Goal: Task Accomplishment & Management: Manage account settings

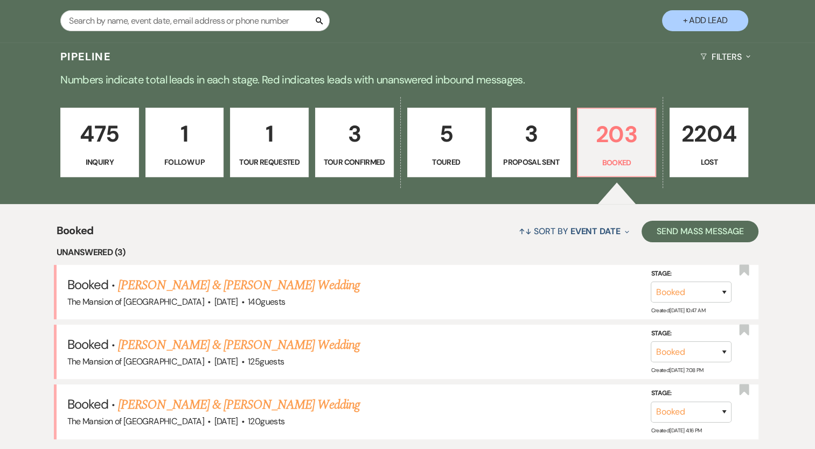
click at [488, 65] on div "Pipeline Filters Expand" at bounding box center [407, 57] width 775 height 29
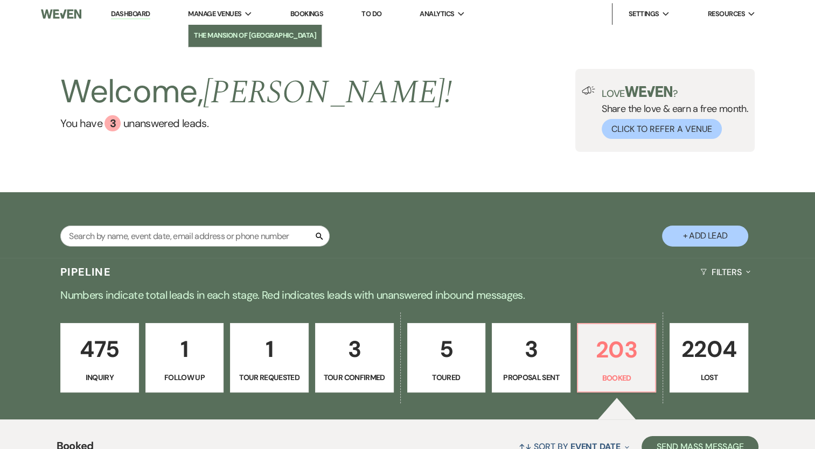
click at [230, 40] on li "The Mansion of [GEOGRAPHIC_DATA]" at bounding box center [255, 35] width 122 height 11
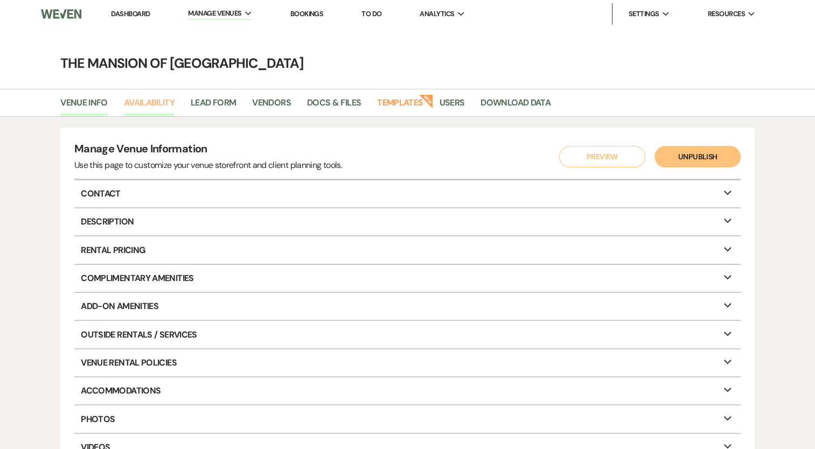
click at [163, 107] on link "Availability" at bounding box center [149, 106] width 51 height 20
select select "2"
select select "2026"
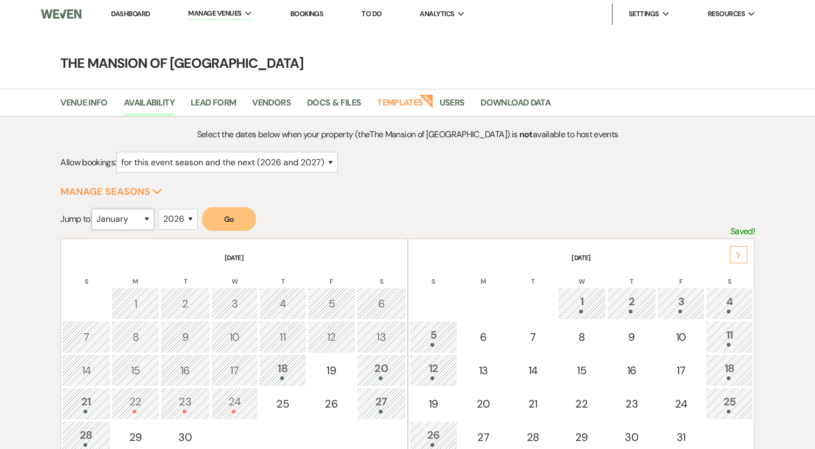
click at [135, 225] on select "January February March April May June July August September October November De…" at bounding box center [123, 219] width 62 height 21
select select "6"
click at [94, 209] on select "January February March April May June July August September October November De…" at bounding box center [123, 219] width 62 height 21
click at [225, 216] on button "Go" at bounding box center [229, 219] width 54 height 24
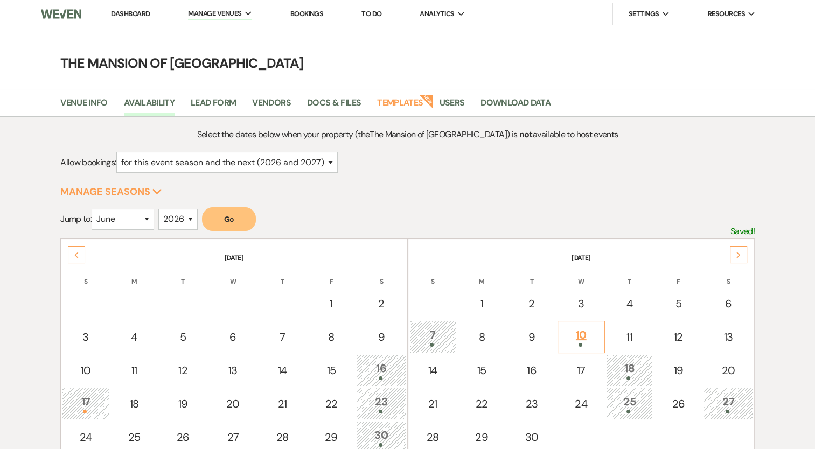
click at [574, 331] on div "10" at bounding box center [581, 337] width 36 height 20
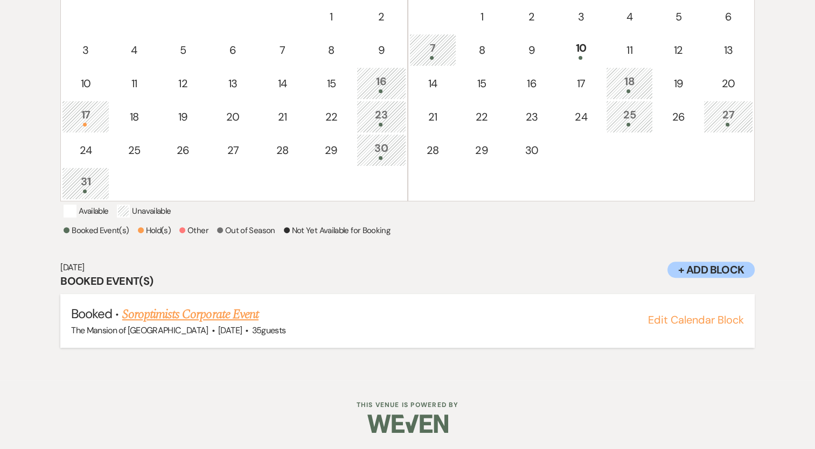
scroll to position [297, 0]
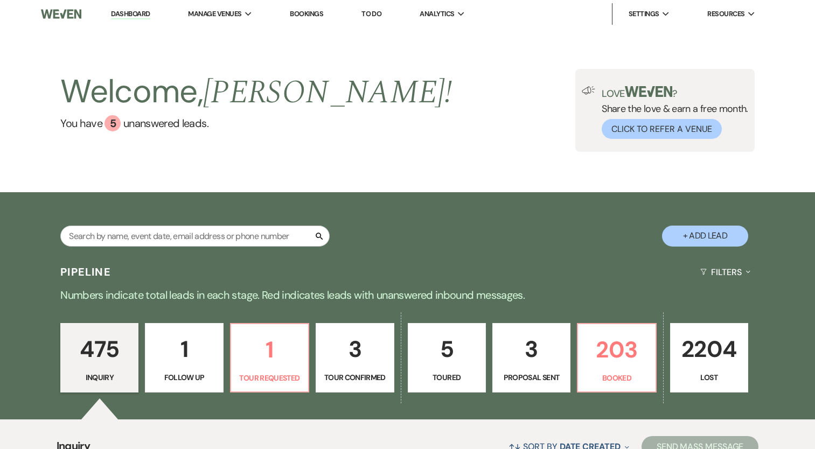
click at [258, 332] on p "1" at bounding box center [269, 350] width 64 height 36
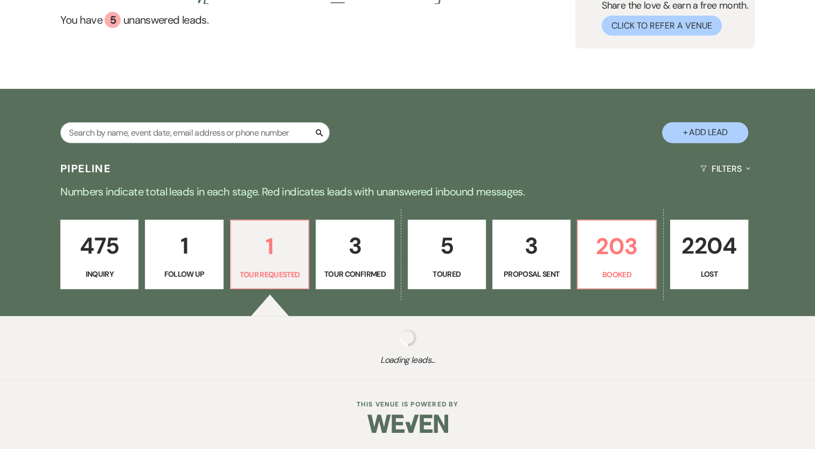
select select "2"
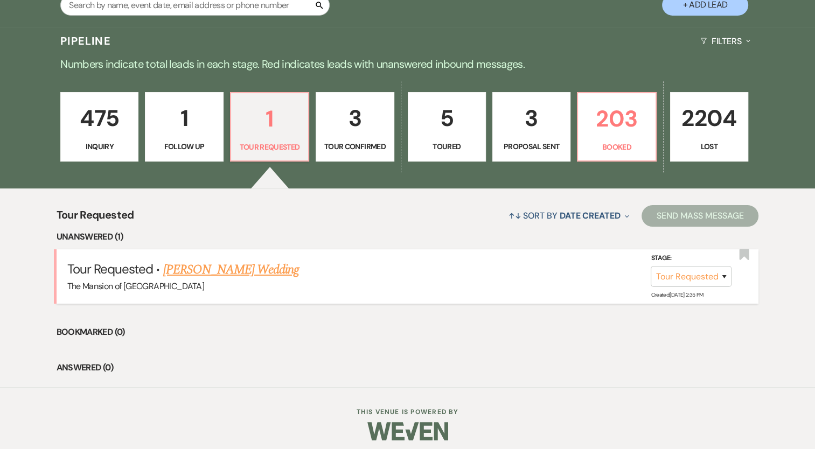
scroll to position [237, 0]
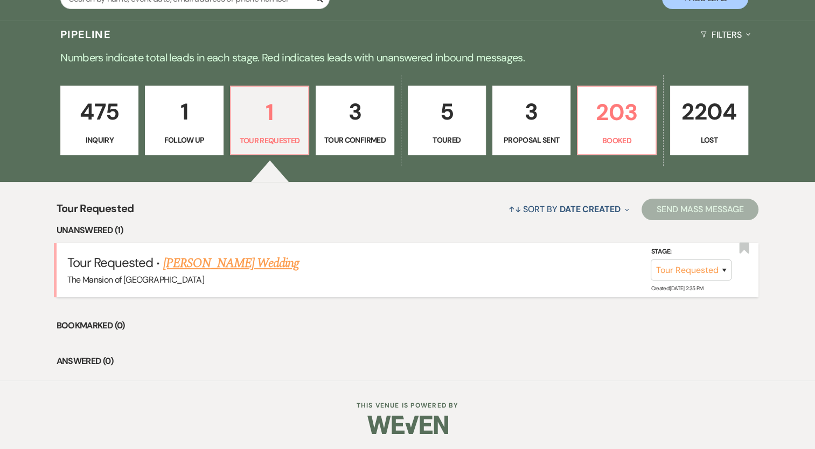
click at [248, 269] on link "[PERSON_NAME] Wedding" at bounding box center [231, 263] width 136 height 19
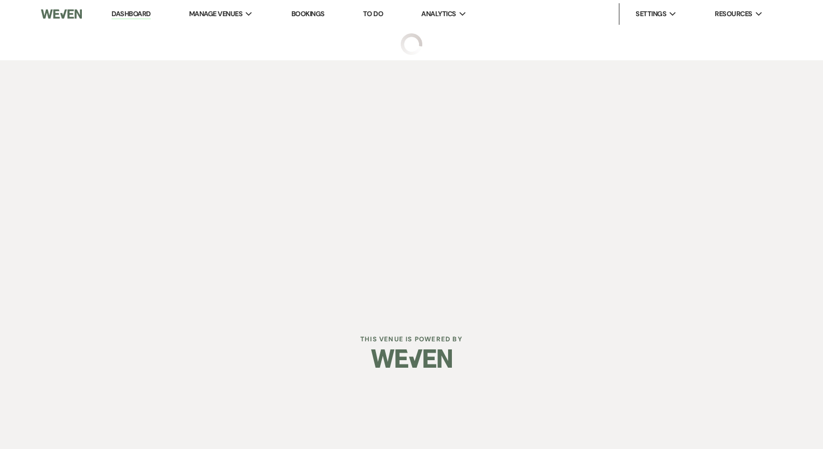
select select "2"
select select "5"
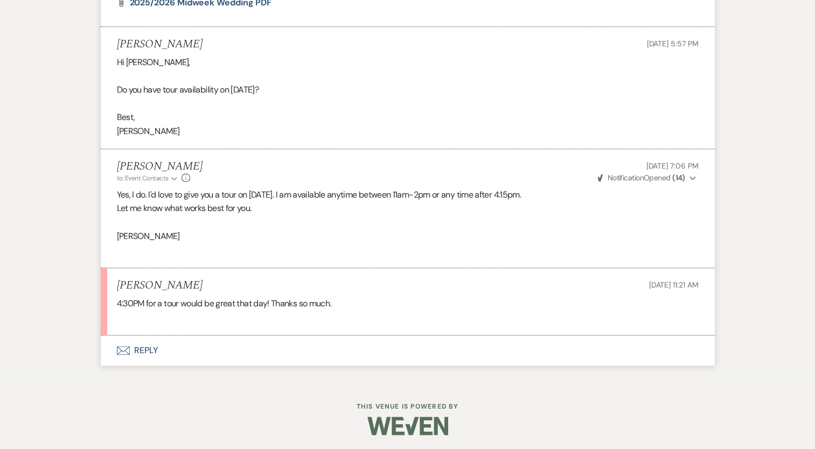
scroll to position [1023, 0]
click at [140, 349] on button "Envelope Reply" at bounding box center [408, 350] width 614 height 30
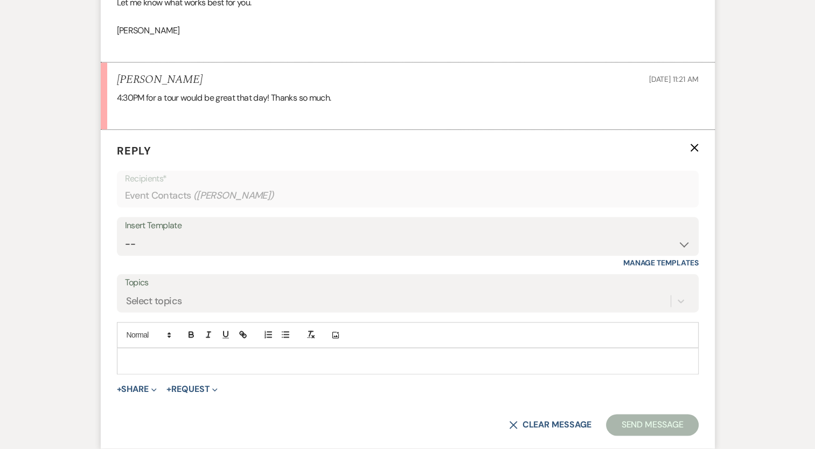
scroll to position [1229, 0]
click at [176, 354] on p at bounding box center [407, 360] width 564 height 12
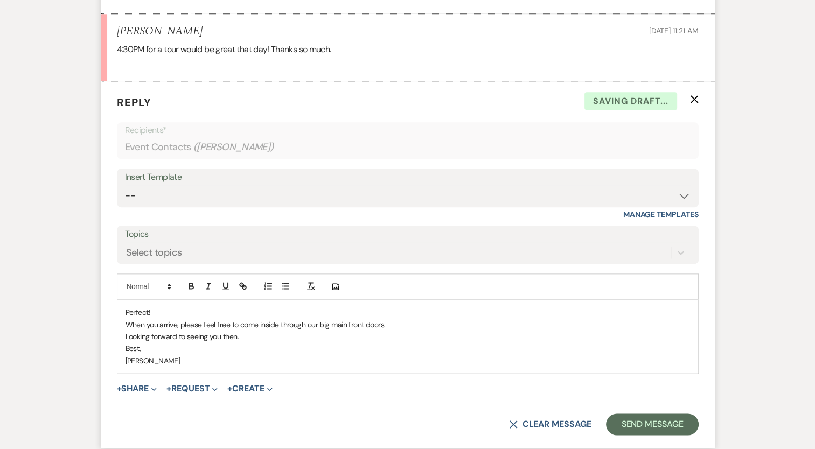
scroll to position [1372, 0]
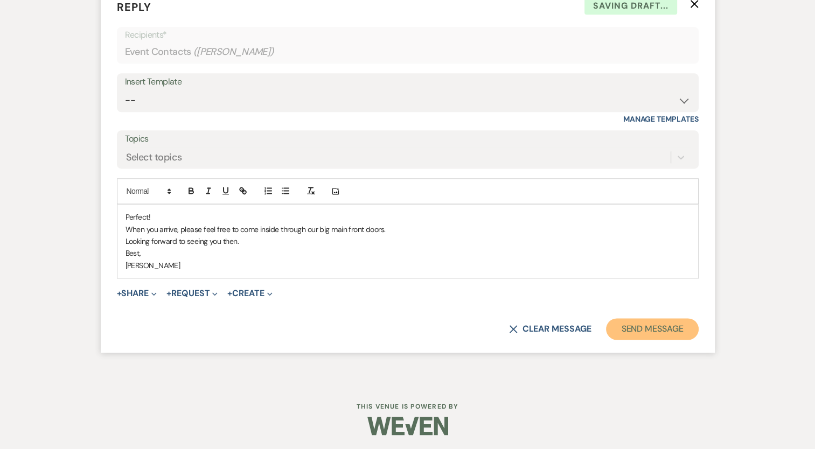
click at [628, 326] on button "Send Message" at bounding box center [652, 329] width 92 height 22
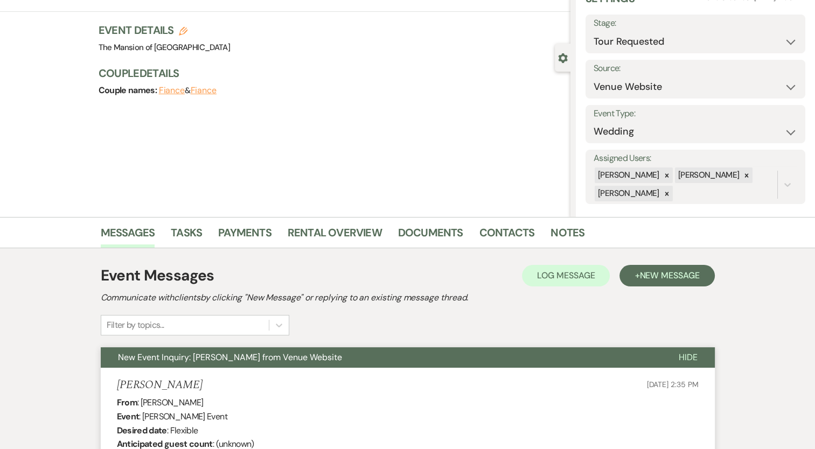
scroll to position [0, 0]
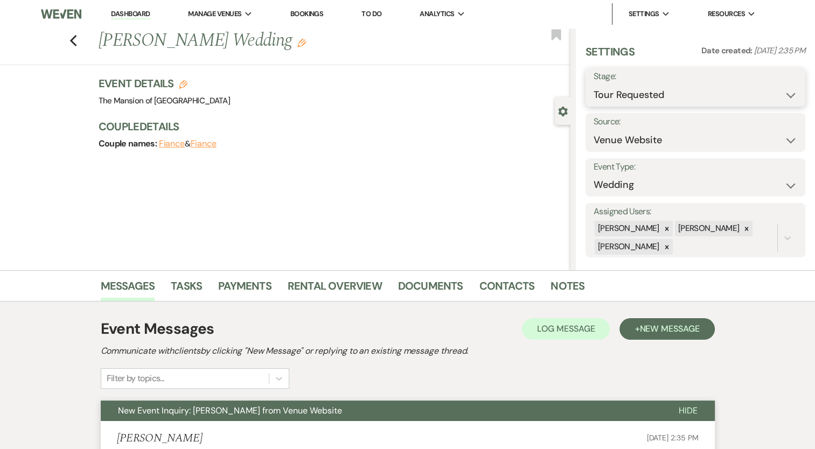
click at [647, 96] on select "Inquiry Follow Up Tour Requested Tour Confirmed Toured Proposal Sent Booked Lost" at bounding box center [695, 95] width 204 height 21
click at [648, 87] on select "Inquiry Follow Up Tour Requested Tour Confirmed Toured Proposal Sent Booked Lost" at bounding box center [695, 95] width 204 height 21
select select "4"
click at [593, 85] on select "Inquiry Follow Up Tour Requested Tour Confirmed Toured Proposal Sent Booked Lost" at bounding box center [695, 95] width 204 height 21
click at [763, 89] on button "Save" at bounding box center [782, 87] width 45 height 22
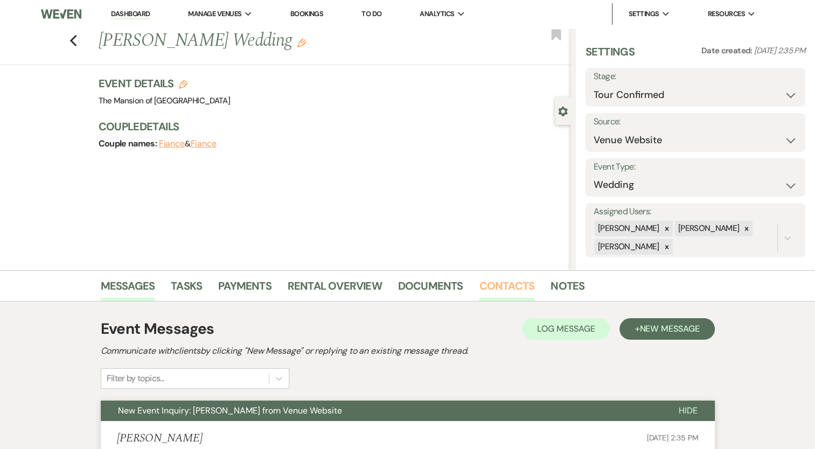
click at [521, 285] on link "Contacts" at bounding box center [506, 289] width 55 height 24
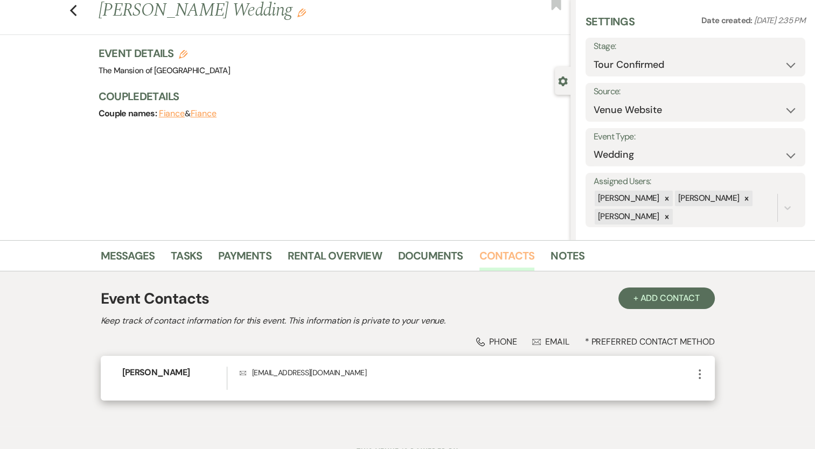
scroll to position [76, 0]
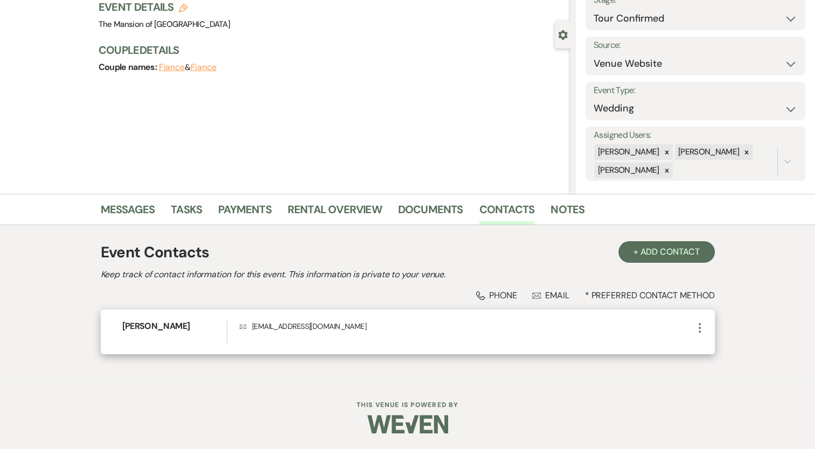
click at [698, 330] on icon "More" at bounding box center [699, 327] width 13 height 13
click at [728, 353] on button "Pencil Edit" at bounding box center [725, 349] width 64 height 18
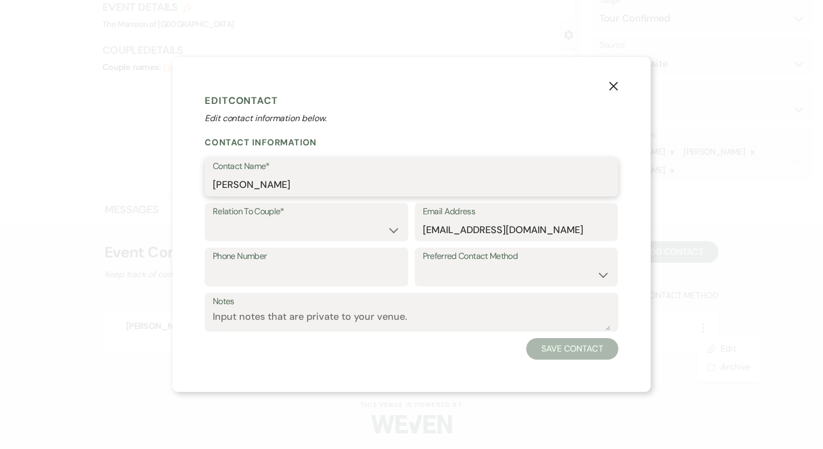
click at [234, 186] on input "[PERSON_NAME]" at bounding box center [411, 184] width 397 height 21
drag, startPoint x: 234, startPoint y: 186, endPoint x: 250, endPoint y: 213, distance: 31.4
click at [234, 186] on input "[PERSON_NAME]" at bounding box center [411, 184] width 397 height 21
click at [218, 186] on input "[PERSON_NAME]" at bounding box center [411, 184] width 397 height 21
click at [217, 185] on input "[PERSON_NAME]" at bounding box center [411, 184] width 397 height 21
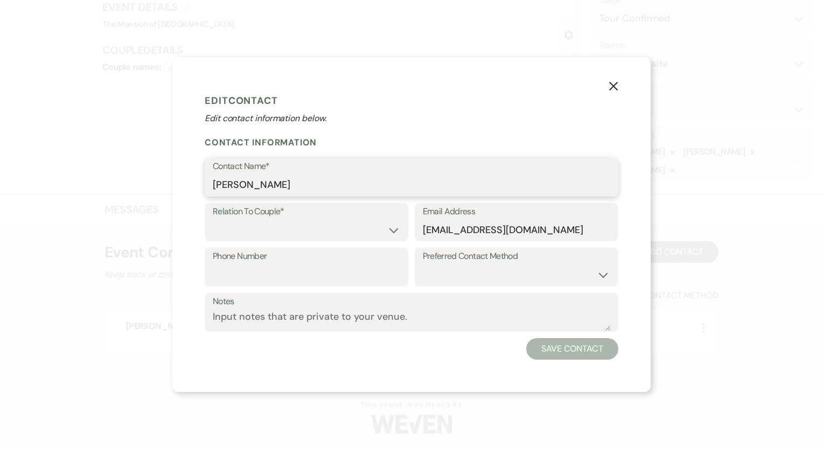
click at [217, 185] on input "[PERSON_NAME]" at bounding box center [411, 184] width 397 height 21
click at [493, 224] on input "[EMAIL_ADDRESS][DOMAIN_NAME]" at bounding box center [516, 229] width 187 height 21
click at [616, 84] on use "button" at bounding box center [613, 86] width 9 height 9
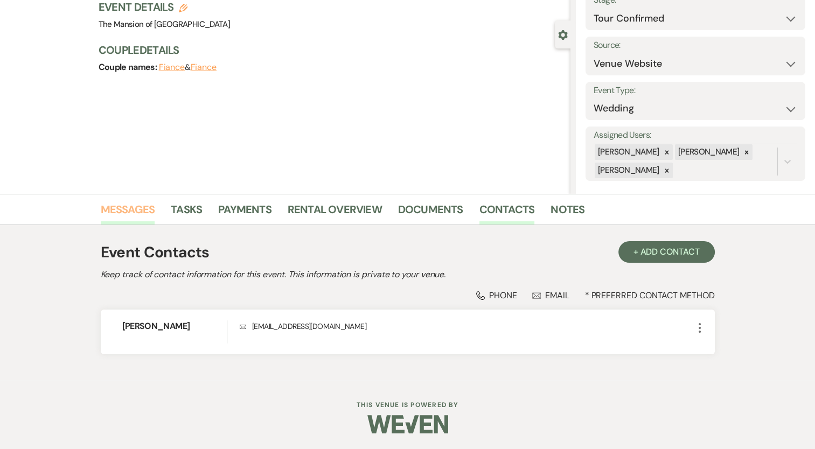
click at [149, 211] on link "Messages" at bounding box center [128, 213] width 54 height 24
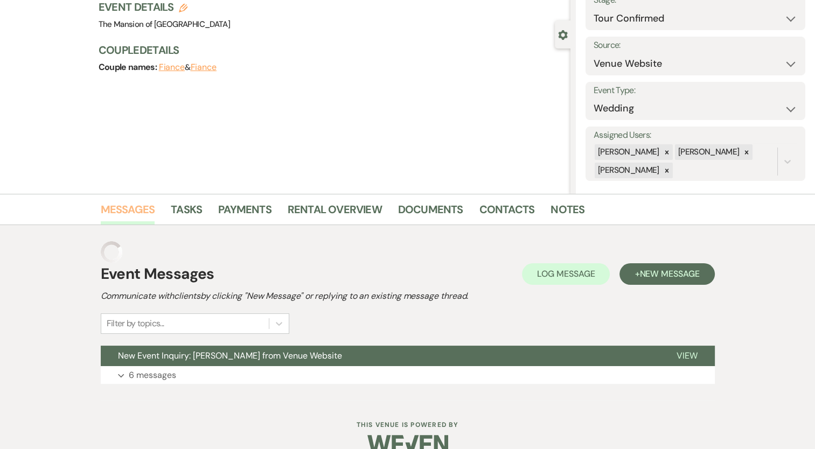
scroll to position [75, 0]
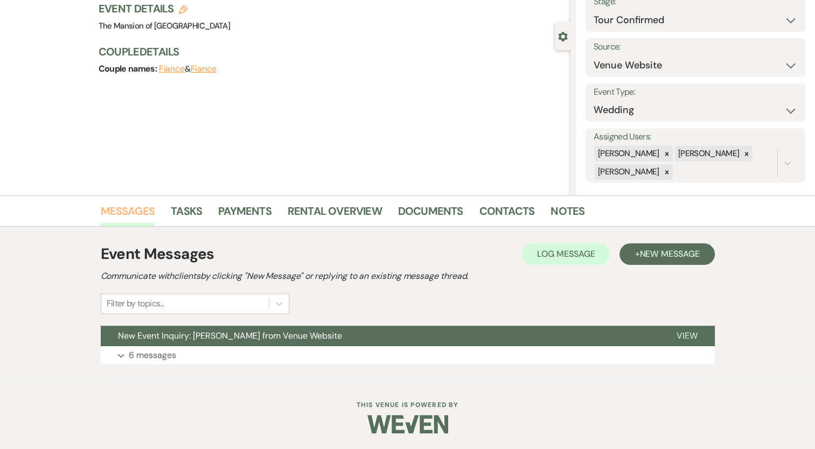
click at [133, 209] on link "Messages" at bounding box center [128, 214] width 54 height 24
click at [194, 331] on span "New Event Inquiry: [PERSON_NAME] from Venue Website" at bounding box center [230, 335] width 224 height 11
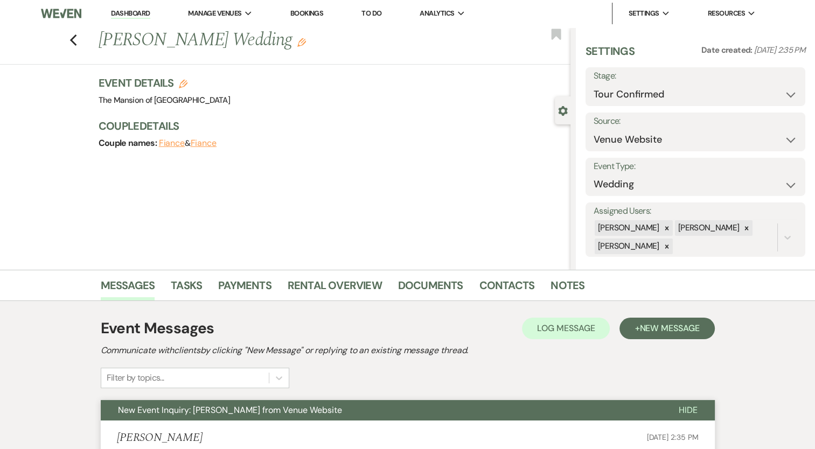
scroll to position [0, 0]
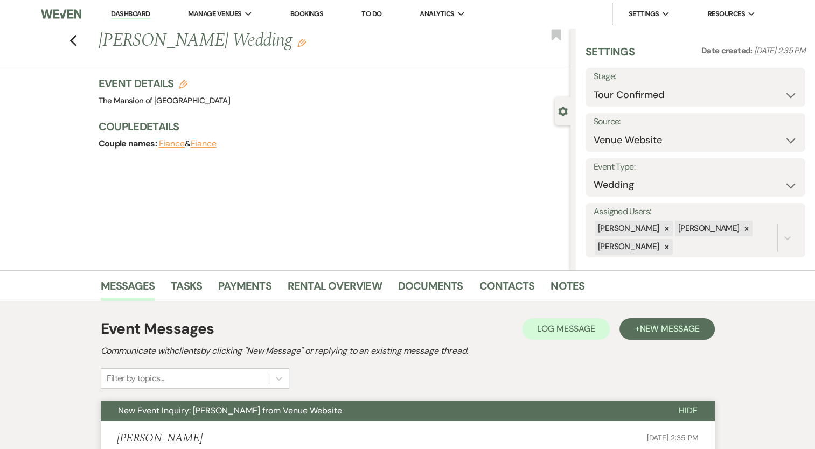
click at [137, 16] on link "Dashboard" at bounding box center [130, 14] width 39 height 10
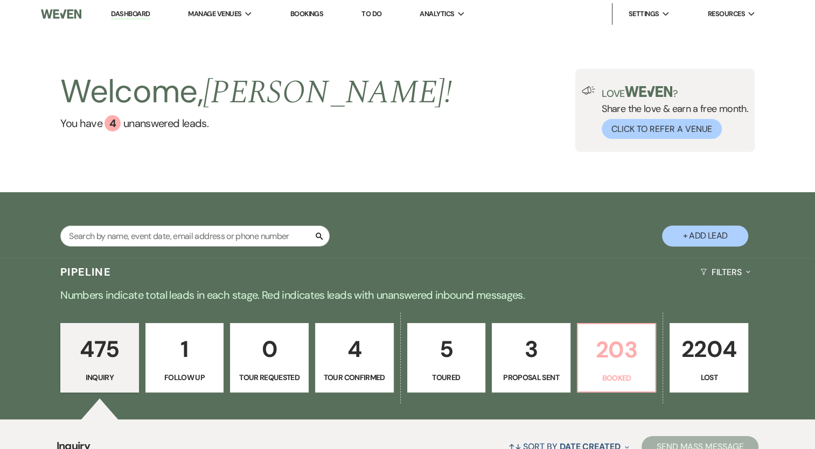
click at [610, 337] on p "203" at bounding box center [616, 350] width 65 height 36
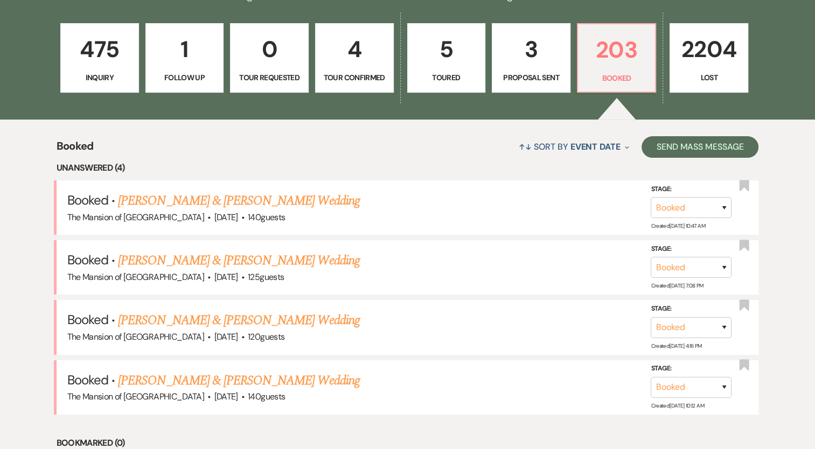
scroll to position [319, 0]
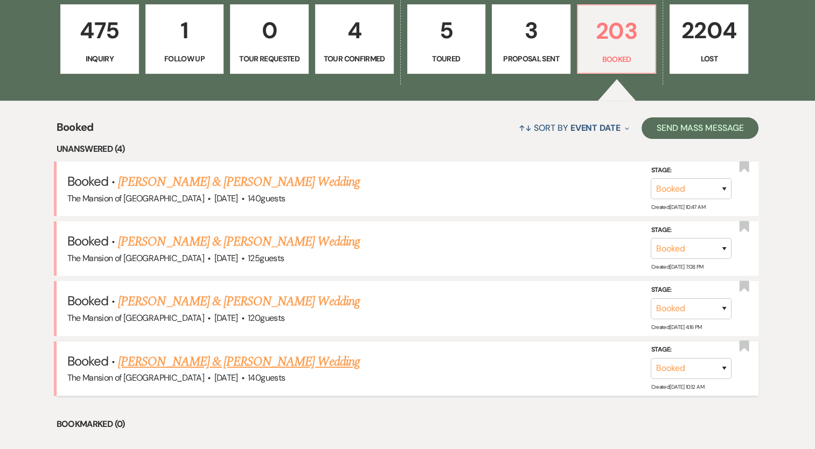
click at [288, 357] on link "[PERSON_NAME] & [PERSON_NAME] Wedding" at bounding box center [238, 361] width 241 height 19
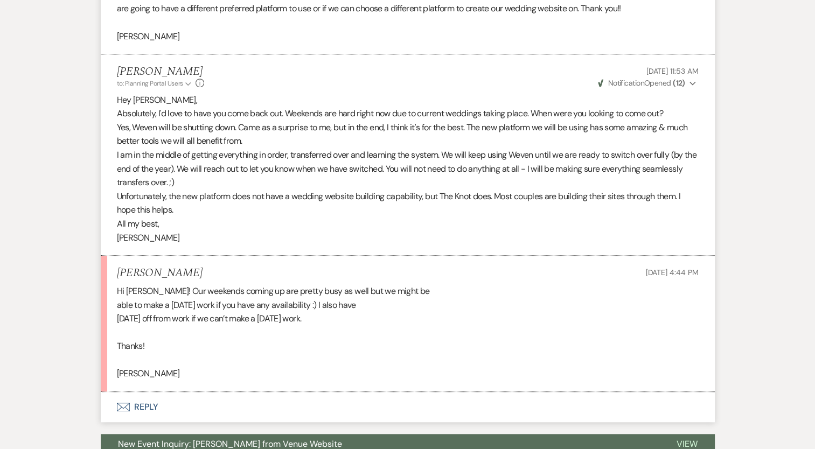
scroll to position [958, 0]
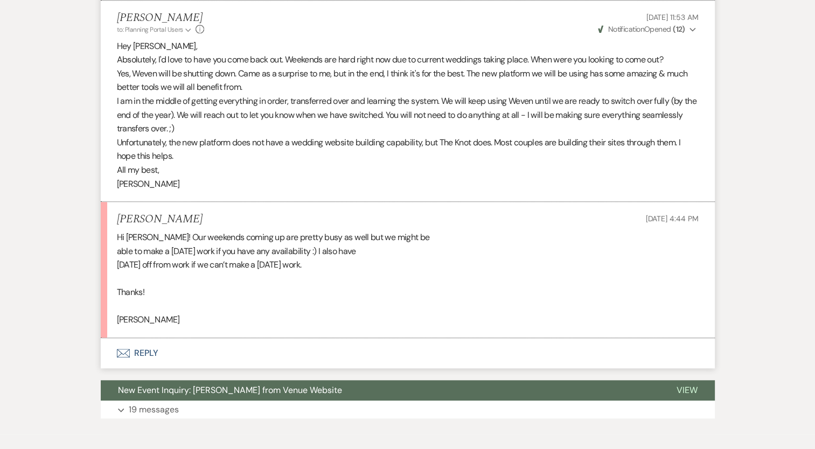
click at [142, 350] on button "Envelope Reply" at bounding box center [408, 353] width 614 height 30
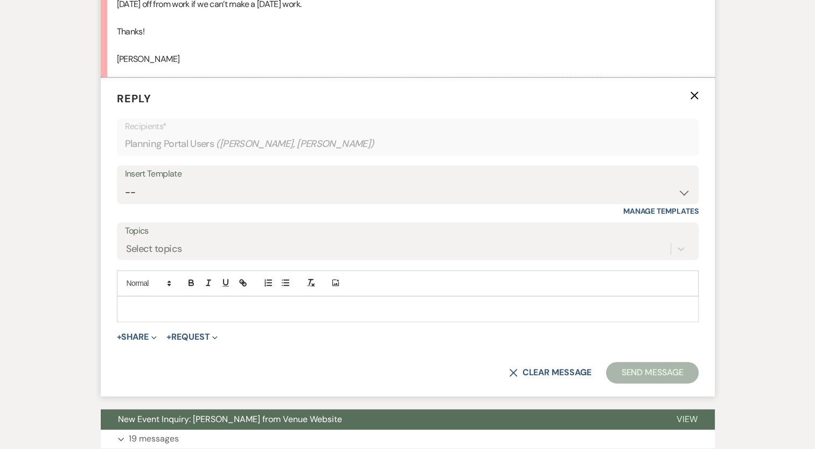
scroll to position [1230, 0]
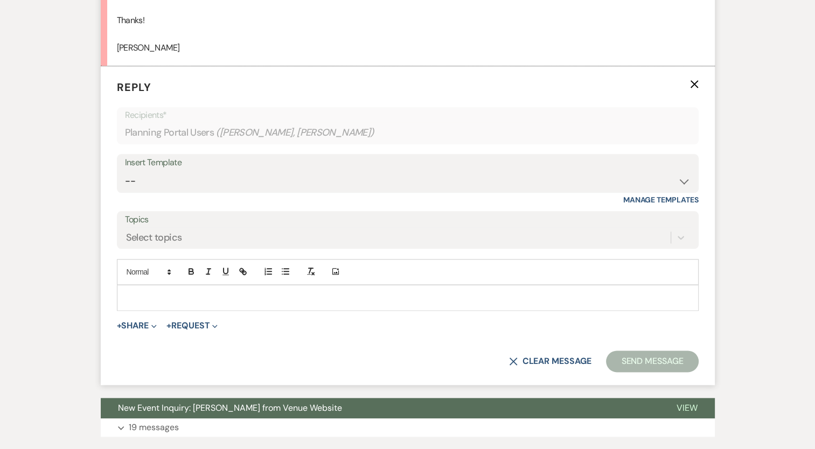
drag, startPoint x: 215, startPoint y: 294, endPoint x: 222, endPoint y: 303, distance: 10.8
click at [215, 294] on p at bounding box center [407, 298] width 564 height 12
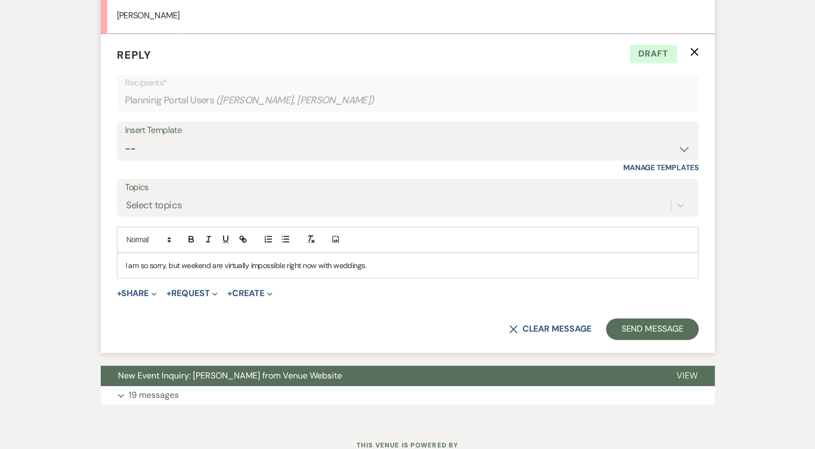
scroll to position [1292, 0]
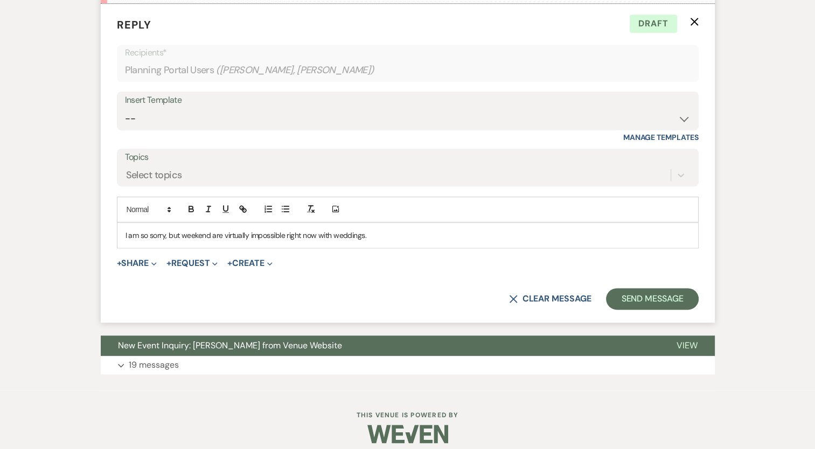
drag, startPoint x: 373, startPoint y: 235, endPoint x: 352, endPoint y: 240, distance: 22.1
click at [373, 235] on p "I am so sorry, but weekend are virtually impossible right now with weddings." at bounding box center [407, 235] width 564 height 12
click at [209, 235] on p "I am so sorry, but weekend are virtually impossible right now with weddings." at bounding box center [407, 235] width 564 height 12
click at [253, 237] on p "I am so sorry, but weekends are virtually impossible right now with weddings." at bounding box center [407, 235] width 564 height 12
click at [214, 235] on p "I am so sorry, but weekends are virtually impossible right now with weddings." at bounding box center [407, 235] width 564 height 12
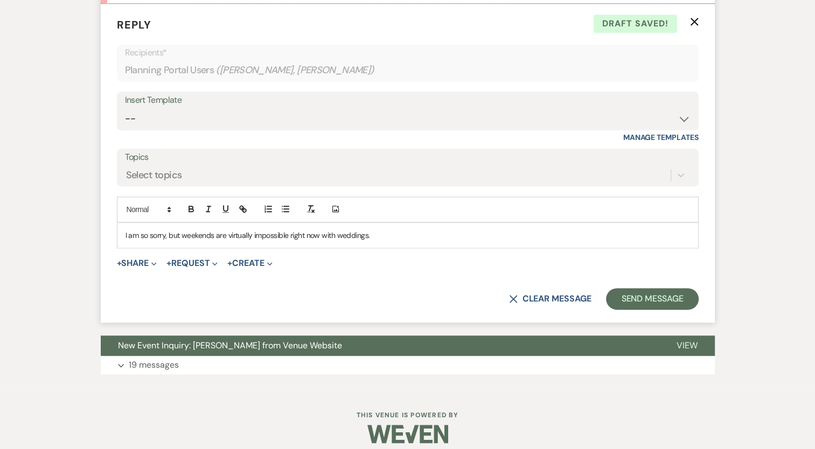
click at [209, 234] on p "I am so sorry, but weekends are virtually impossible right now with weddings." at bounding box center [407, 235] width 564 height 12
click at [321, 237] on p "I am so sorry, but weekend's are virtually impossible right now with weddings." at bounding box center [407, 235] width 564 height 12
click at [384, 235] on p "I am so sorry, but weekends are virtually impossible right now with weddings." at bounding box center [407, 235] width 564 height 12
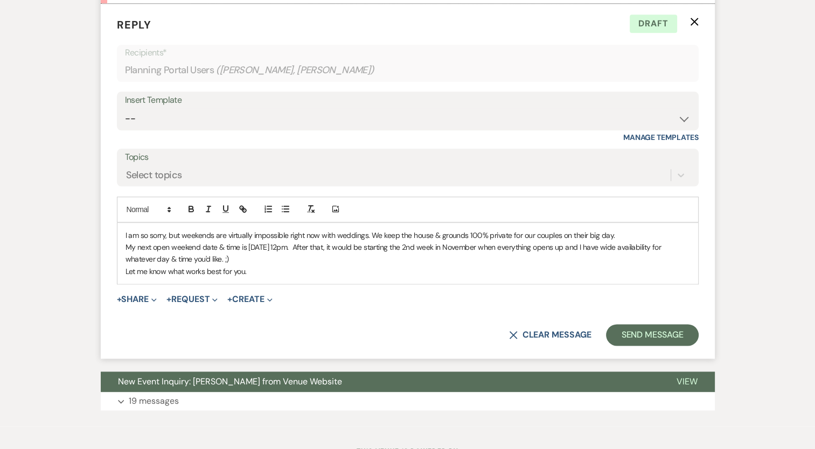
click at [289, 270] on p "Let me know what works best for you." at bounding box center [407, 271] width 564 height 12
click at [654, 339] on button "Send Message" at bounding box center [652, 335] width 92 height 22
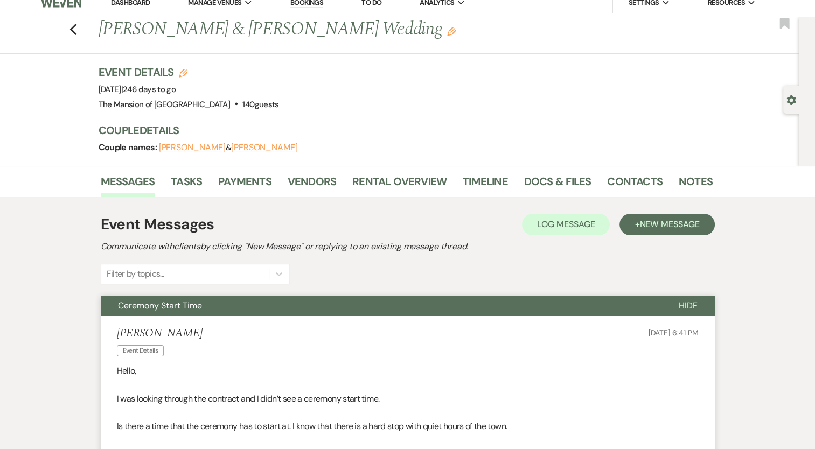
scroll to position [0, 0]
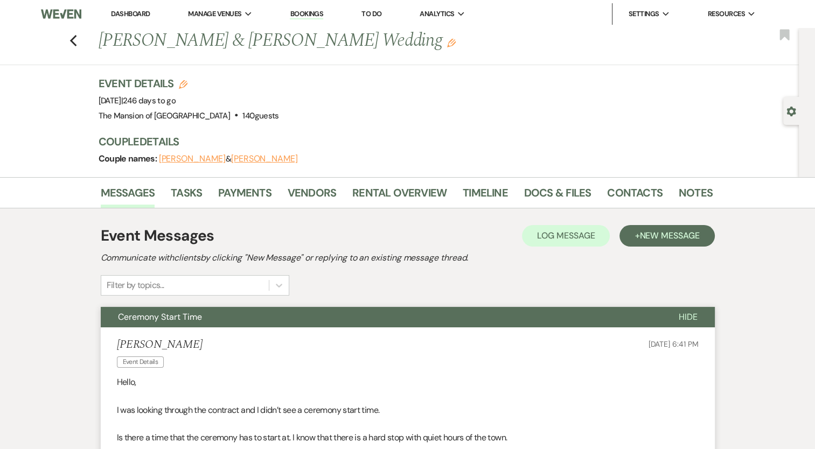
click at [133, 15] on link "Dashboard" at bounding box center [130, 13] width 39 height 9
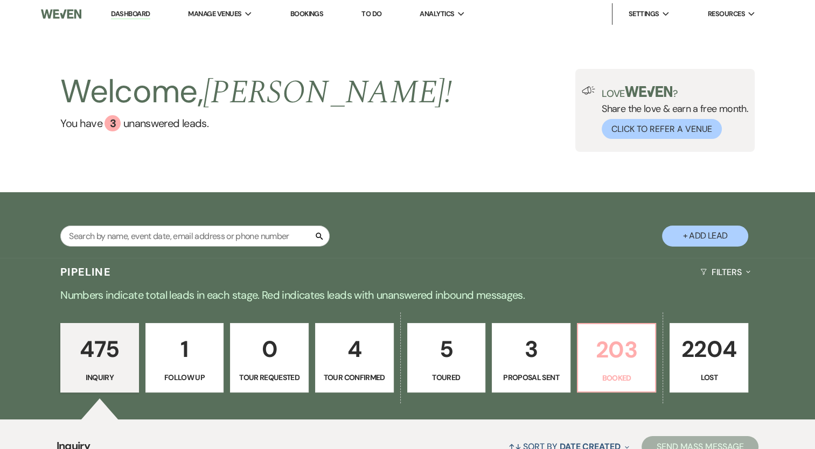
click at [619, 348] on p "203" at bounding box center [616, 350] width 65 height 36
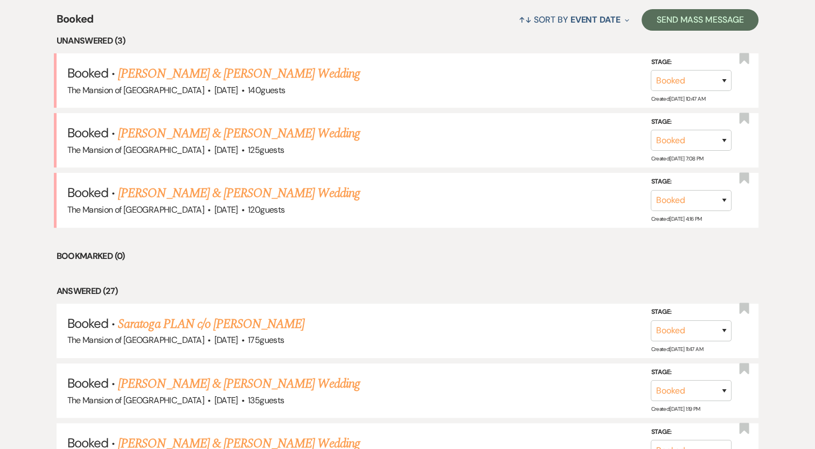
scroll to position [431, 0]
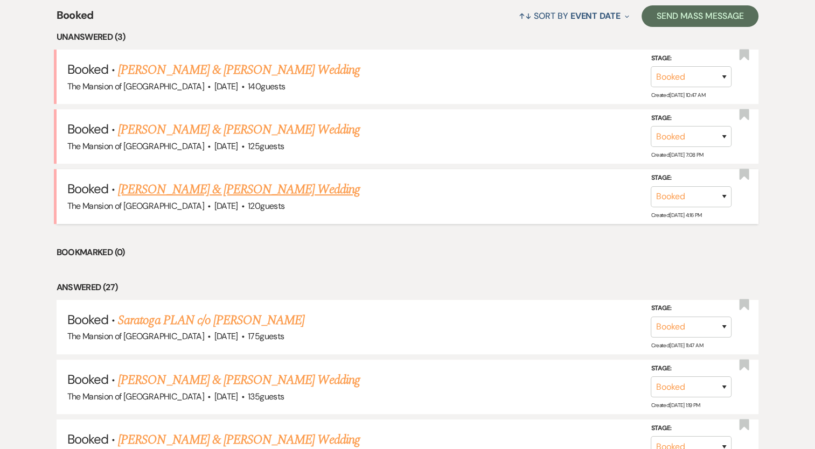
click at [267, 186] on link "[PERSON_NAME] & [PERSON_NAME] Wedding" at bounding box center [238, 189] width 241 height 19
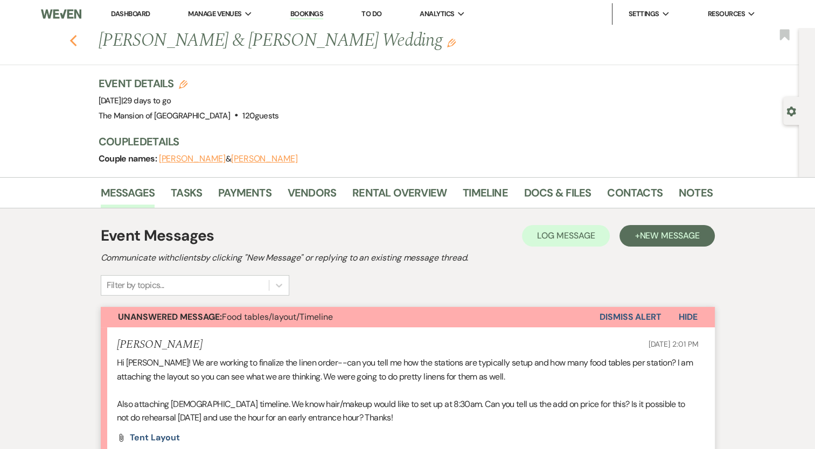
click at [76, 38] on use "button" at bounding box center [72, 41] width 7 height 12
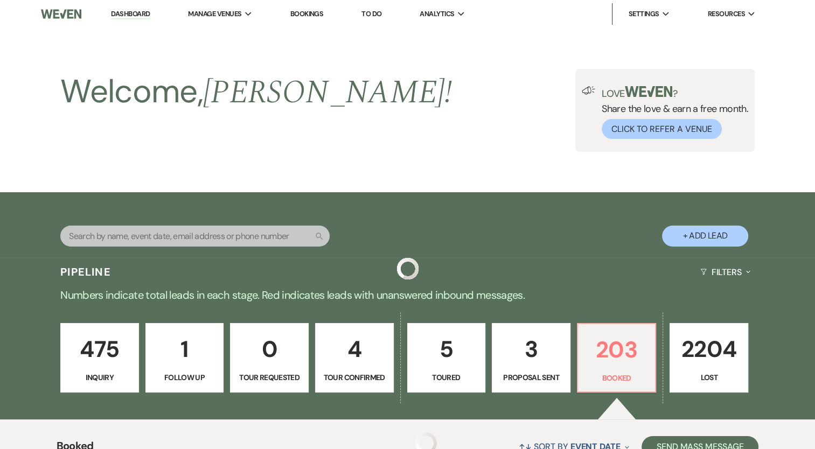
scroll to position [431, 0]
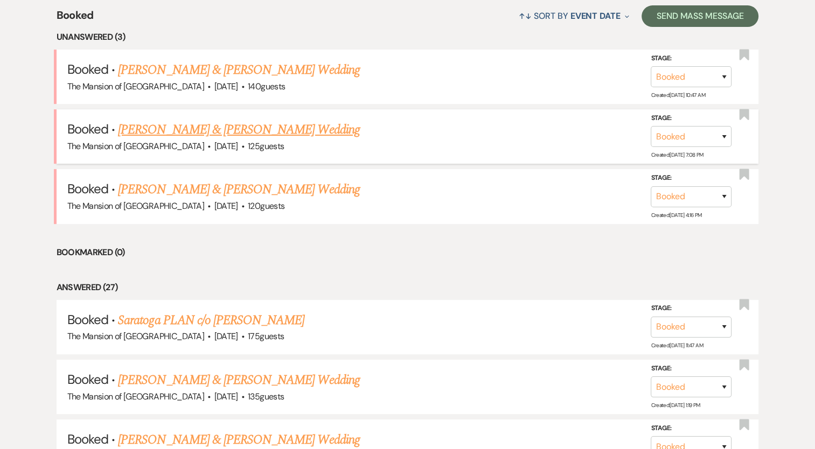
click at [172, 127] on link "[PERSON_NAME] & [PERSON_NAME] Wedding" at bounding box center [238, 129] width 241 height 19
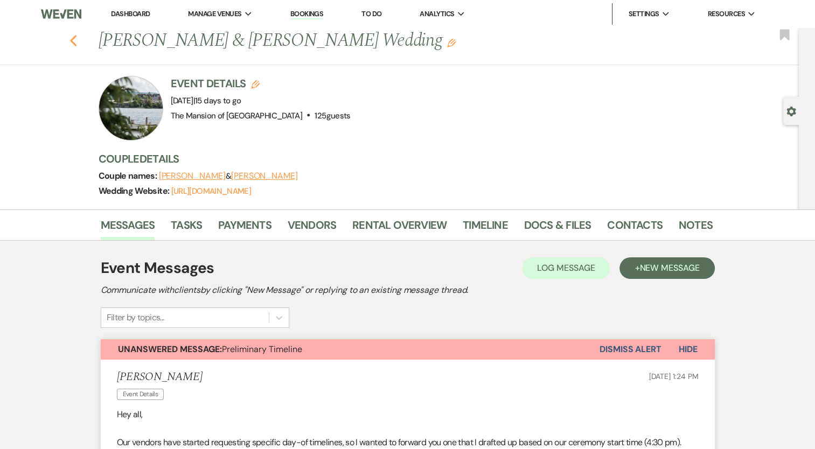
click at [74, 38] on icon "Previous" at bounding box center [73, 40] width 8 height 13
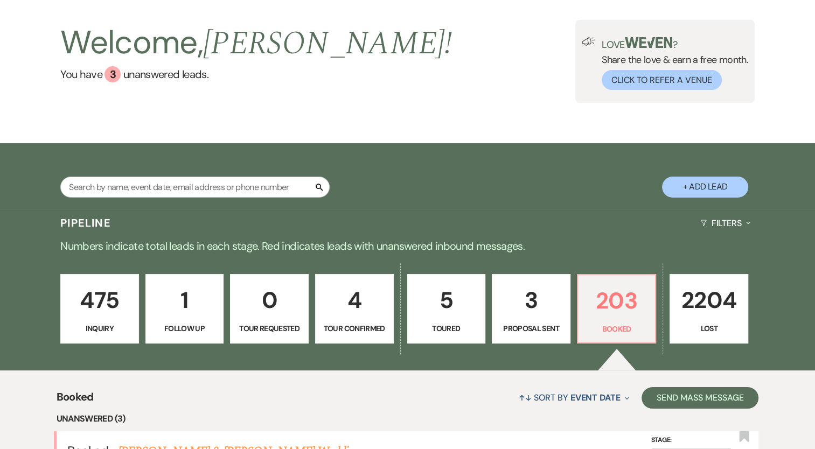
scroll to position [162, 0]
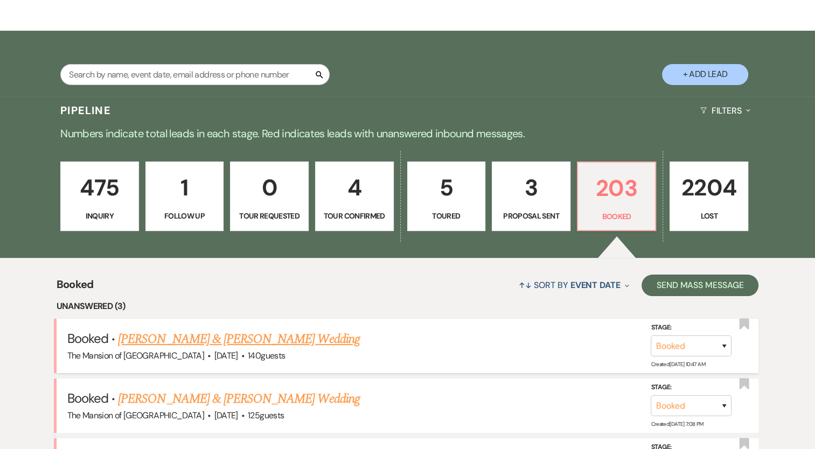
click at [259, 339] on link "[PERSON_NAME] & [PERSON_NAME] Wedding" at bounding box center [238, 339] width 241 height 19
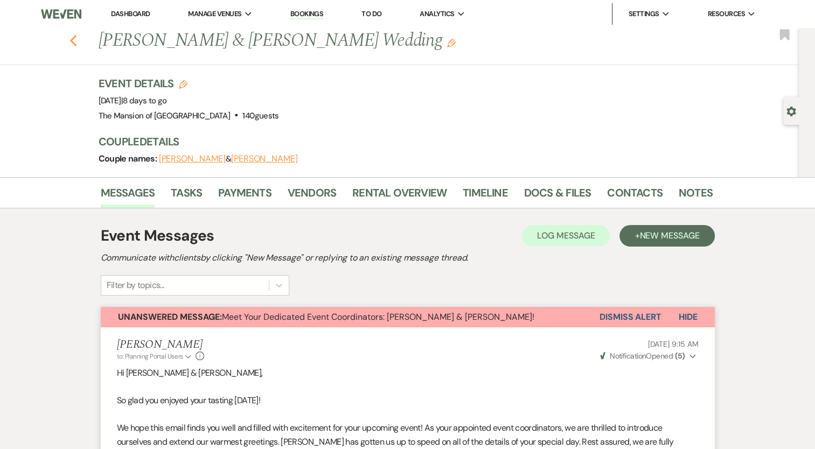
click at [74, 37] on icon "Previous" at bounding box center [73, 40] width 8 height 13
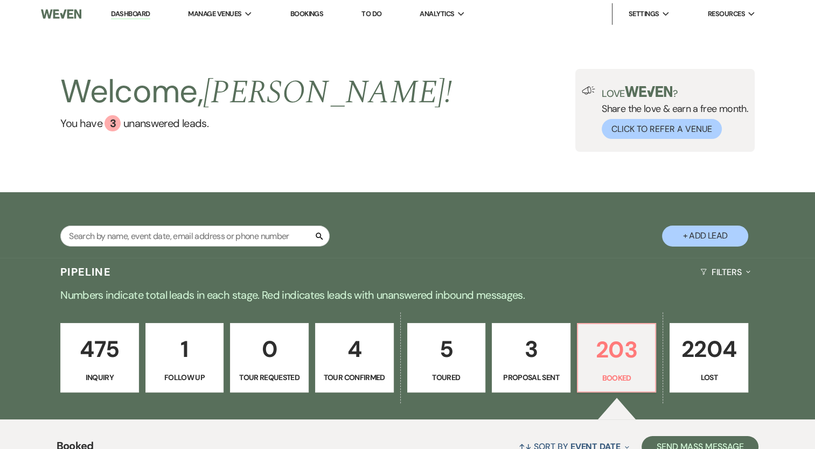
click at [121, 13] on link "Dashboard" at bounding box center [130, 14] width 39 height 10
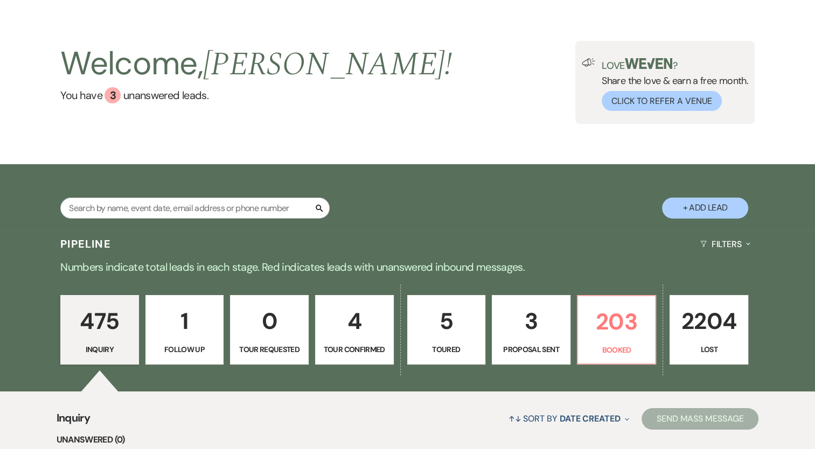
scroll to position [54, 0]
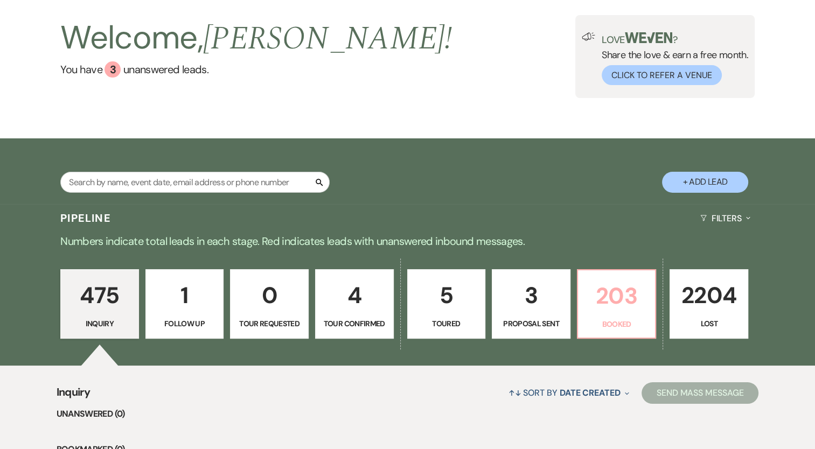
click at [634, 318] on p "Booked" at bounding box center [616, 324] width 65 height 12
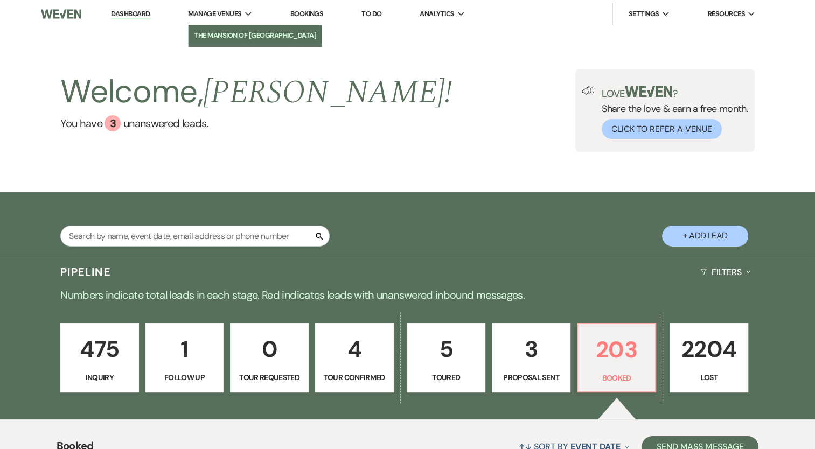
click at [220, 29] on link "The Mansion of [GEOGRAPHIC_DATA]" at bounding box center [254, 36] width 133 height 22
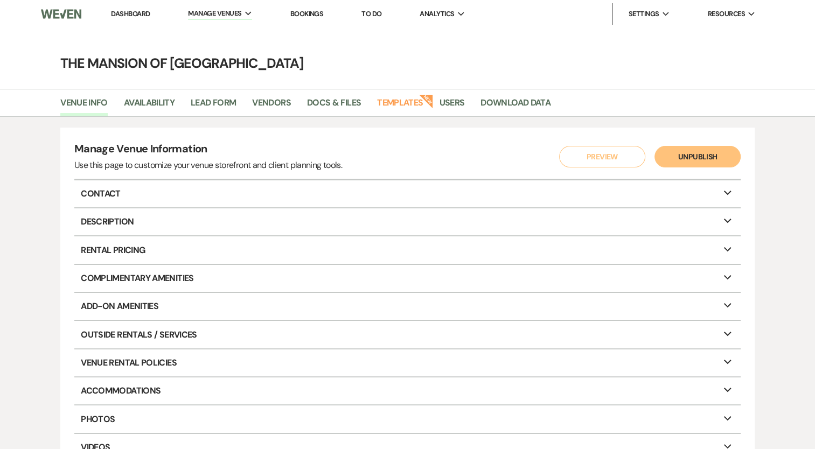
click at [121, 14] on link "Dashboard" at bounding box center [130, 13] width 39 height 9
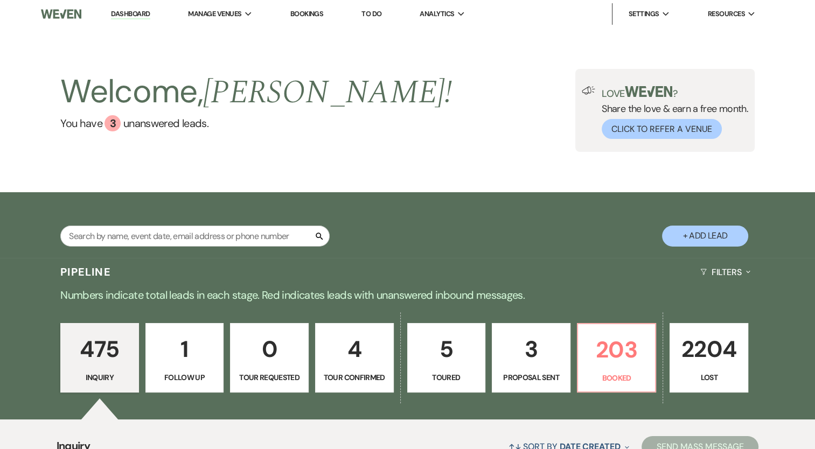
click at [308, 16] on link "Bookings" at bounding box center [306, 13] width 33 height 9
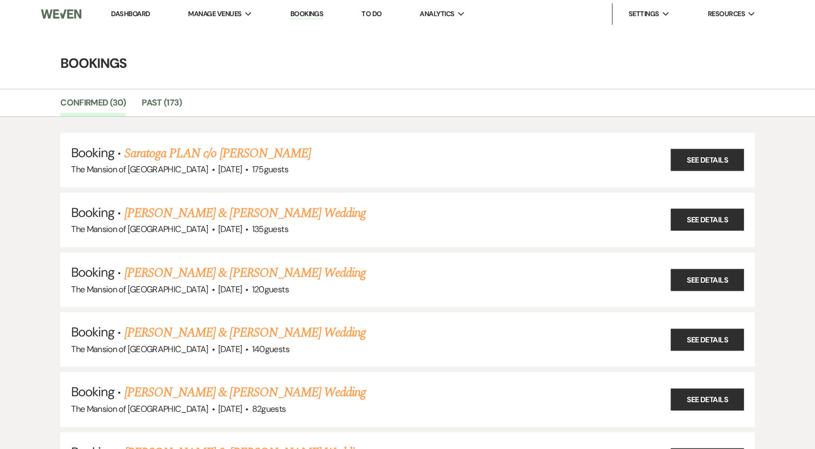
click at [514, 72] on h4 "Bookings" at bounding box center [407, 63] width 775 height 19
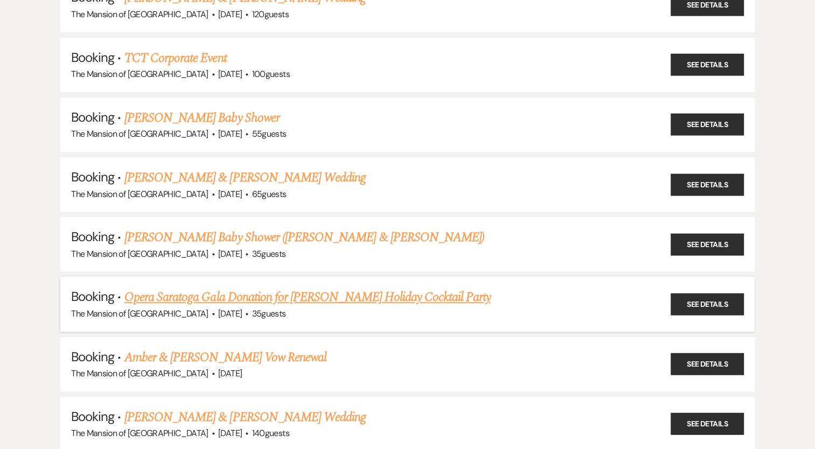
scroll to position [808, 0]
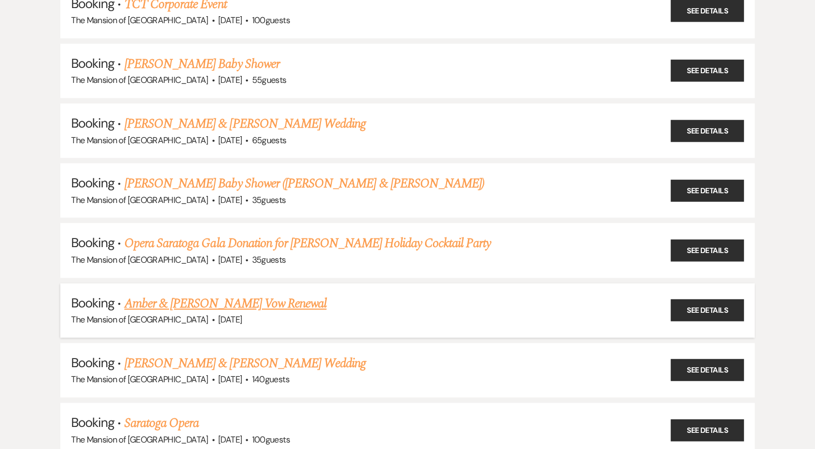
click at [228, 294] on link "Amber & [PERSON_NAME] Vow Renewal" at bounding box center [225, 303] width 202 height 19
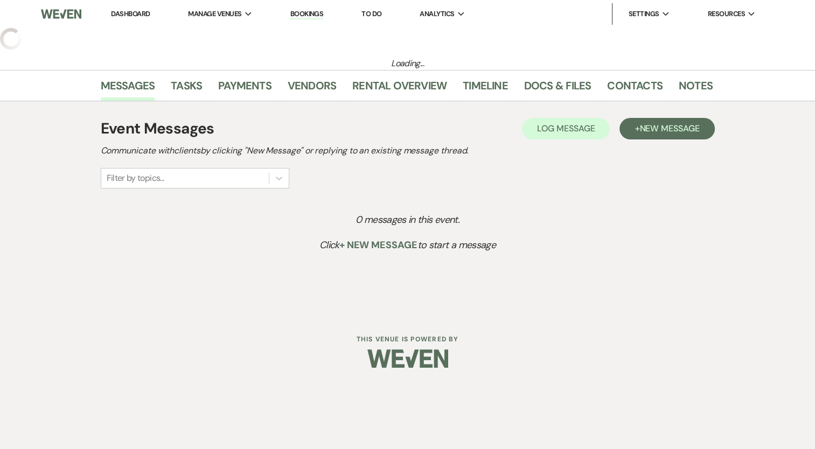
select select "13"
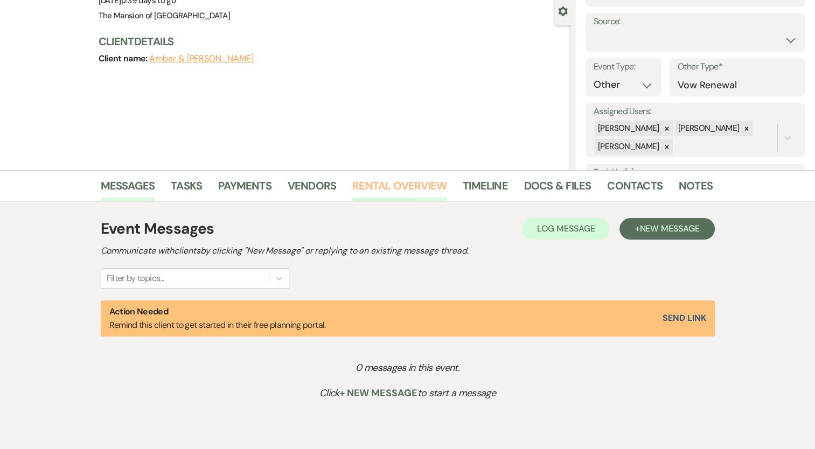
scroll to position [155, 0]
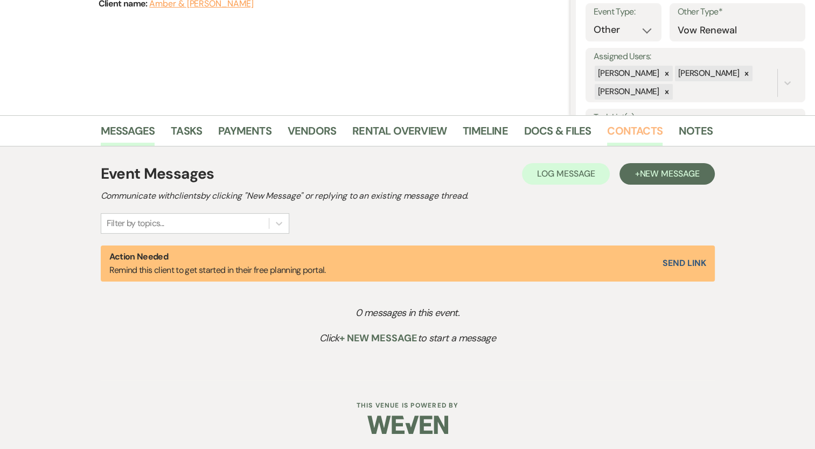
click at [637, 126] on link "Contacts" at bounding box center [634, 134] width 55 height 24
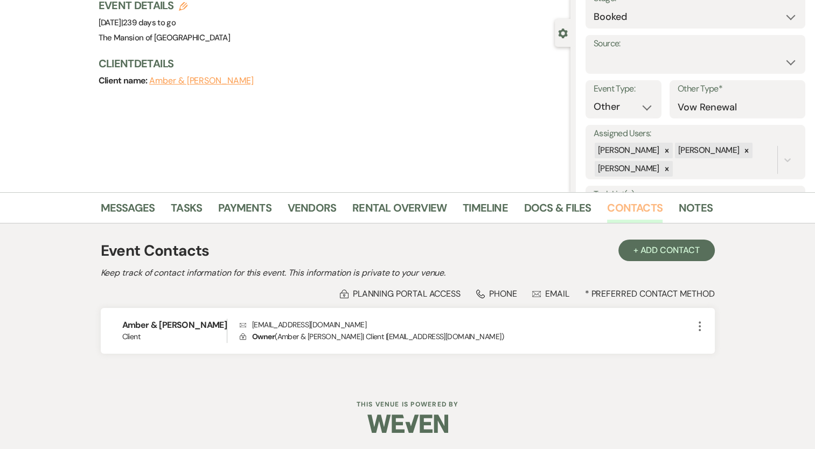
scroll to position [77, 0]
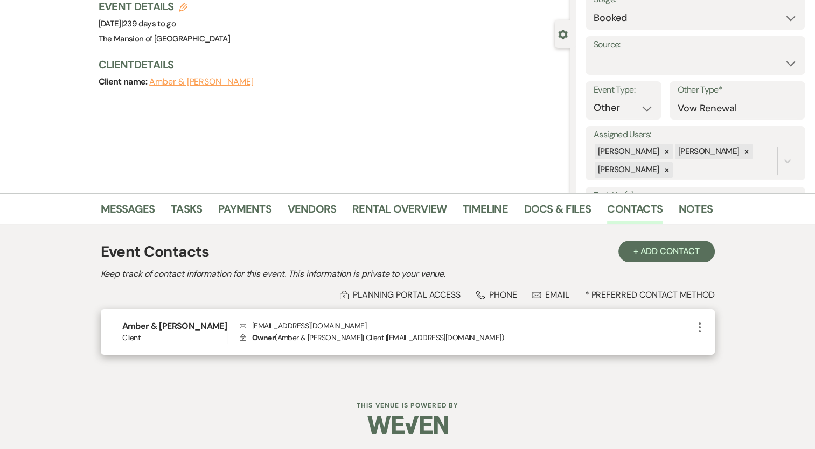
click at [282, 320] on p "Envelope [EMAIL_ADDRESS][DOMAIN_NAME]" at bounding box center [466, 326] width 453 height 12
copy p "[EMAIL_ADDRESS][DOMAIN_NAME]"
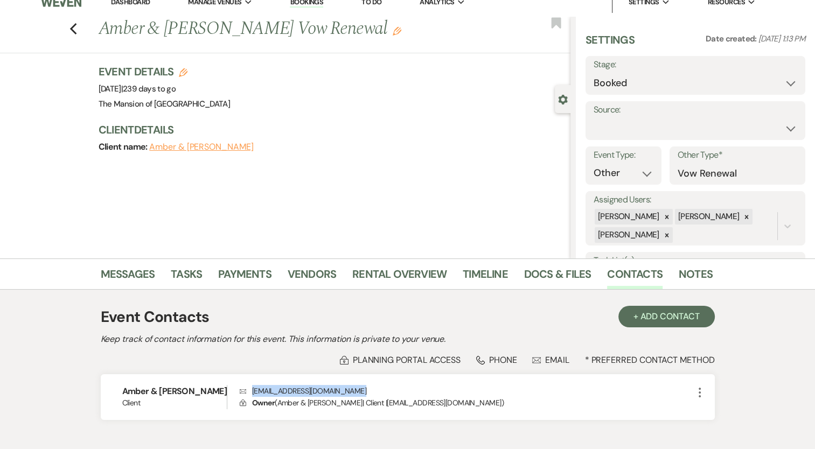
scroll to position [0, 0]
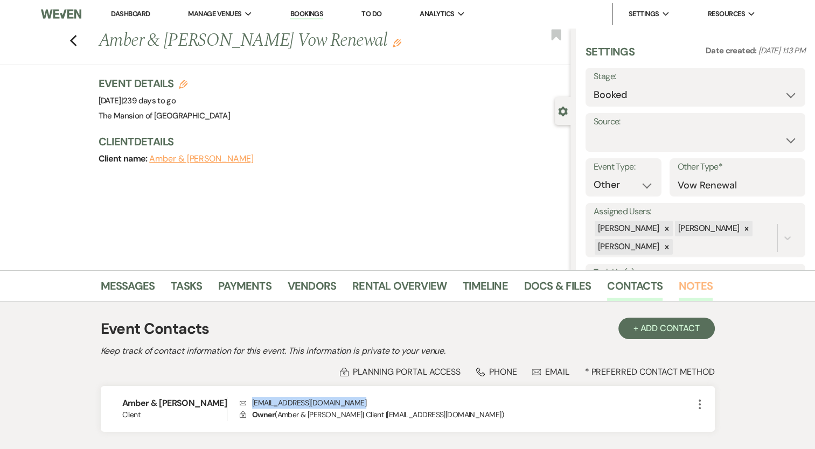
click at [689, 281] on link "Notes" at bounding box center [695, 289] width 34 height 24
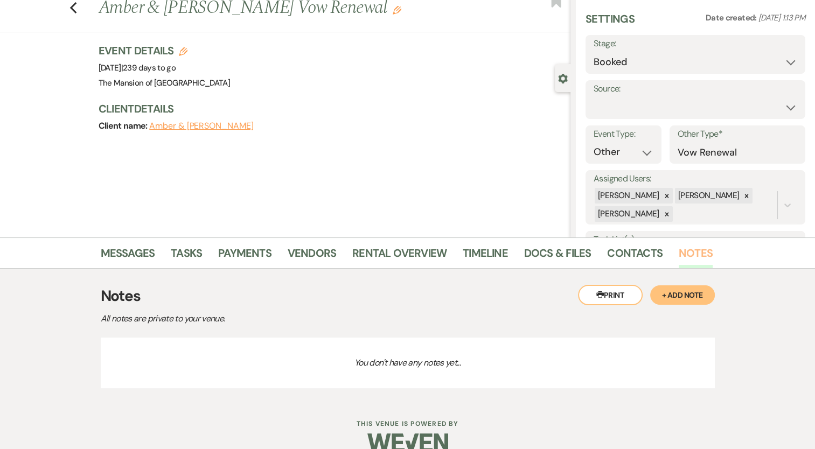
scroll to position [51, 0]
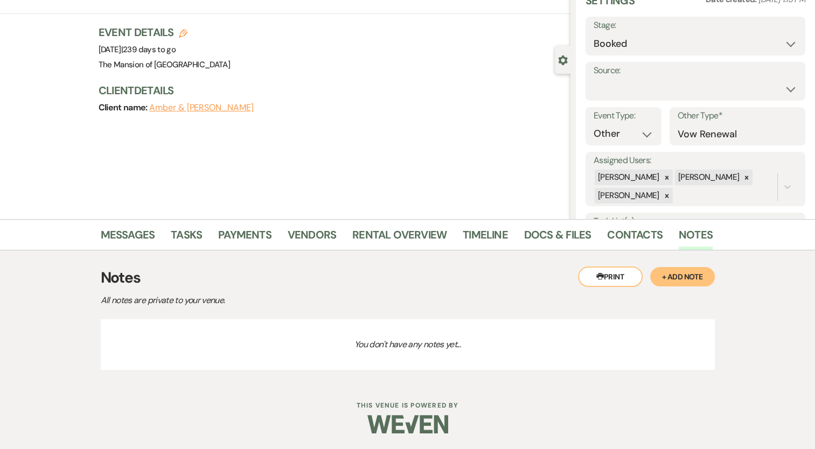
click at [601, 240] on li "Docs & Files" at bounding box center [565, 237] width 83 height 26
click at [553, 238] on link "Docs & Files" at bounding box center [557, 238] width 67 height 24
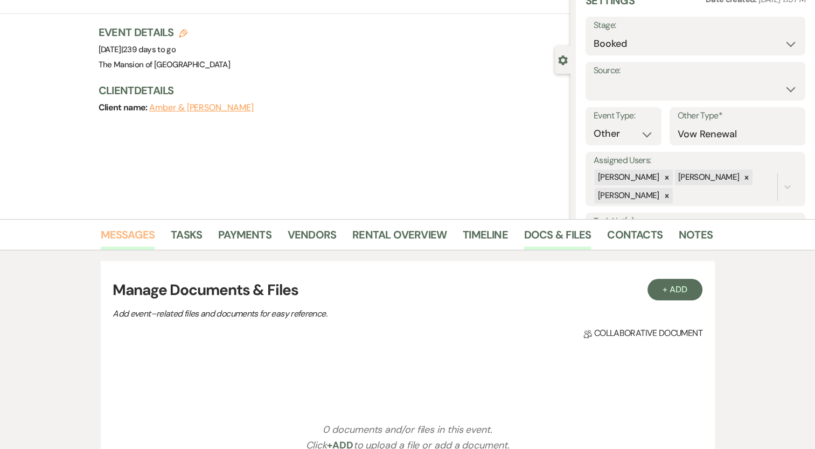
click at [139, 237] on link "Messages" at bounding box center [128, 238] width 54 height 24
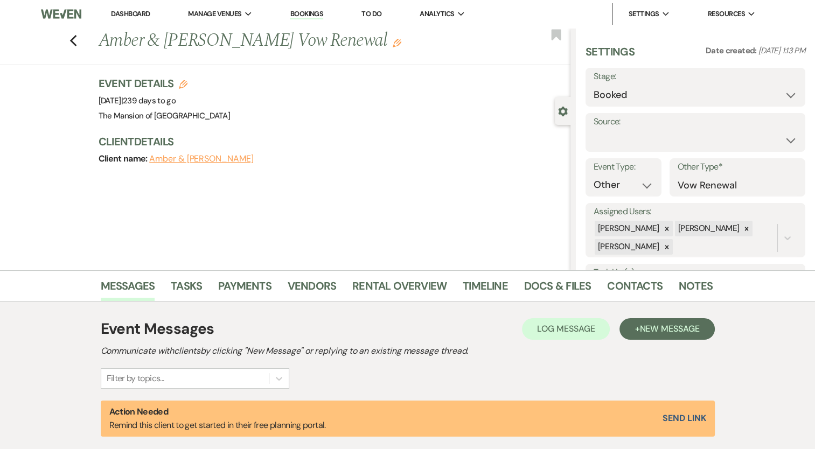
click at [136, 18] on li "Dashboard" at bounding box center [131, 14] width 50 height 22
click at [135, 14] on link "Dashboard" at bounding box center [130, 13] width 39 height 9
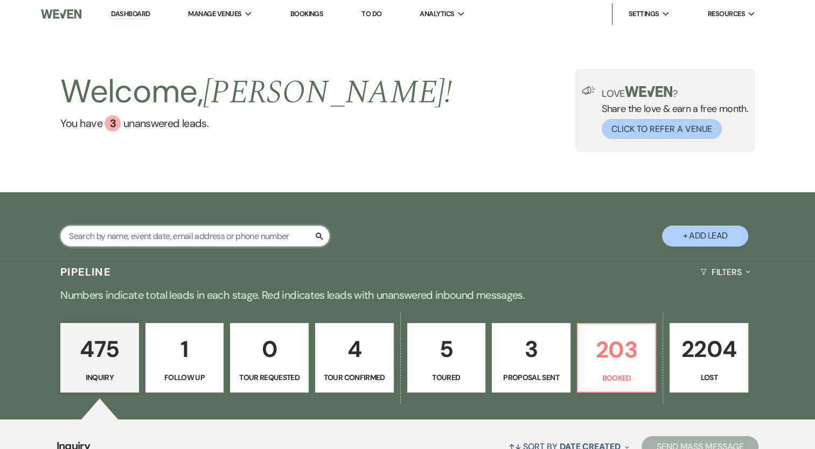
click at [222, 236] on input "text" at bounding box center [194, 236] width 269 height 21
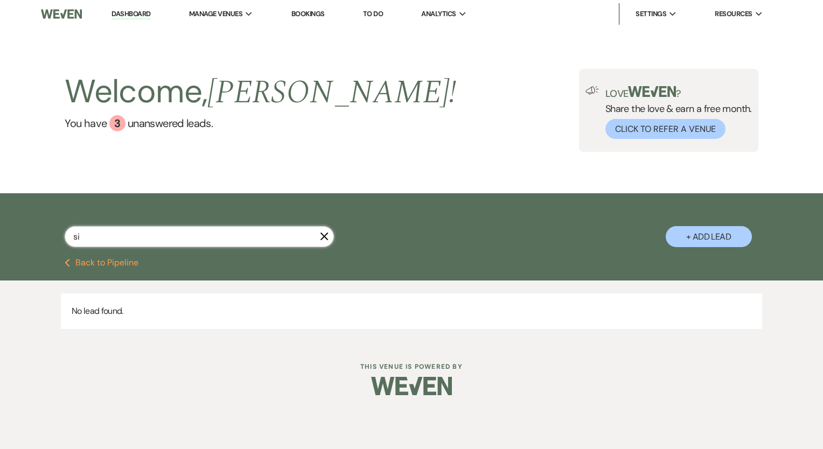
type input "s"
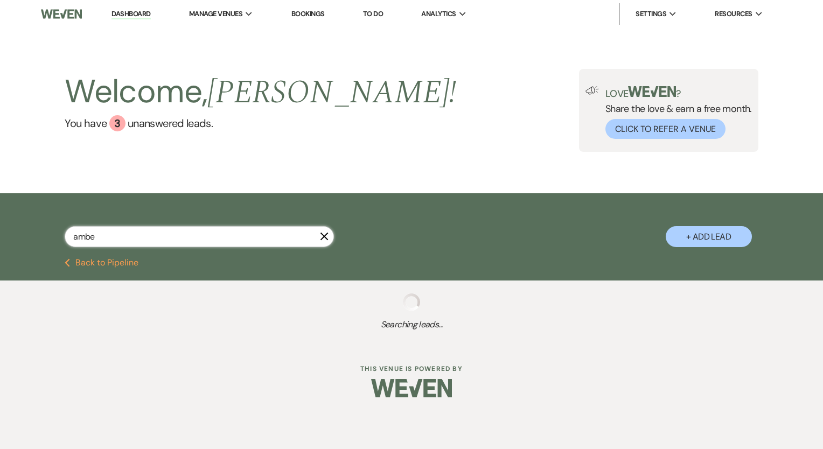
type input "amber"
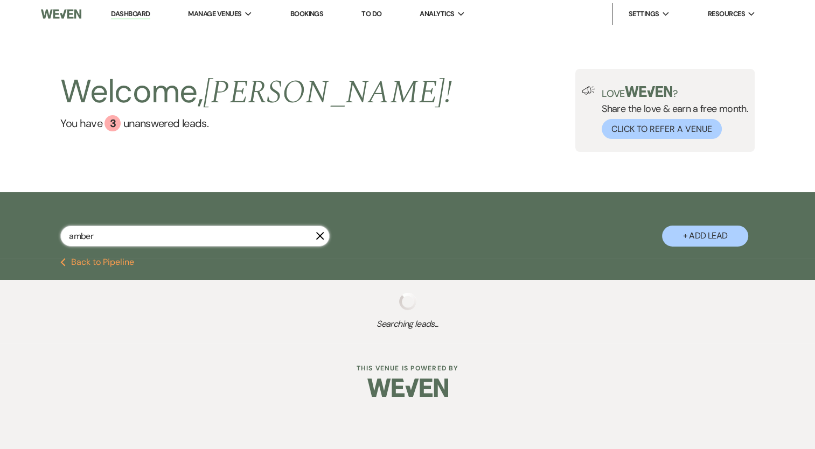
select select "8"
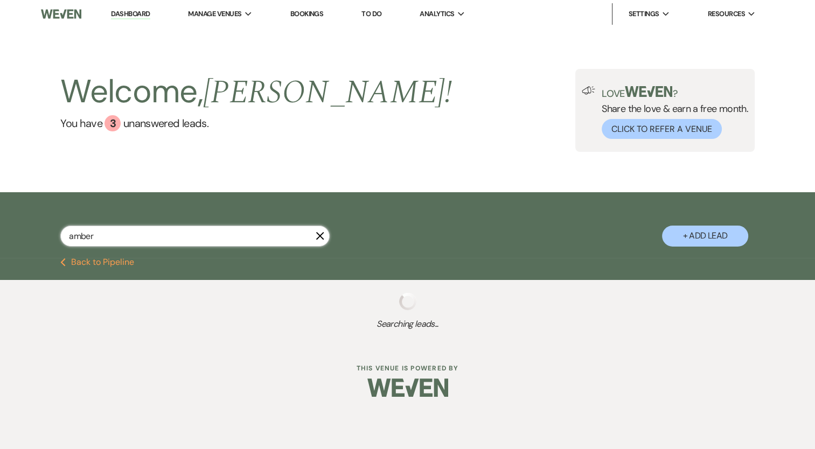
select select "8"
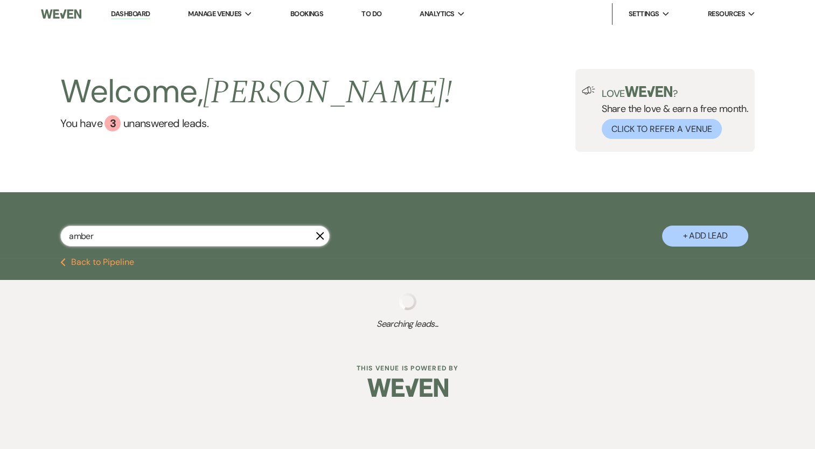
select select "8"
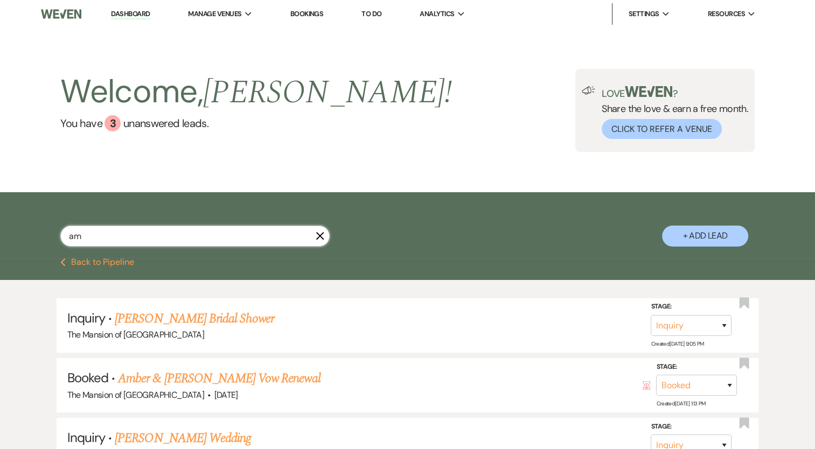
type input "a"
type input "[PERSON_NAME]"
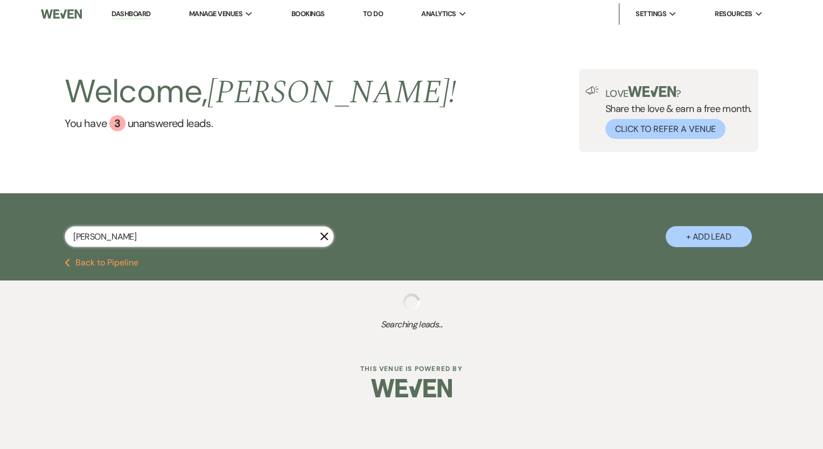
select select "4"
select select "8"
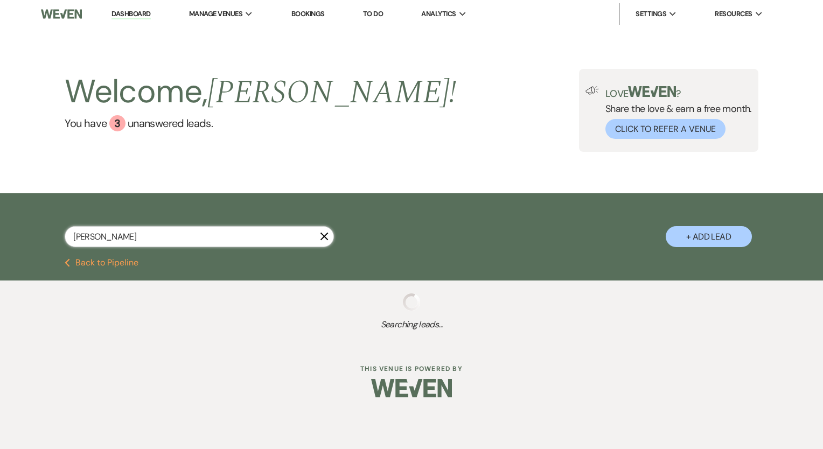
select select "8"
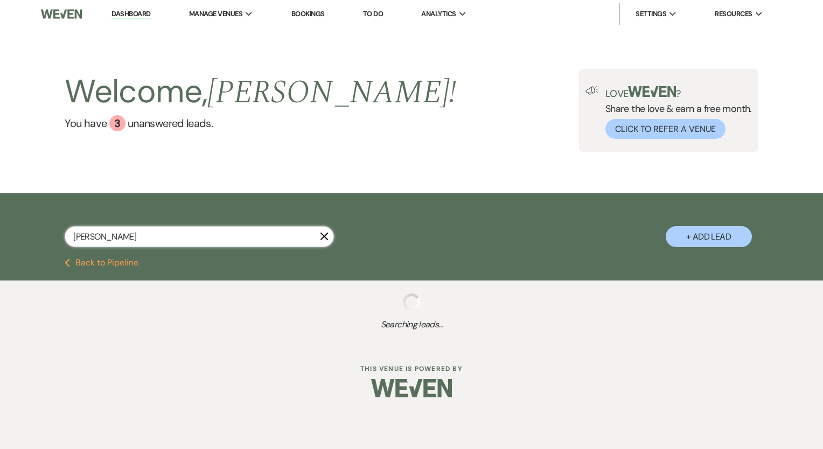
select select "8"
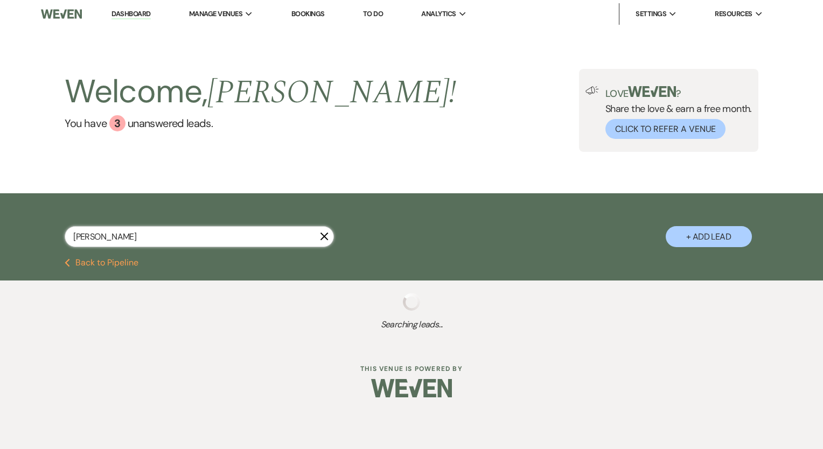
select select "8"
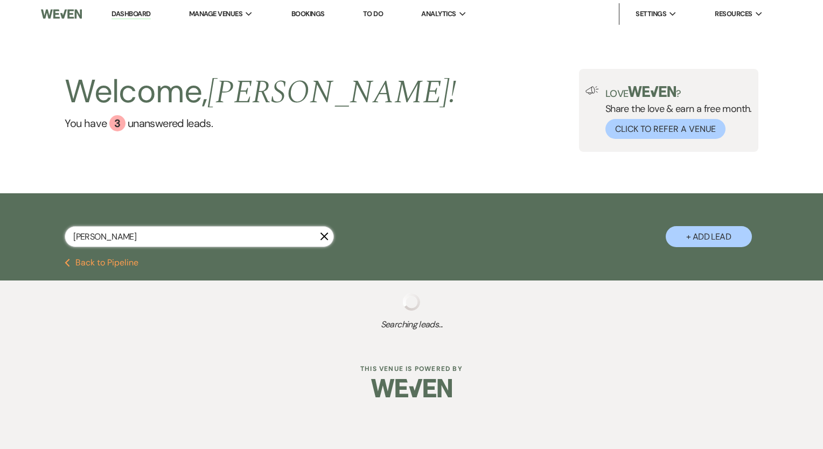
select select "8"
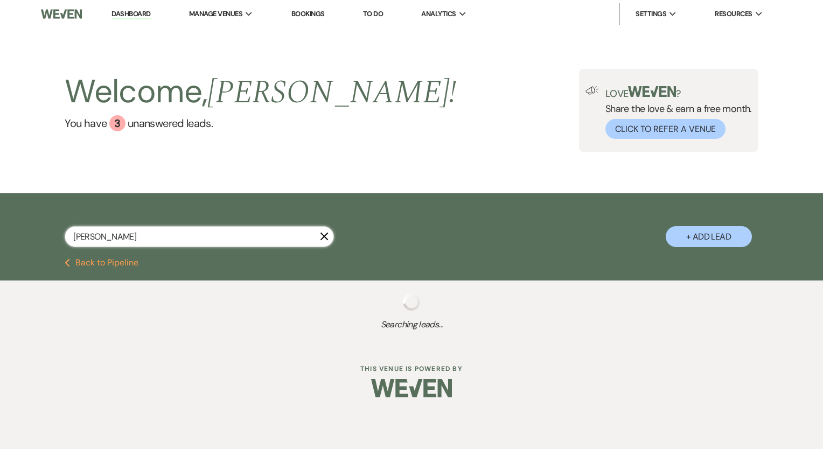
select select "8"
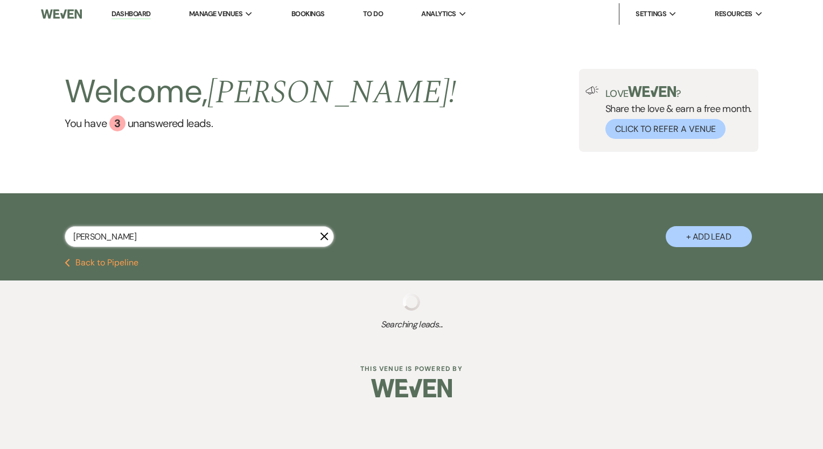
select select "7"
select select "8"
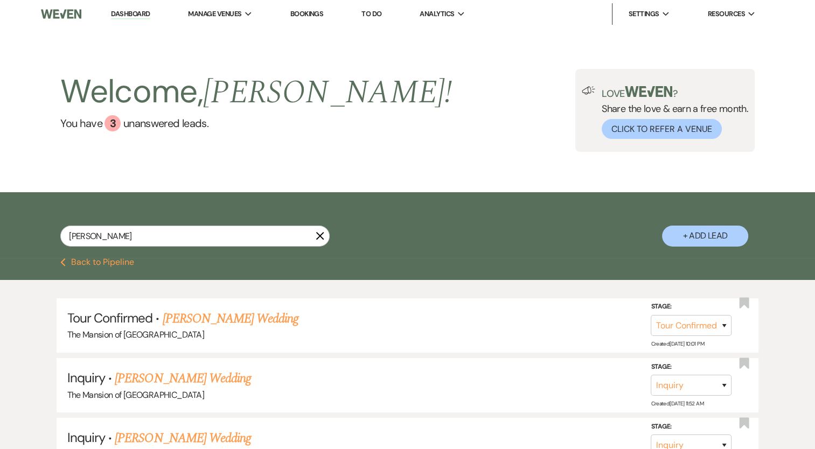
click at [144, 13] on link "Dashboard" at bounding box center [130, 14] width 39 height 10
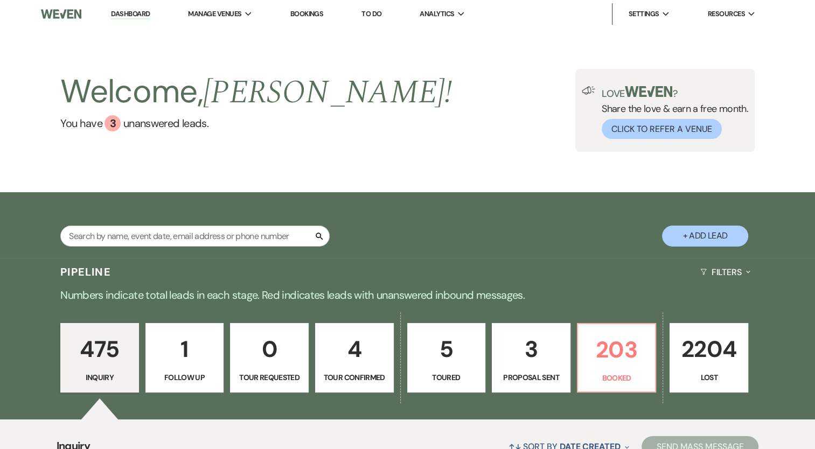
click at [89, 356] on p "475" at bounding box center [99, 349] width 65 height 36
click at [124, 242] on input "text" at bounding box center [194, 236] width 269 height 21
paste input "[PERSON_NAME]"
type input "[PERSON_NAME]"
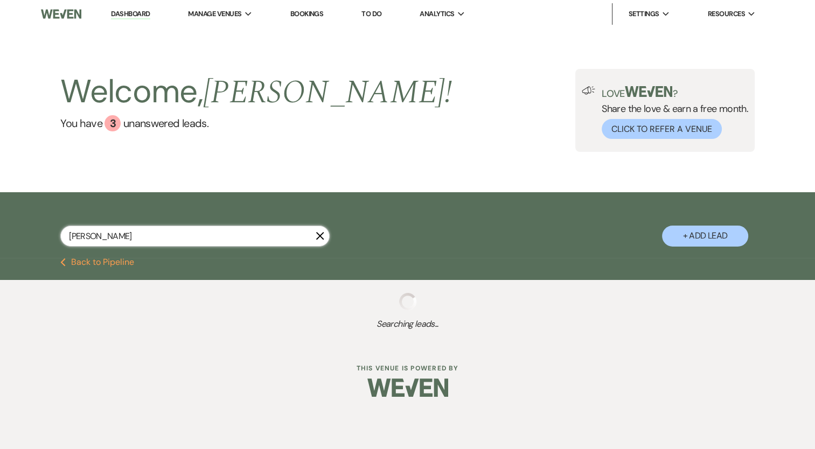
select select "4"
select select "8"
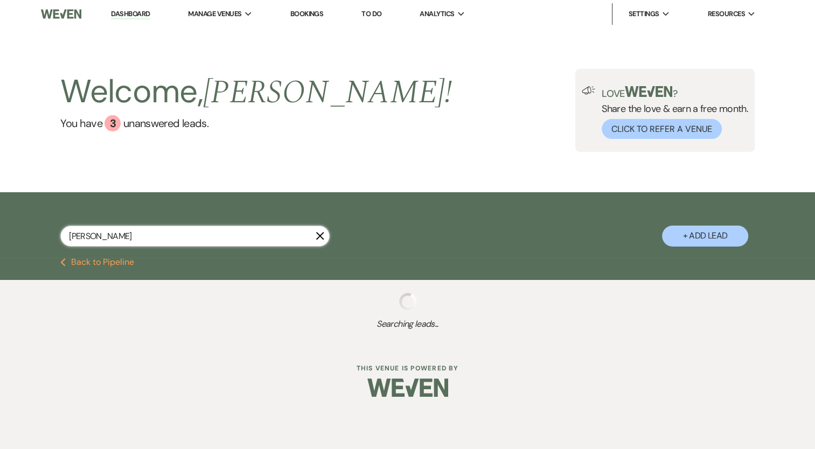
select select "8"
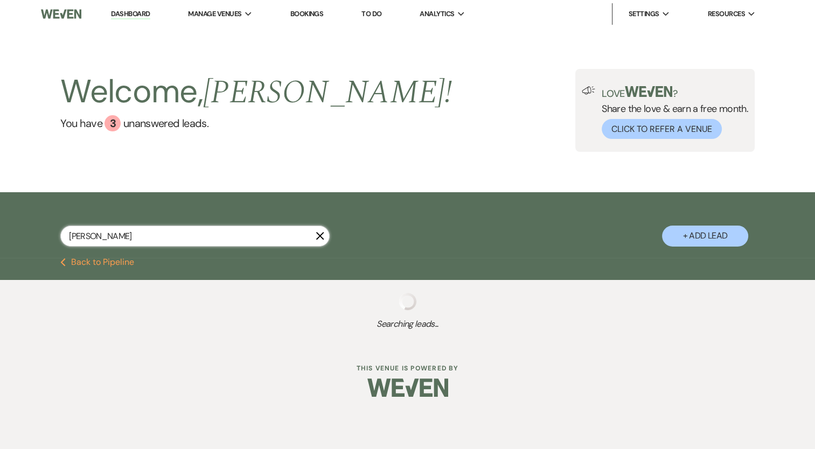
select select "8"
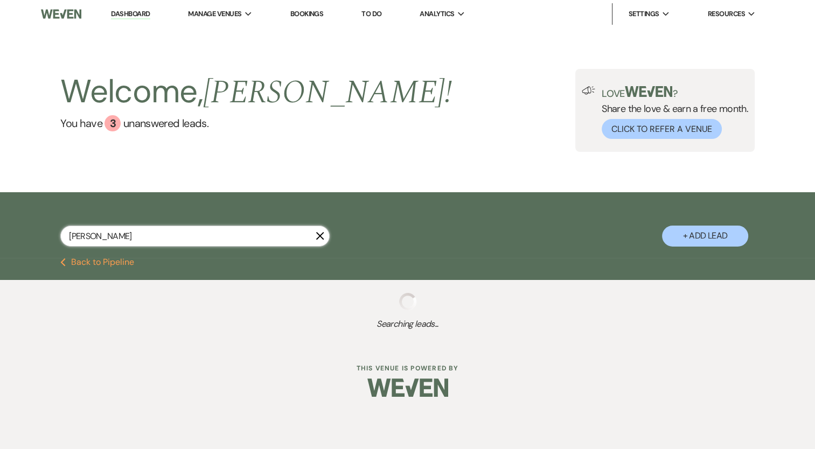
select select "8"
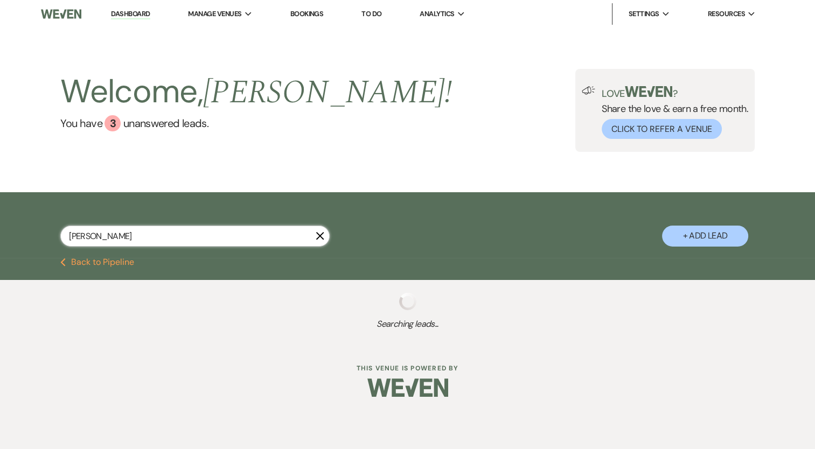
select select "8"
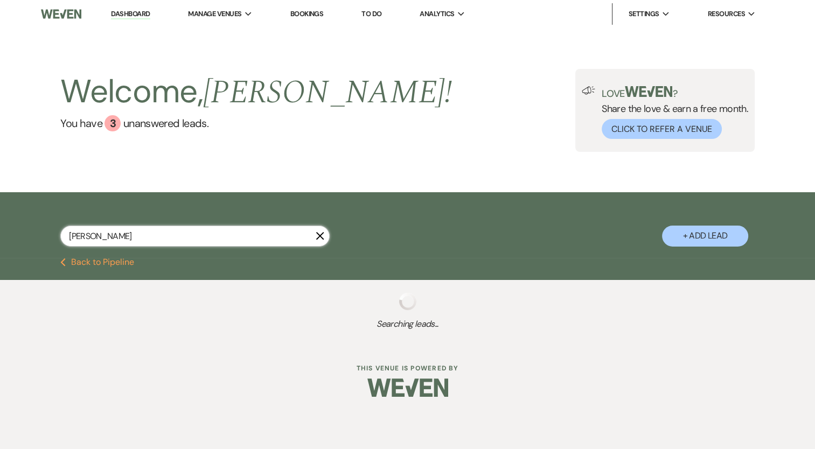
select select "8"
select select "7"
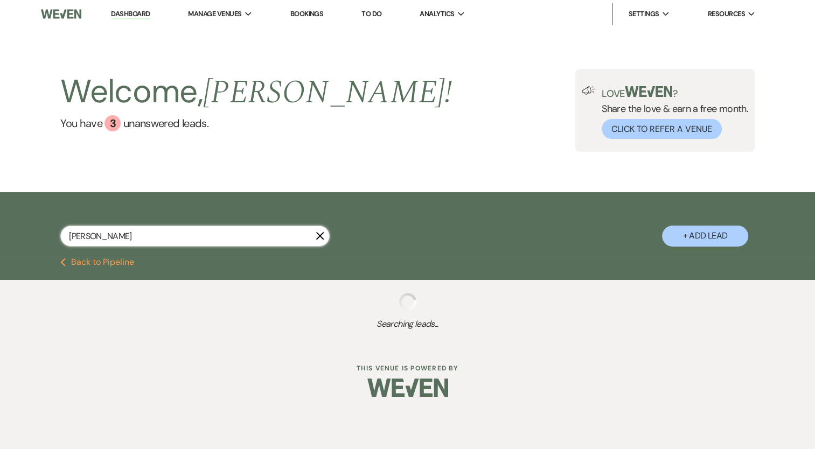
select select "8"
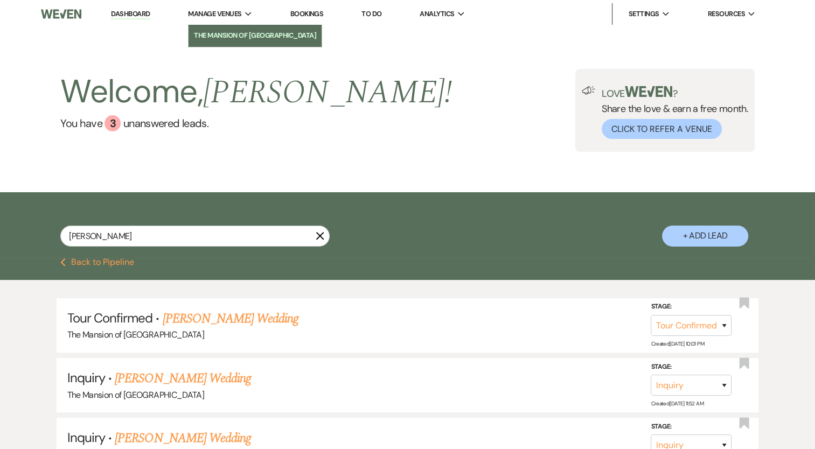
click at [235, 45] on link "The Mansion of [GEOGRAPHIC_DATA]" at bounding box center [254, 36] width 133 height 22
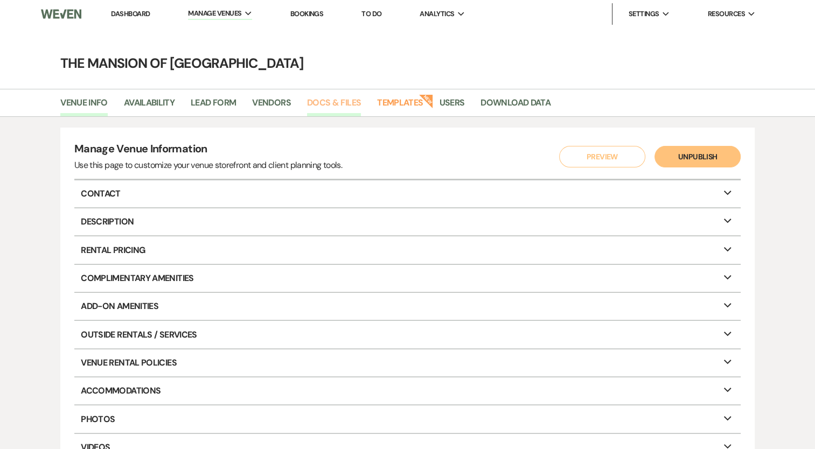
click at [333, 100] on link "Docs & Files" at bounding box center [334, 106] width 54 height 20
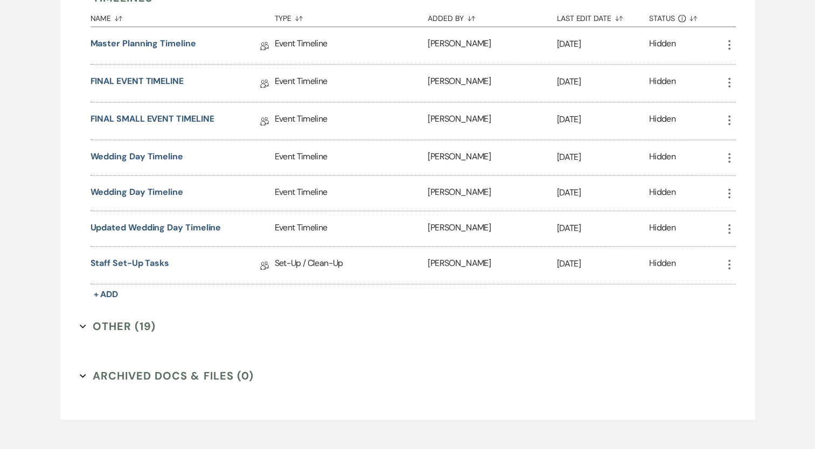
scroll to position [1599, 0]
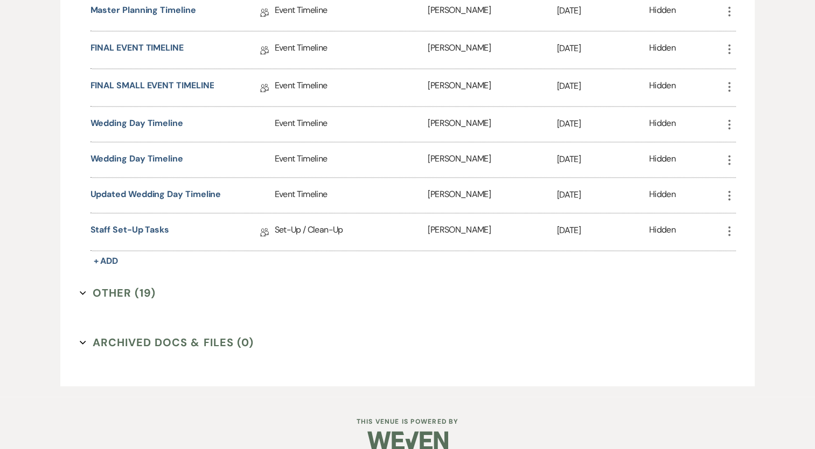
click at [114, 285] on button "Other (19) Expand" at bounding box center [118, 293] width 76 height 16
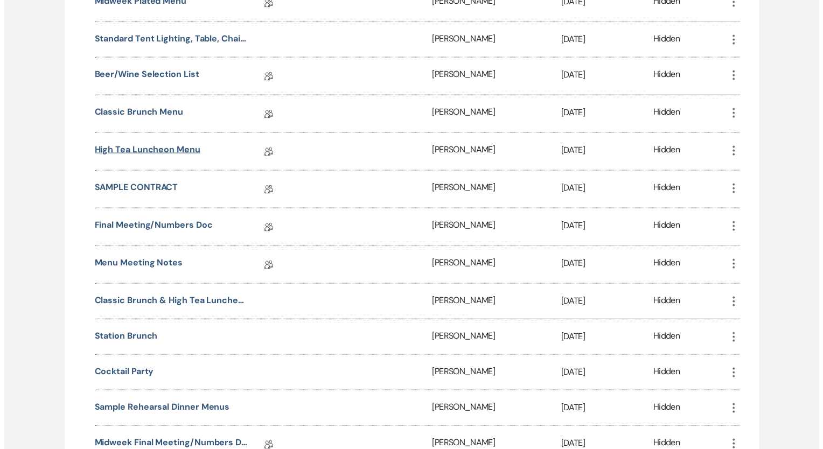
scroll to position [2084, 0]
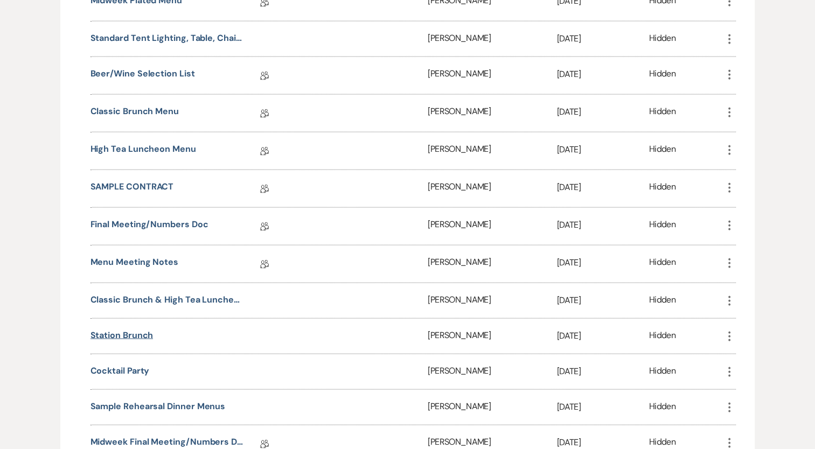
click at [148, 329] on button "Station Brunch" at bounding box center [121, 335] width 63 height 13
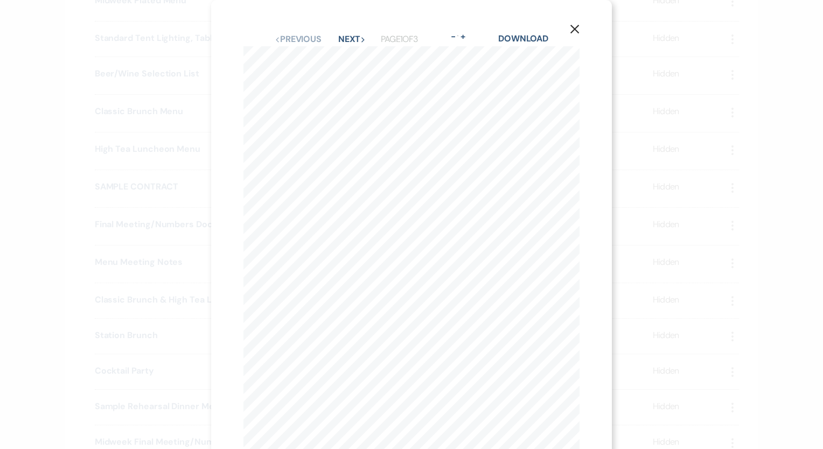
scroll to position [0, 0]
click at [351, 36] on button "Next Next" at bounding box center [352, 39] width 28 height 9
click at [573, 25] on icon "X" at bounding box center [575, 29] width 10 height 10
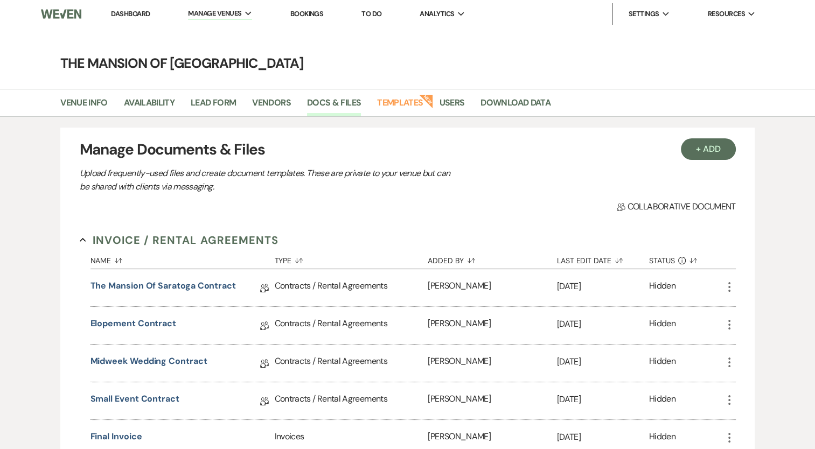
click at [123, 9] on link "Dashboard" at bounding box center [130, 13] width 39 height 9
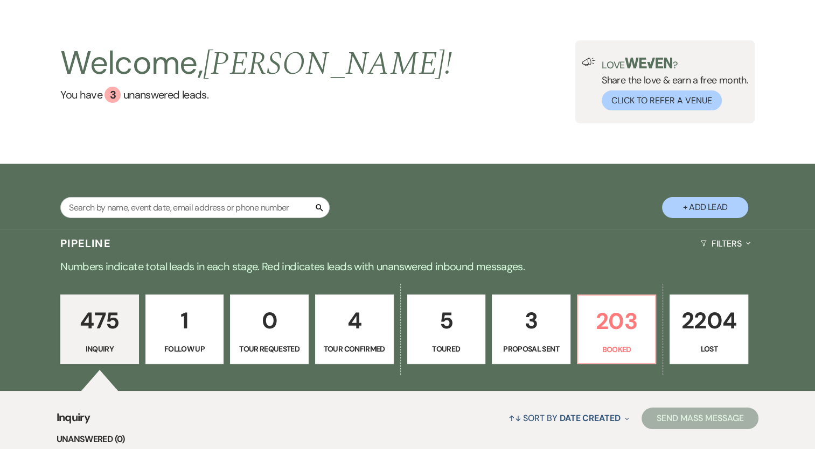
scroll to position [54, 0]
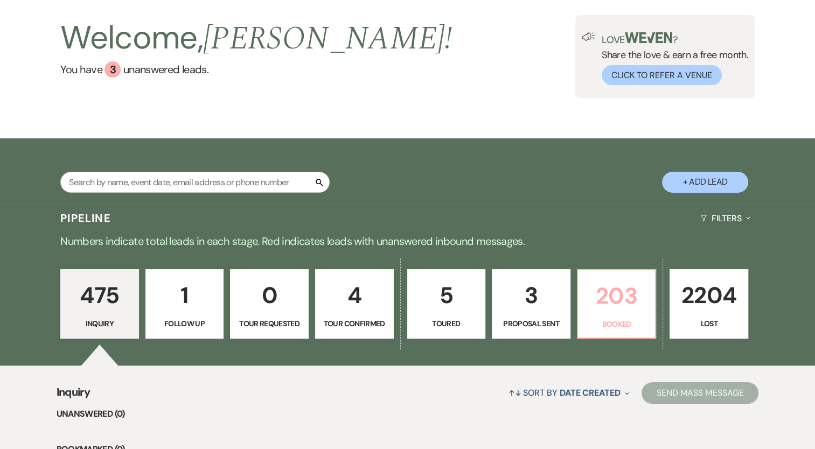
click at [604, 296] on p "203" at bounding box center [616, 296] width 65 height 36
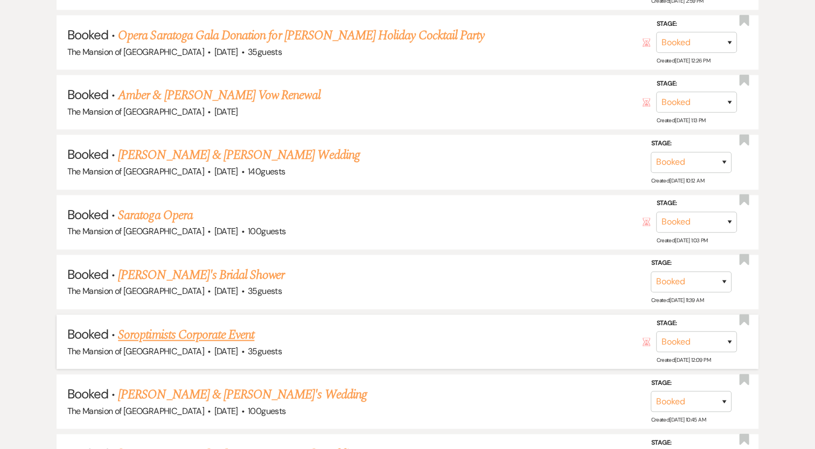
scroll to position [1454, 0]
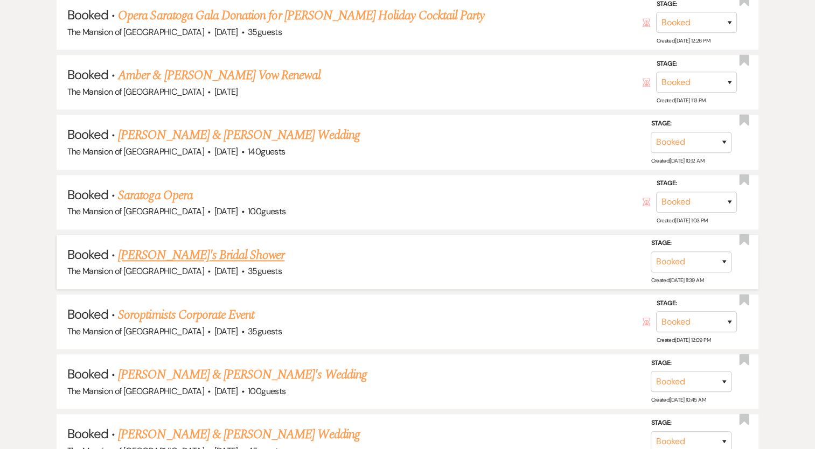
click at [200, 246] on link "[PERSON_NAME]'s Bridal Shower" at bounding box center [201, 255] width 166 height 19
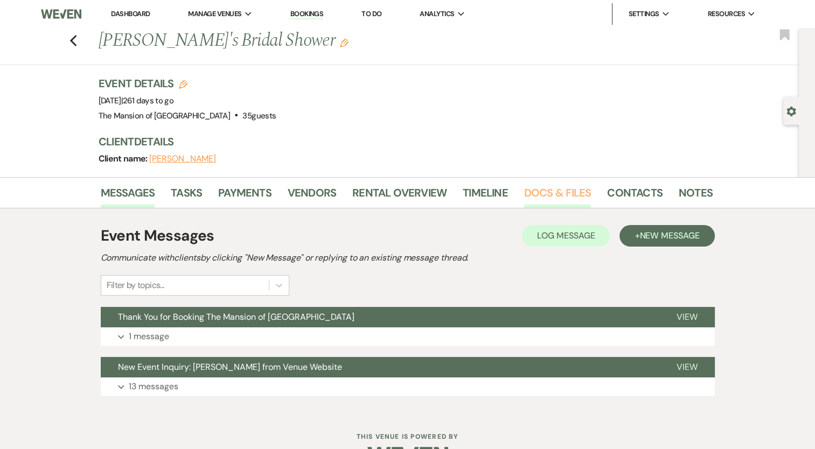
click at [553, 193] on link "Docs & Files" at bounding box center [557, 196] width 67 height 24
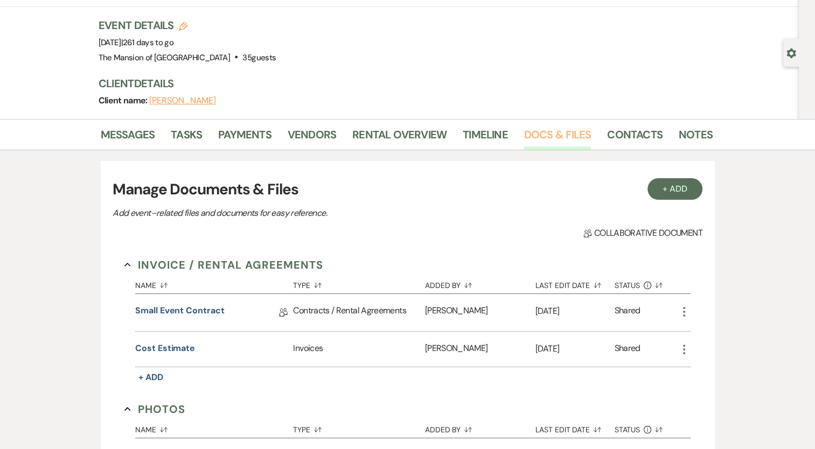
scroll to position [162, 0]
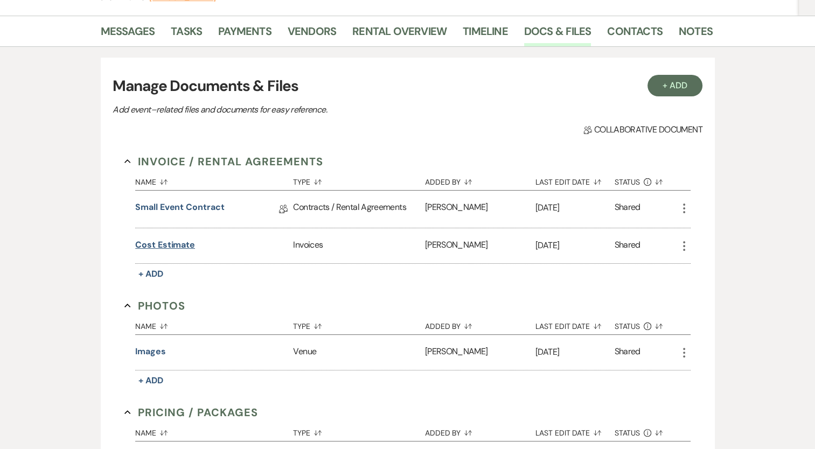
click at [178, 244] on button "Cost Estimate" at bounding box center [165, 245] width 60 height 13
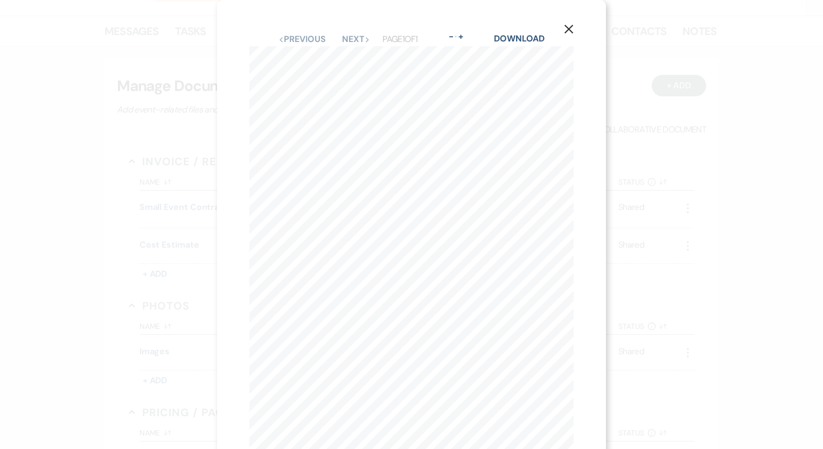
click at [569, 27] on icon "X" at bounding box center [569, 29] width 10 height 10
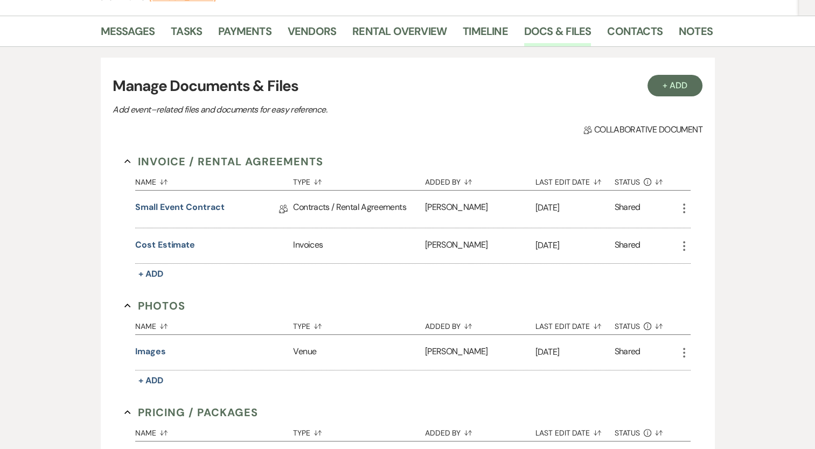
click at [682, 244] on icon "More" at bounding box center [683, 246] width 13 height 13
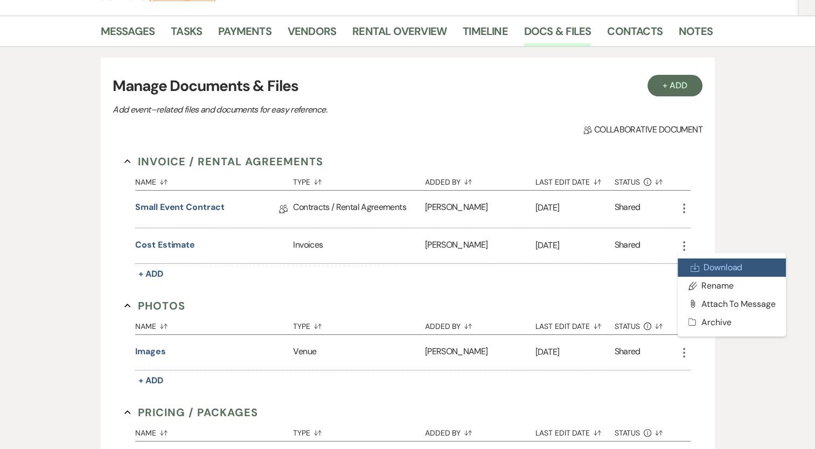
click at [704, 263] on link "Download Download" at bounding box center [731, 267] width 109 height 18
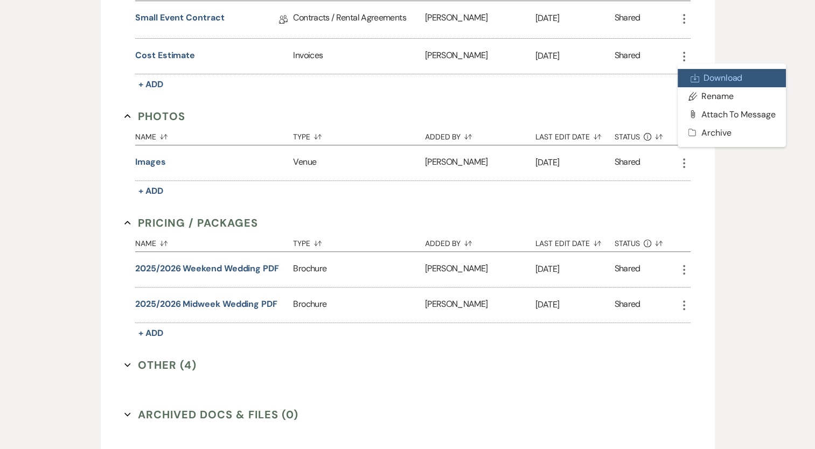
scroll to position [431, 0]
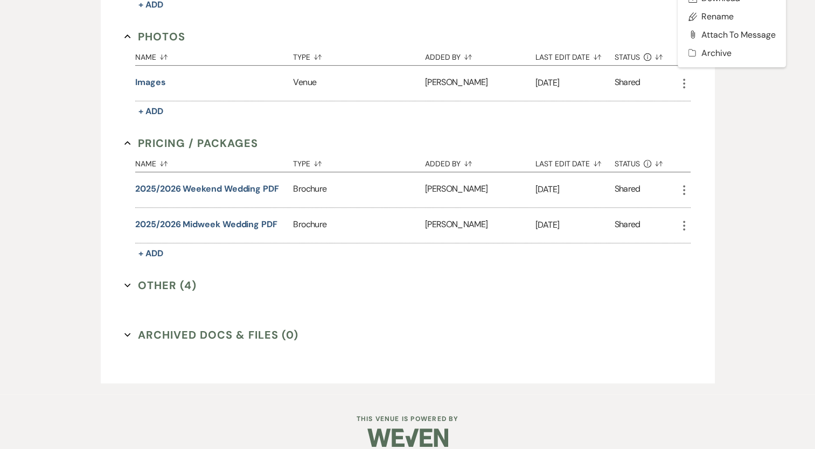
click at [155, 278] on button "Other (4) Expand" at bounding box center [160, 285] width 72 height 16
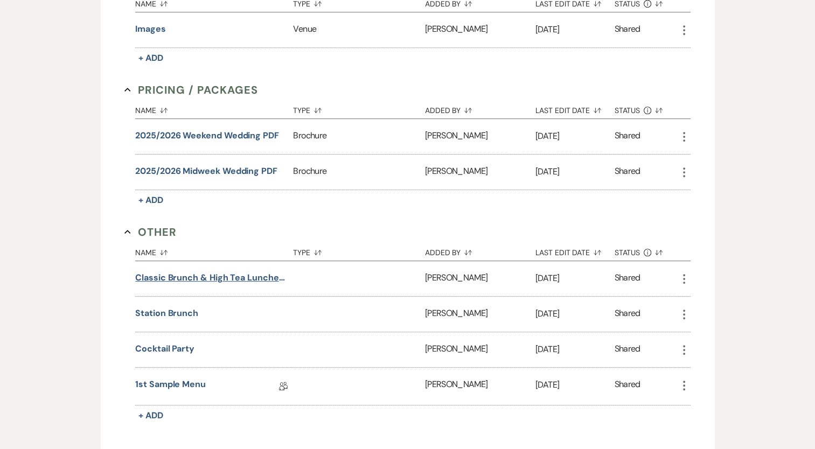
scroll to position [485, 0]
click at [180, 382] on link "1st Sample Menu" at bounding box center [170, 385] width 71 height 17
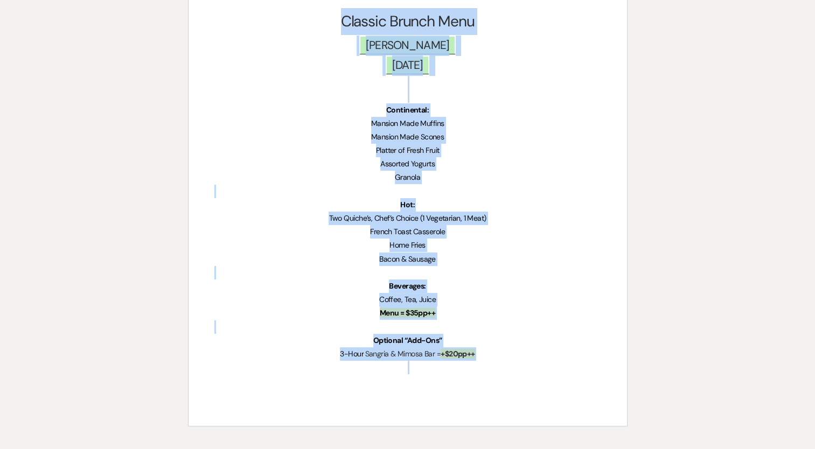
scroll to position [243, 0]
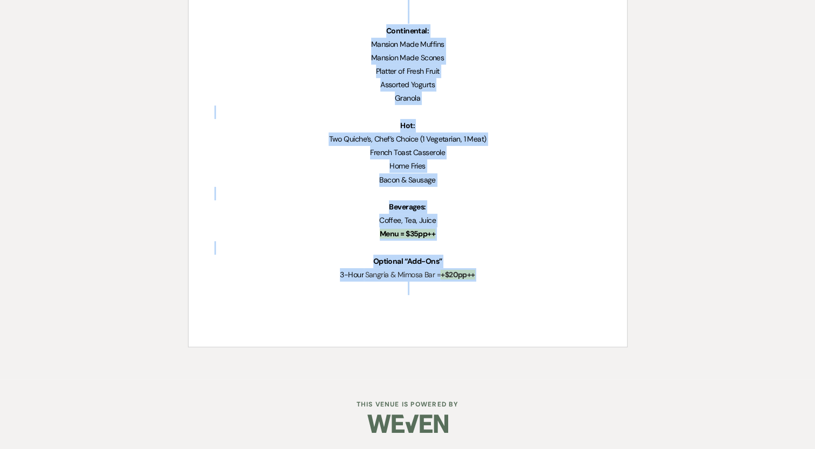
drag, startPoint x: 331, startPoint y: 182, endPoint x: 531, endPoint y: 283, distance: 223.9
click at [531, 283] on div "Classic Brunch Menu ﻿ [PERSON_NAME] ﻿ ﻿ [DATE] ﻿ Continental: Mansion Made Muff…" at bounding box center [407, 124] width 438 height 445
copy div "Classic Brunch Menu ﻿ [PERSON_NAME] ﻿ ﻿ [DATE] ﻿ Continental: Mansion Made Muff…"
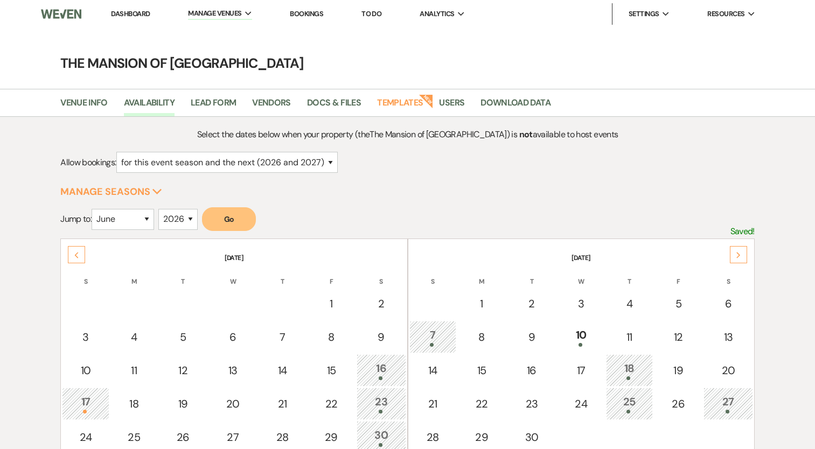
select select "2"
select select "6"
select select "2026"
click at [124, 10] on link "Dashboard" at bounding box center [130, 13] width 39 height 9
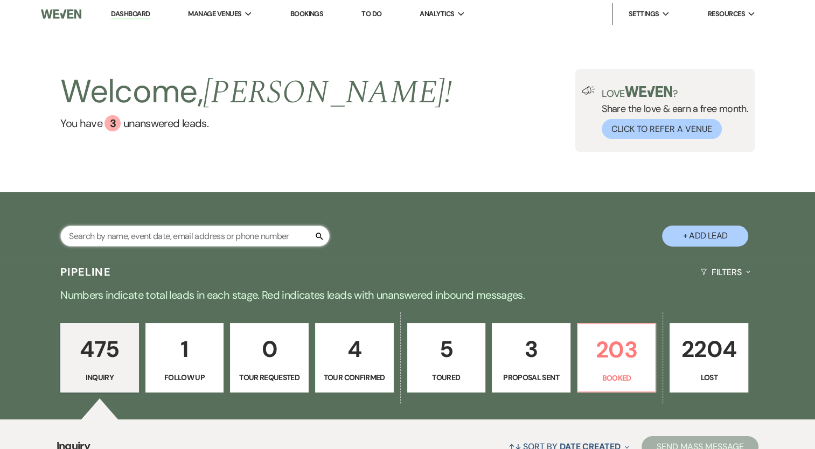
click at [239, 234] on input "text" at bounding box center [194, 236] width 269 height 21
type input "ale"
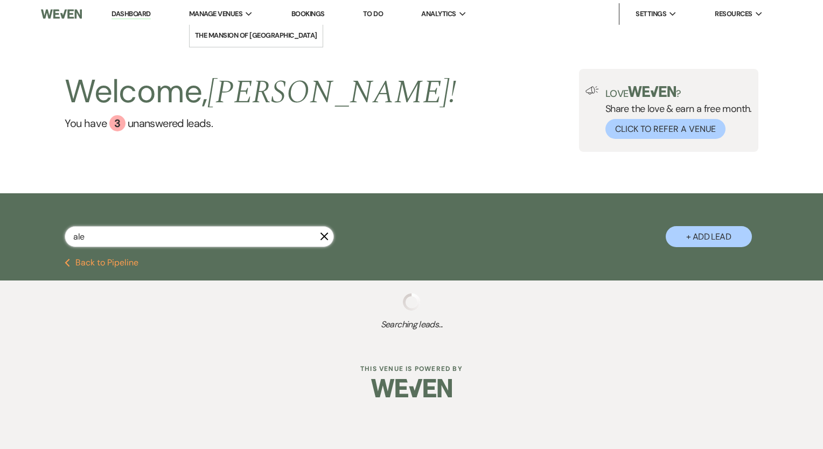
select select "4"
select select "8"
select select "11"
select select "8"
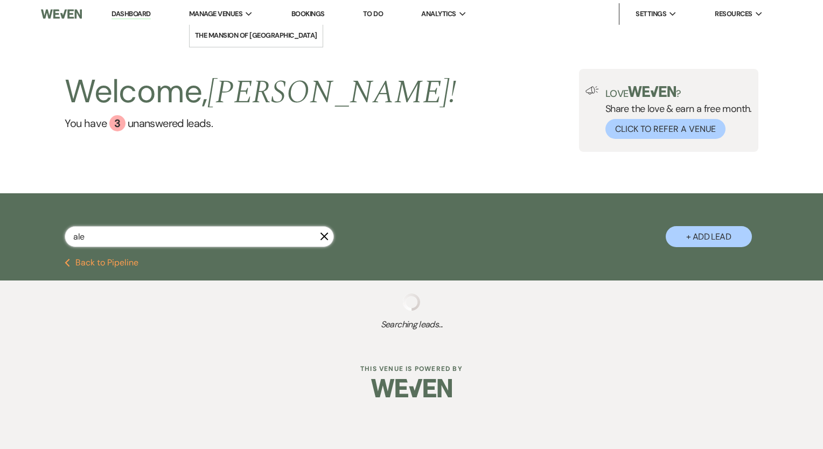
select select "8"
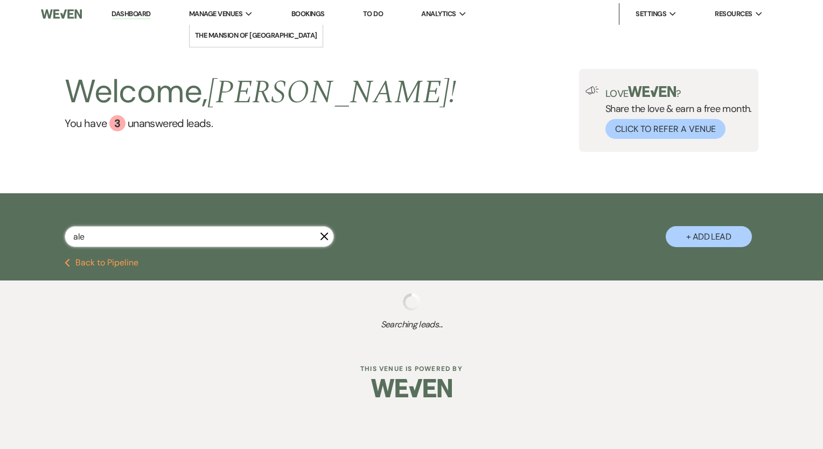
select select "8"
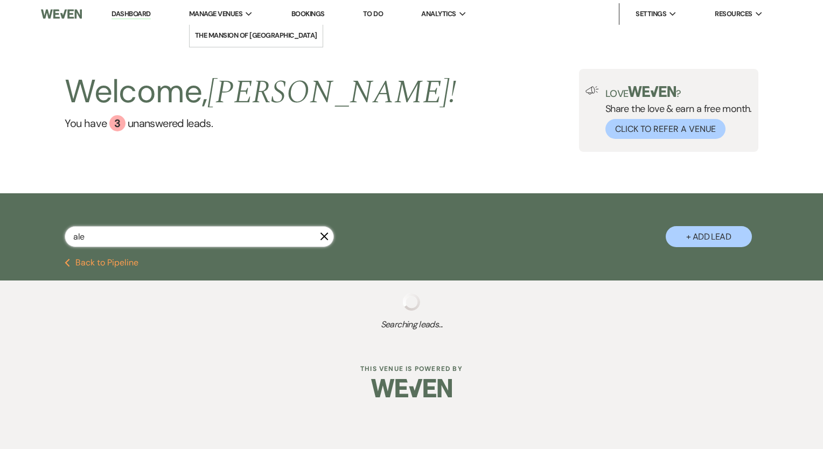
select select "8"
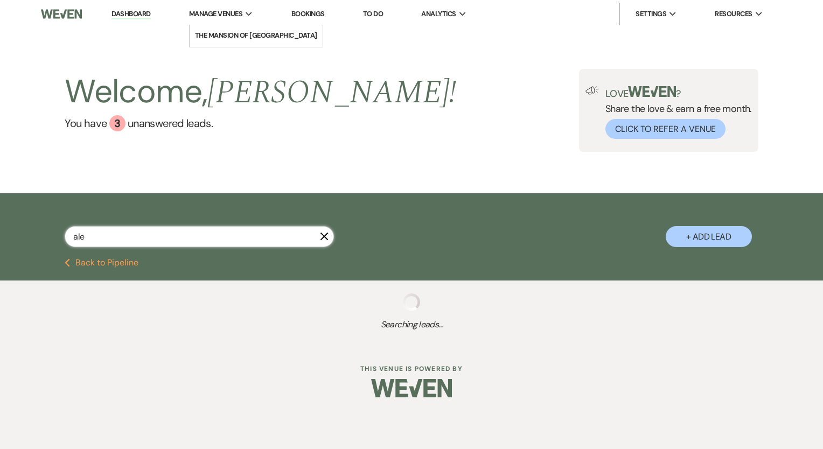
select select "8"
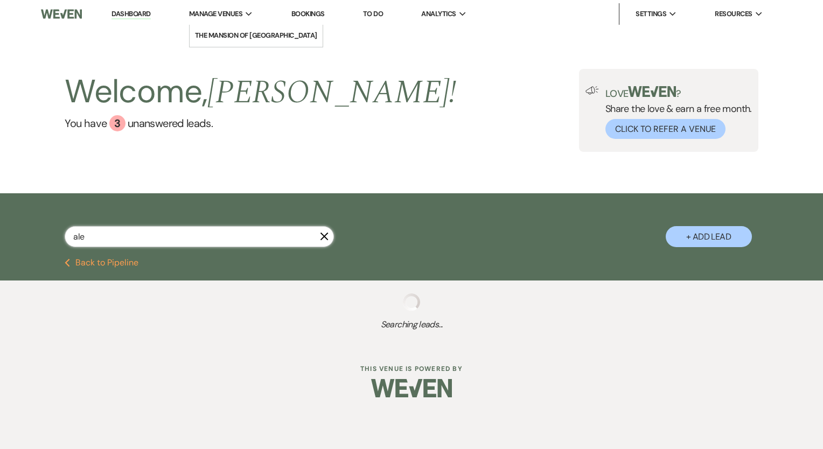
select select "8"
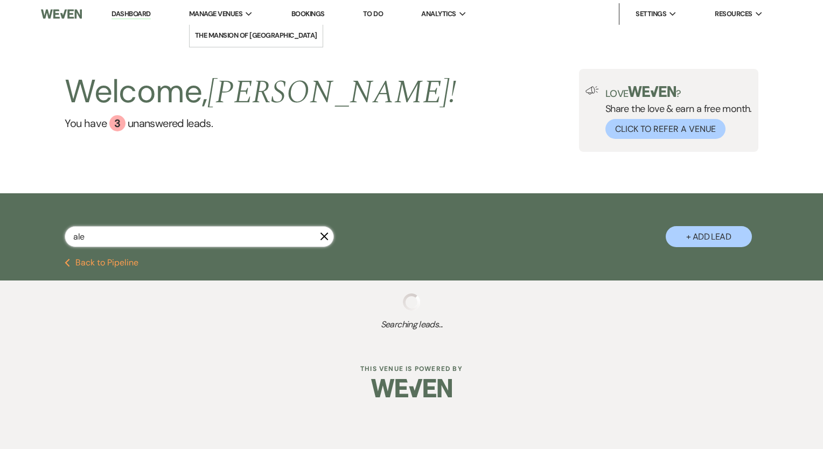
select select "8"
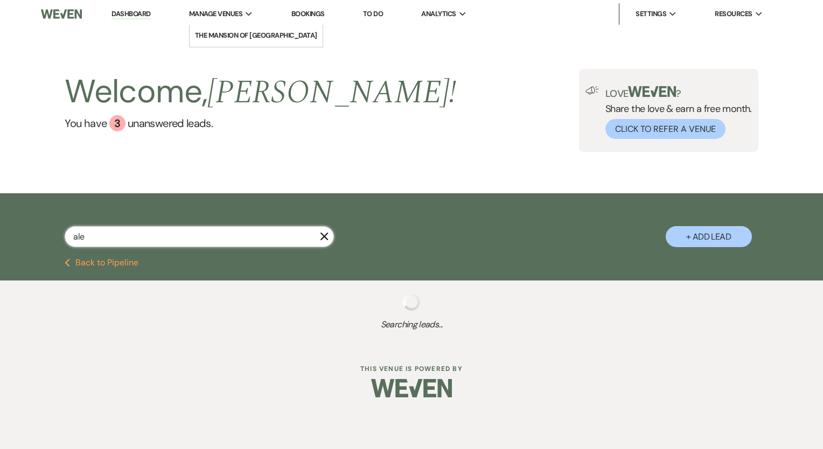
select select "8"
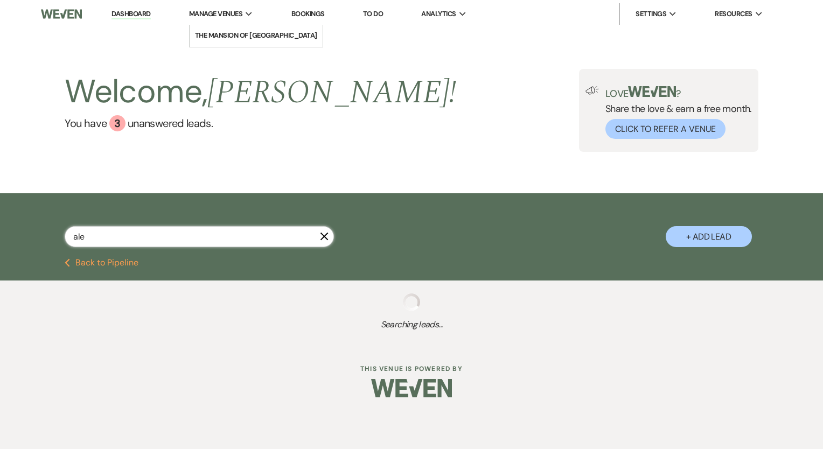
select select "8"
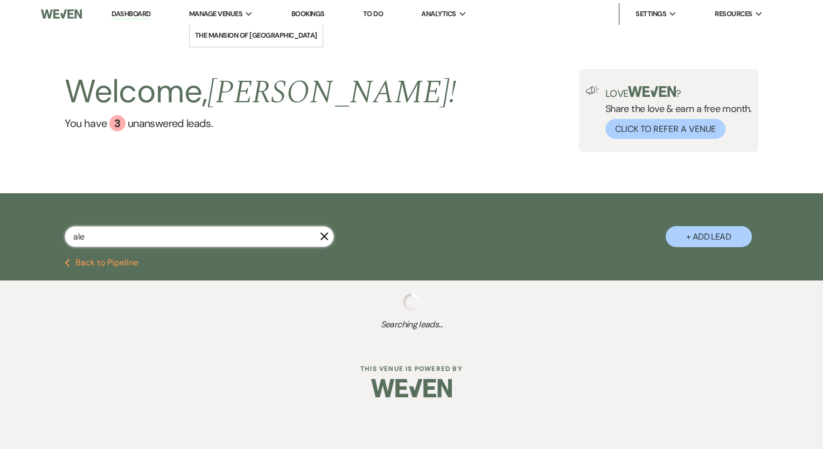
select select "8"
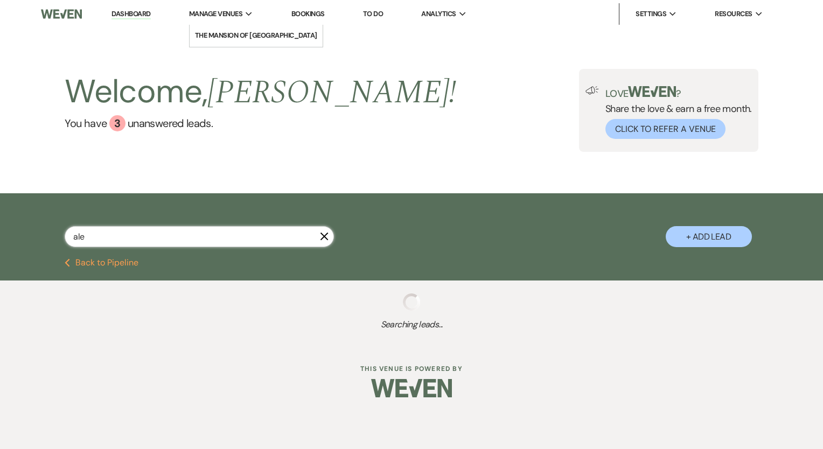
select select "8"
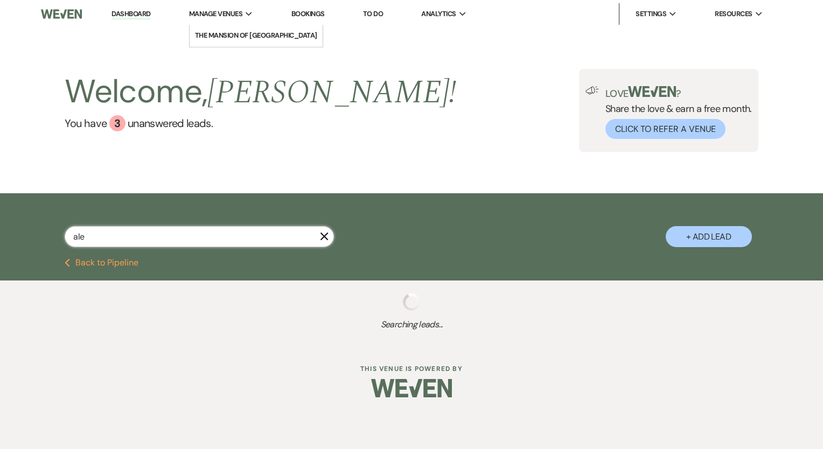
select select "8"
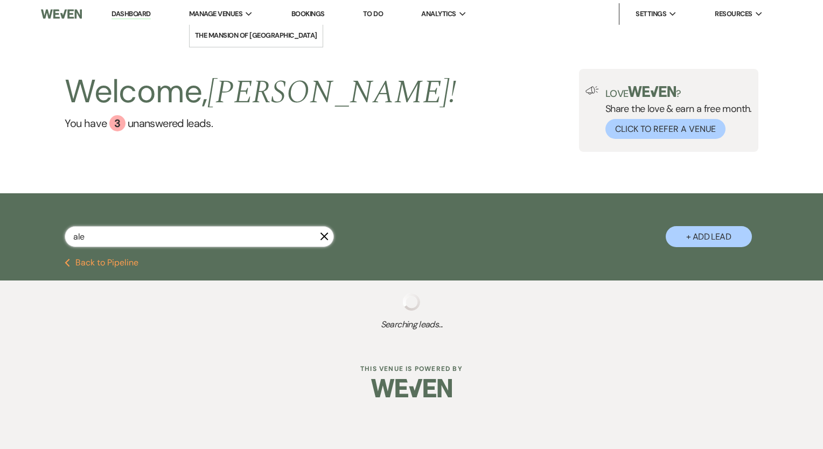
select select "8"
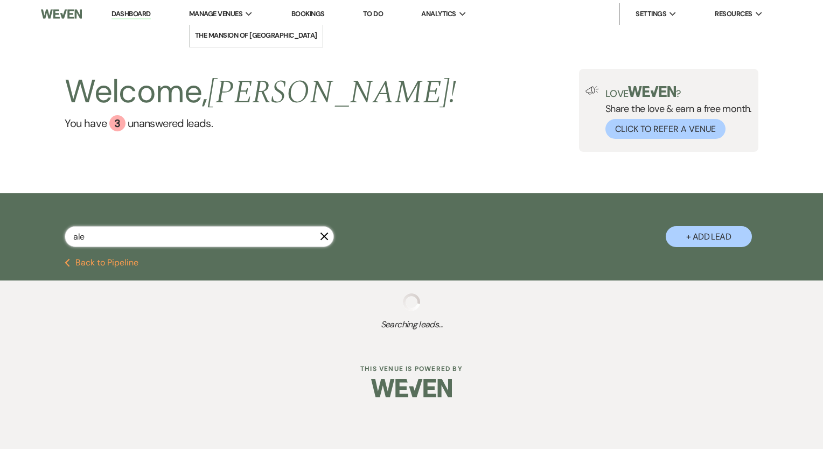
select select "8"
select select "7"
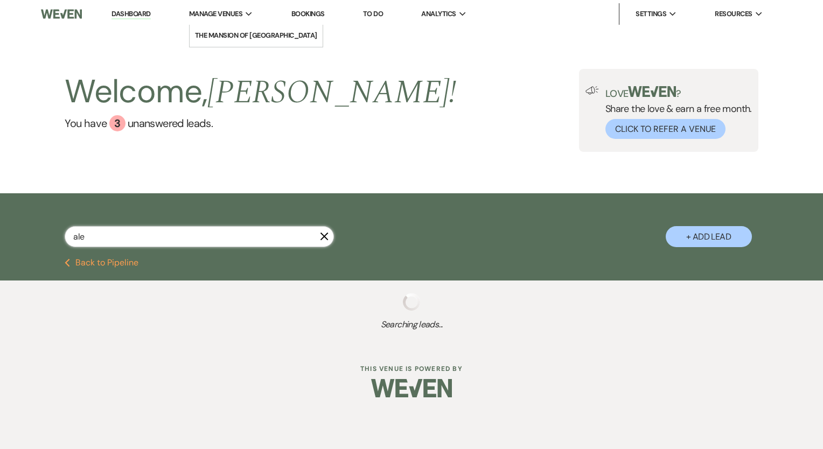
select select "8"
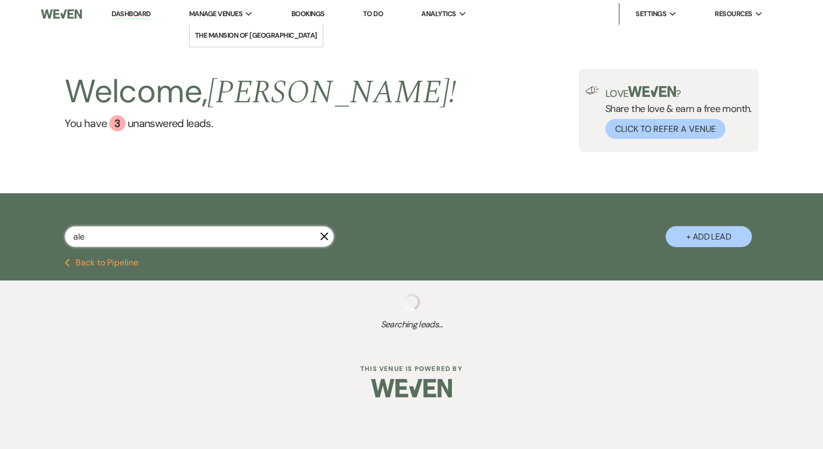
select select "8"
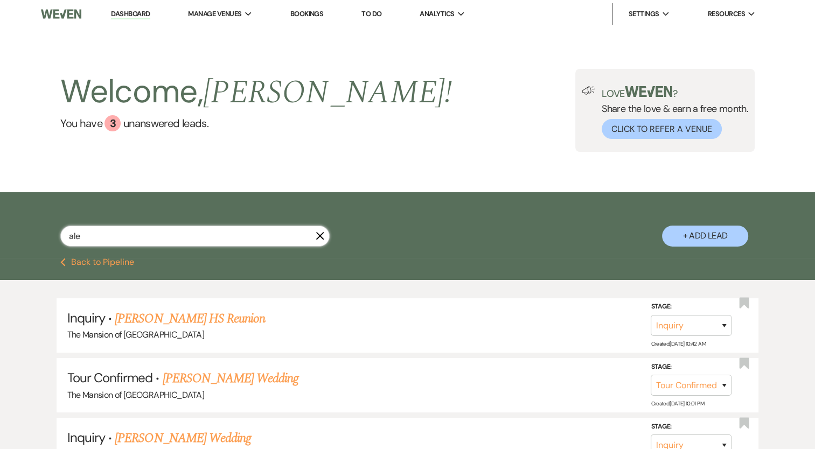
type input "ale"
click at [139, 10] on link "Dashboard" at bounding box center [130, 14] width 39 height 10
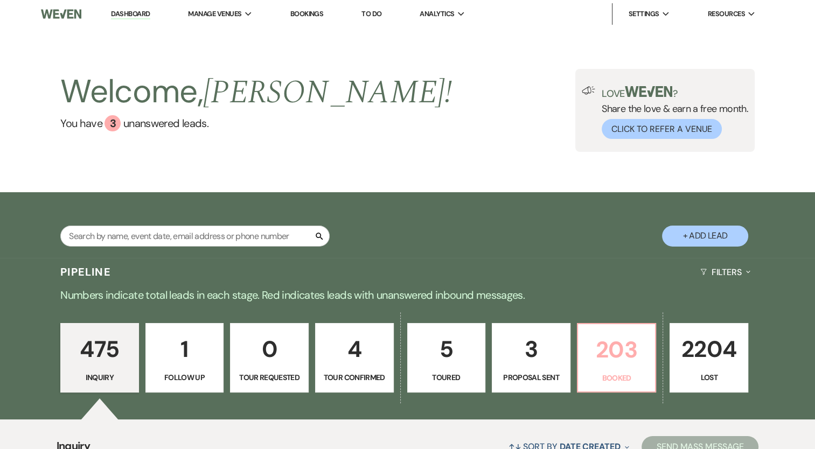
click at [593, 354] on p "203" at bounding box center [616, 350] width 65 height 36
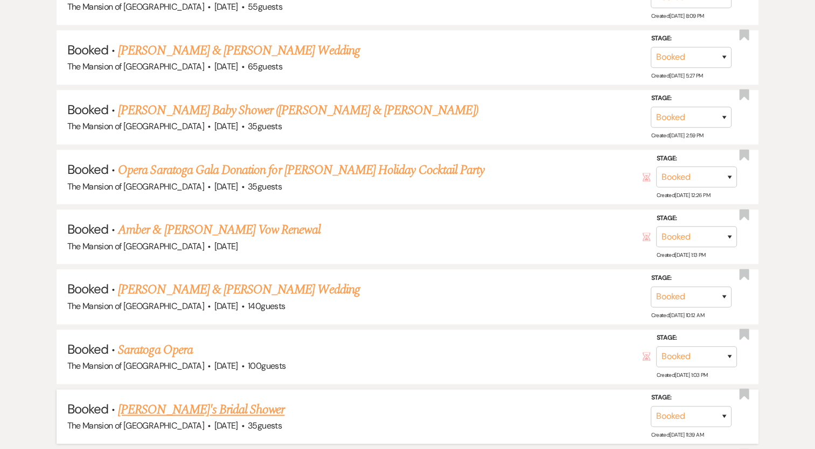
scroll to position [1346, 0]
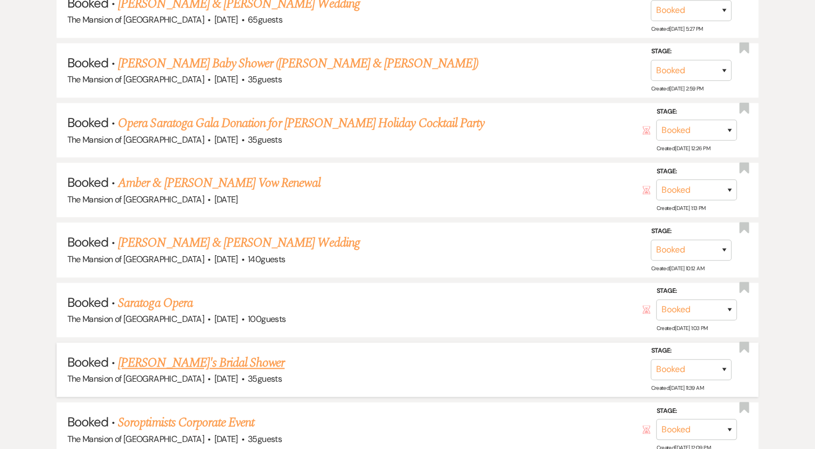
click at [211, 353] on link "[PERSON_NAME]'s Bridal Shower" at bounding box center [201, 362] width 166 height 19
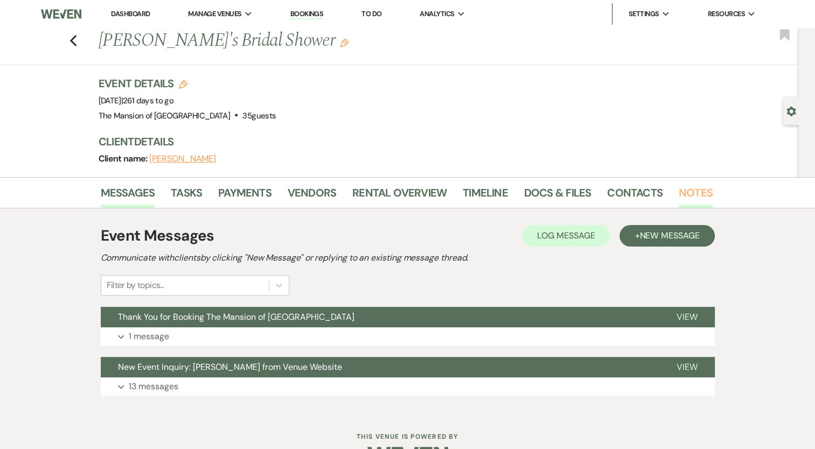
click at [686, 187] on link "Notes" at bounding box center [695, 196] width 34 height 24
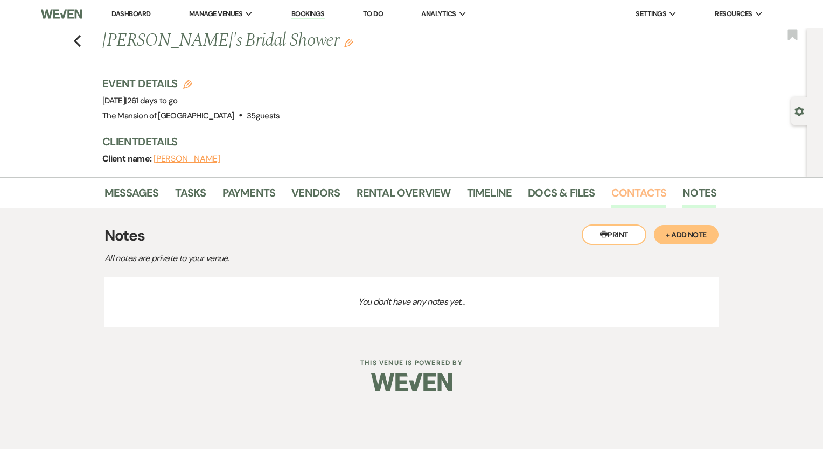
click at [660, 191] on link "Contacts" at bounding box center [638, 196] width 55 height 24
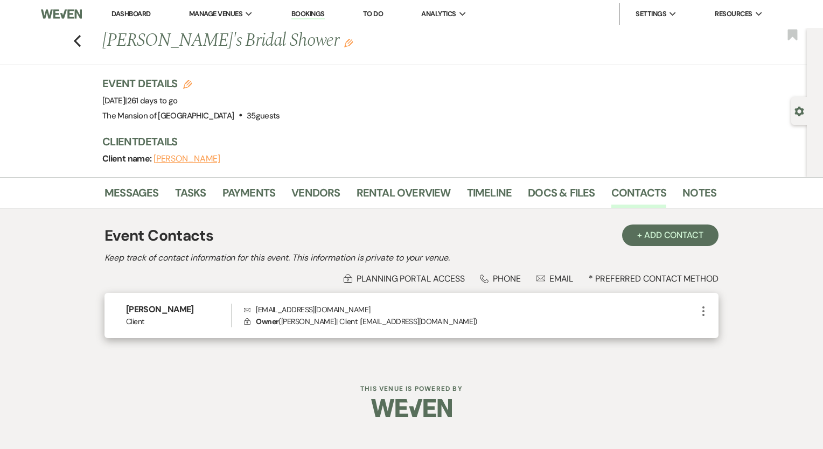
click at [176, 309] on h6 "[PERSON_NAME]" at bounding box center [178, 310] width 105 height 12
copy h6 "[PERSON_NAME]"
click at [257, 307] on p "Envelope mdelorenzo5@nycap.rr.com" at bounding box center [470, 310] width 453 height 12
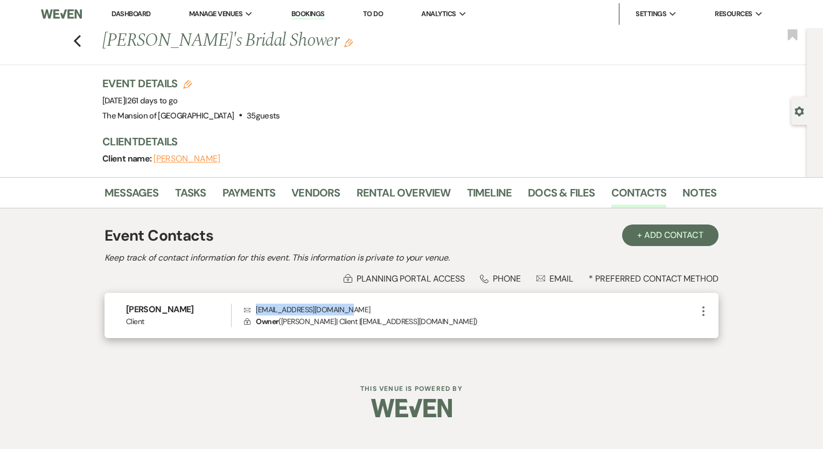
drag, startPoint x: 256, startPoint y: 306, endPoint x: 367, endPoint y: 316, distance: 110.8
click at [364, 312] on p "Envelope mdelorenzo5@nycap.rr.com" at bounding box center [470, 310] width 453 height 12
copy p "mdelorenzo5@nycap.rr.com"
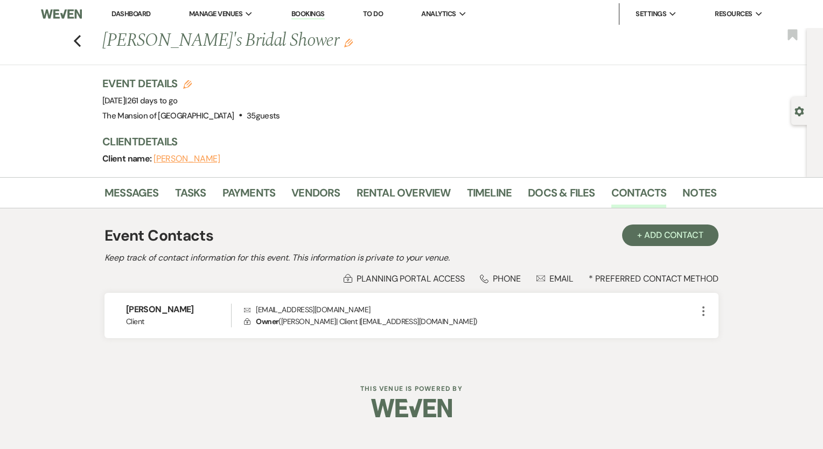
click at [341, 230] on div "Event Contacts + Add Contact" at bounding box center [411, 236] width 614 height 23
click at [690, 193] on link "Notes" at bounding box center [699, 196] width 34 height 24
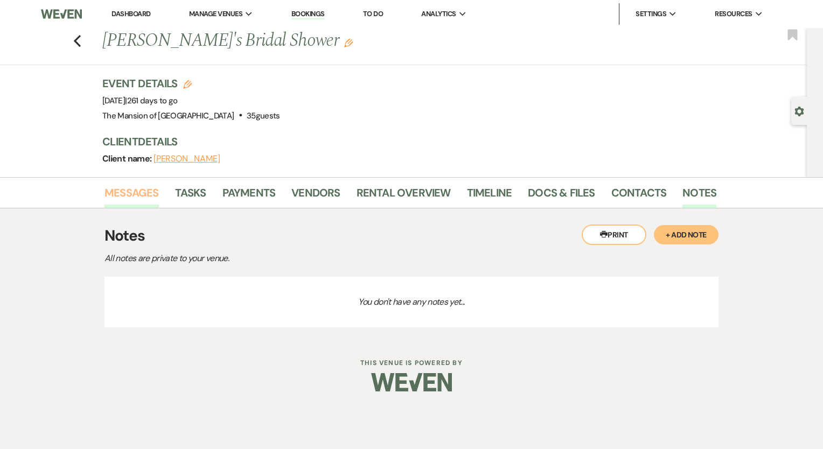
click at [143, 193] on link "Messages" at bounding box center [131, 196] width 54 height 24
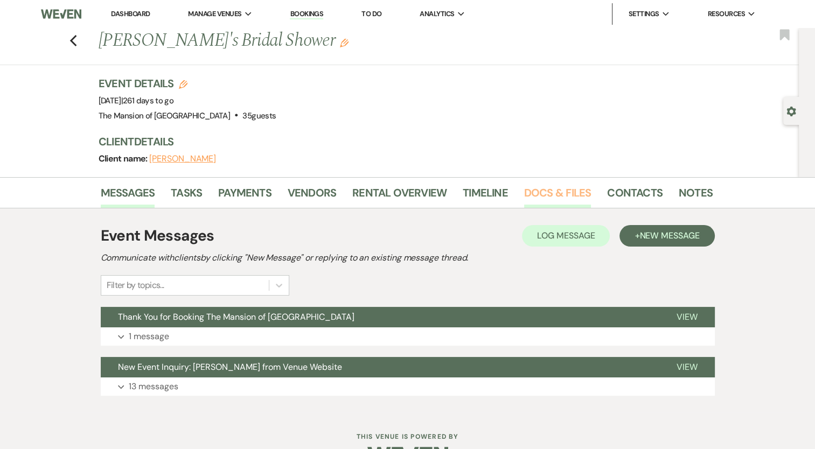
click at [547, 197] on link "Docs & Files" at bounding box center [557, 196] width 67 height 24
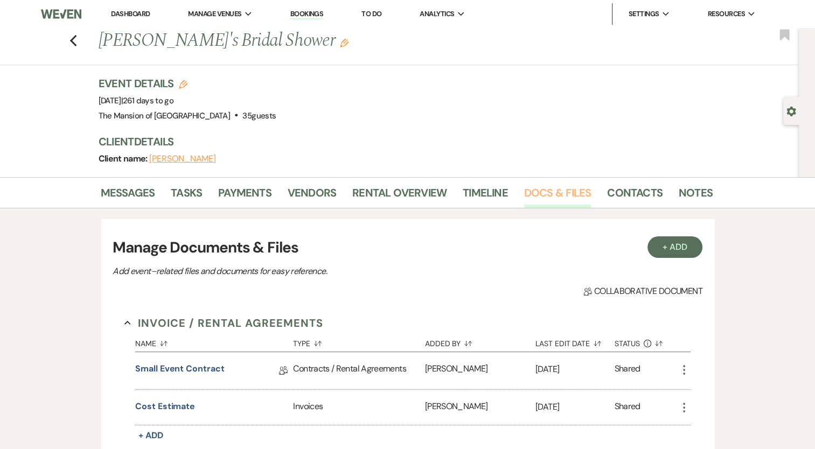
scroll to position [108, 0]
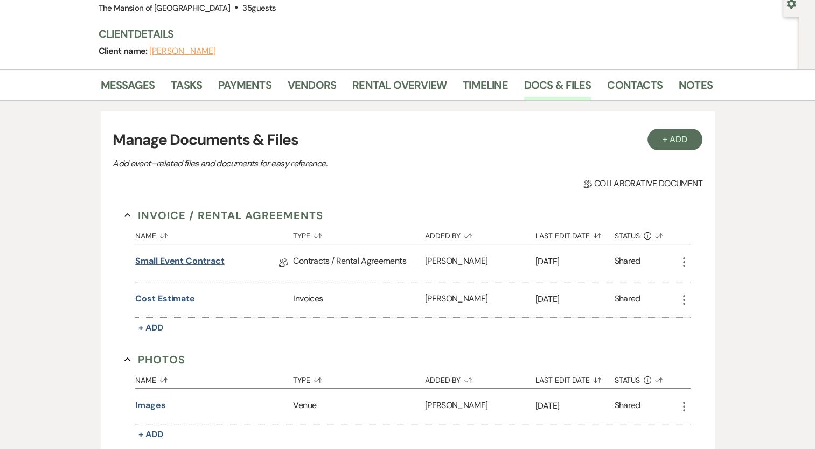
click at [159, 265] on link "Small Event Contract" at bounding box center [179, 263] width 89 height 17
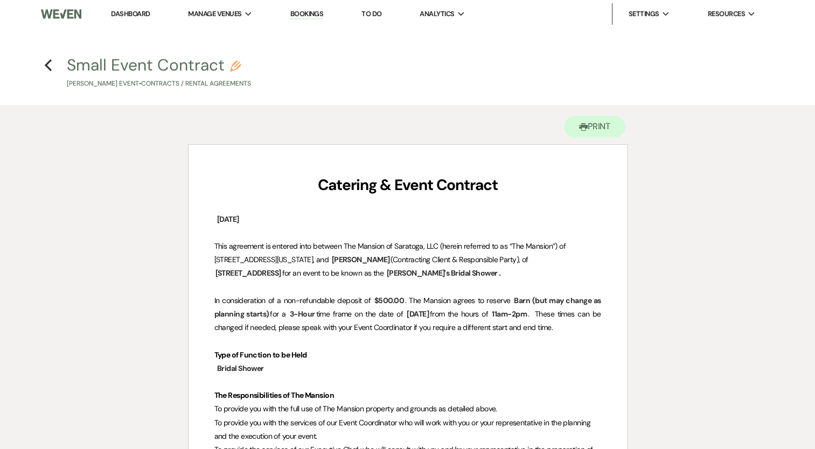
click at [52, 70] on h4 "Previous Small Event Contract Pencil Lisa DeLorenzo's Event • Contracts / Renta…" at bounding box center [407, 71] width 775 height 35
click at [47, 65] on icon "Previous" at bounding box center [48, 65] width 8 height 13
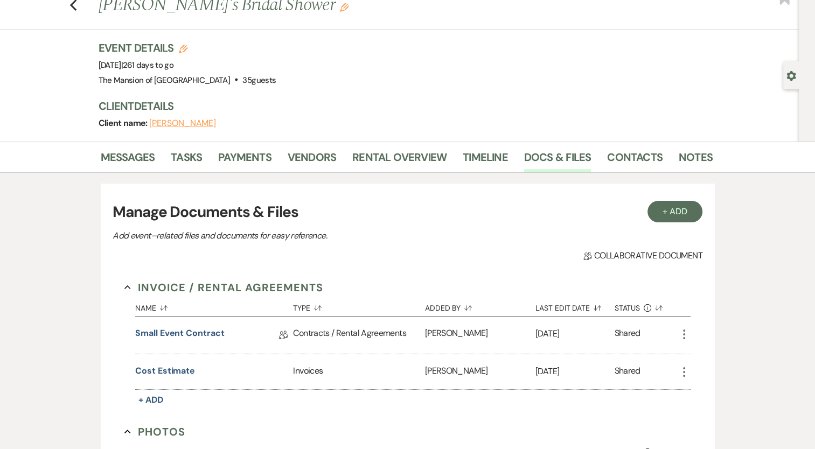
scroll to position [54, 0]
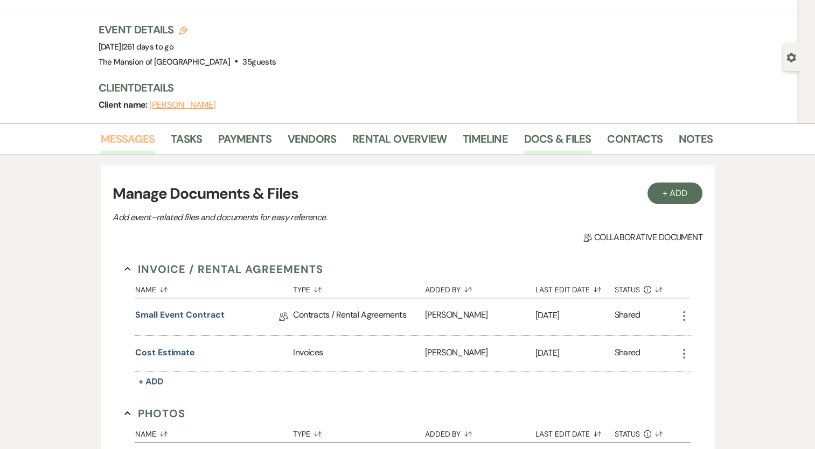
click at [139, 141] on link "Messages" at bounding box center [128, 142] width 54 height 24
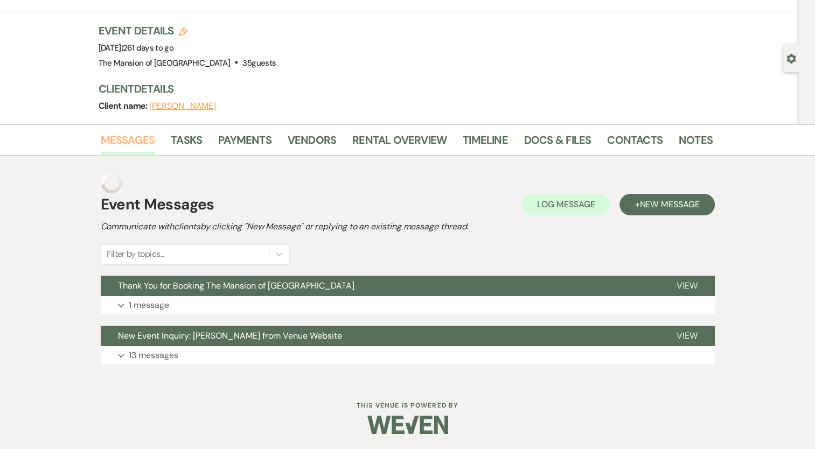
scroll to position [31, 0]
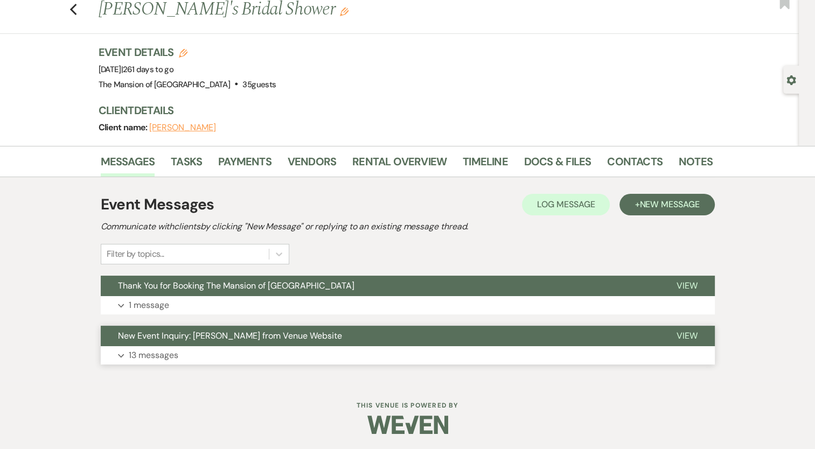
click at [292, 337] on span "New Event Inquiry: [PERSON_NAME] from Venue Website" at bounding box center [230, 335] width 224 height 11
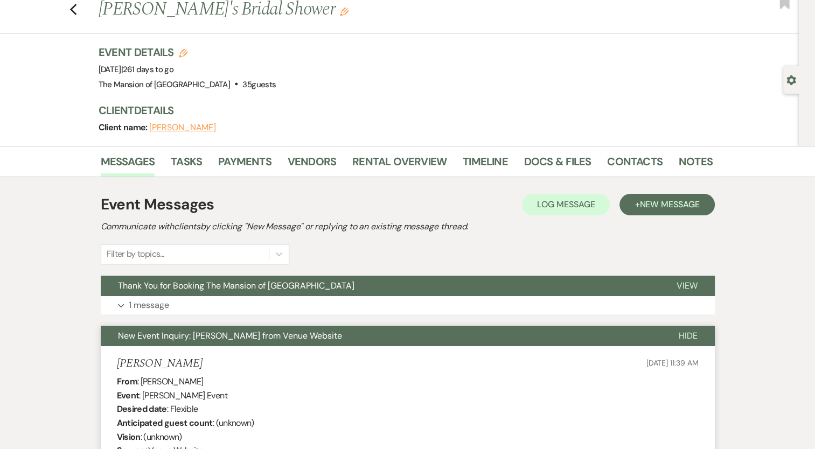
click at [292, 337] on span "New Event Inquiry: [PERSON_NAME] from Venue Website" at bounding box center [230, 335] width 224 height 11
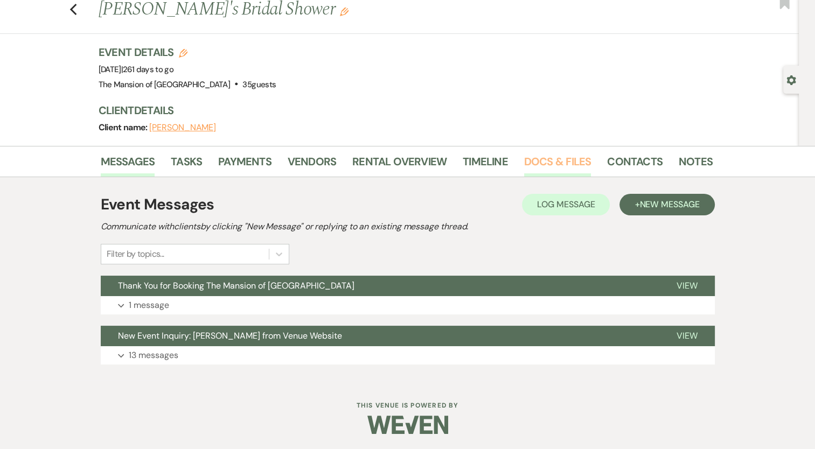
click at [551, 166] on link "Docs & Files" at bounding box center [557, 165] width 67 height 24
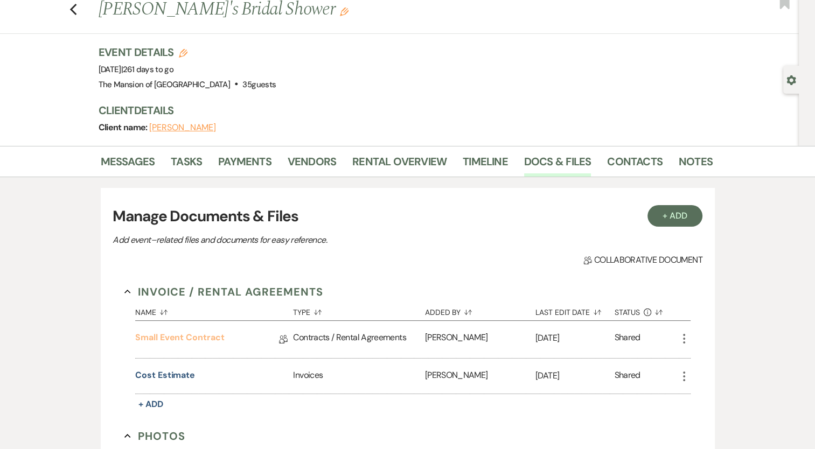
click at [182, 341] on link "Small Event Contract" at bounding box center [179, 339] width 89 height 17
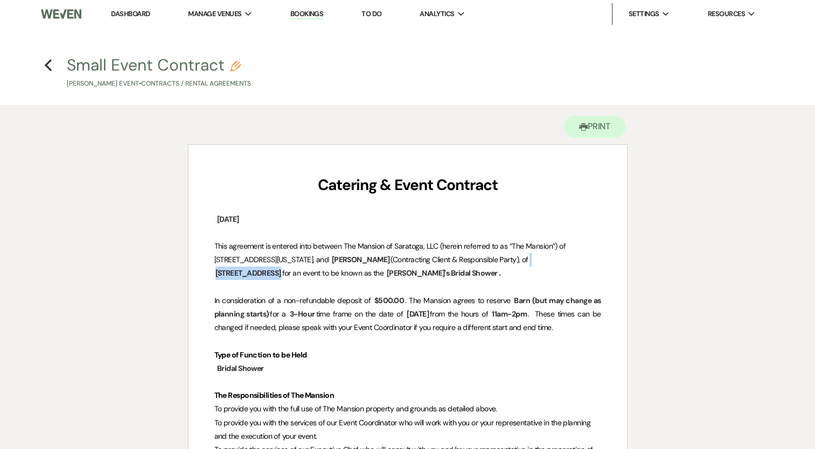
click at [282, 267] on span "16 Fruitwood Drive, Burnt Hills, NY 12027" at bounding box center [248, 273] width 68 height 12
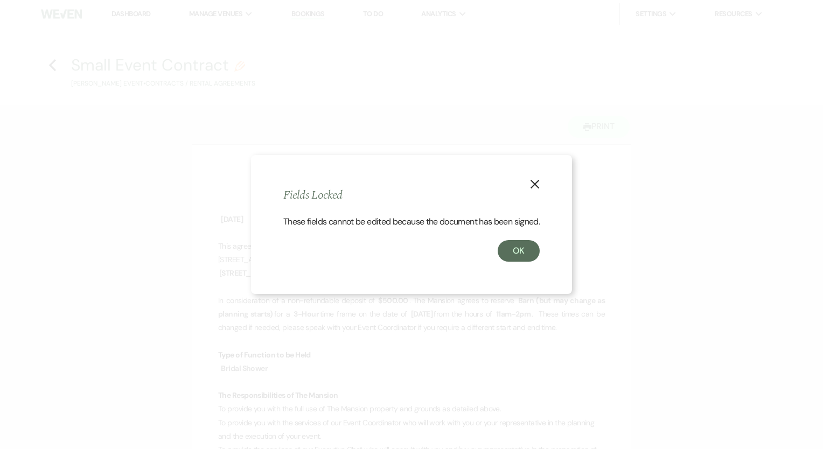
click at [543, 177] on button "X" at bounding box center [535, 183] width 16 height 19
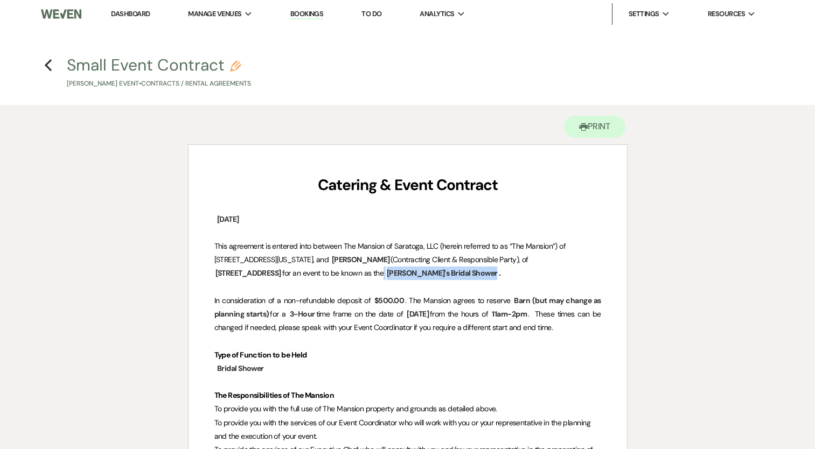
click at [443, 275] on span "[PERSON_NAME]'s Bridal Shower" at bounding box center [442, 273] width 113 height 12
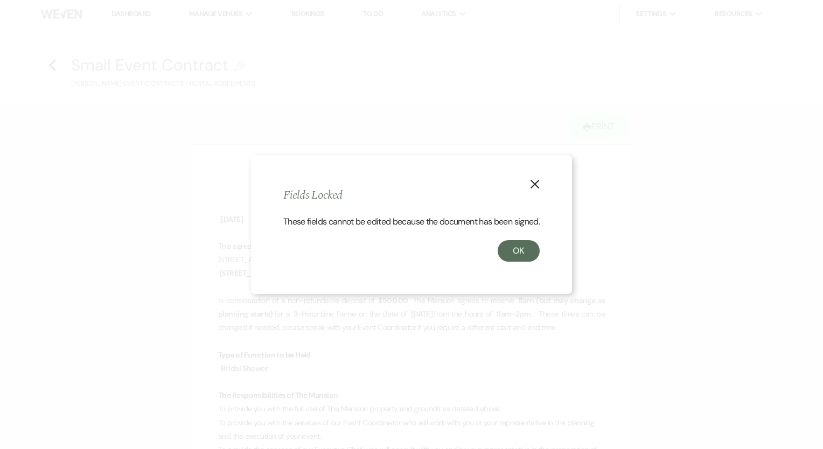
click at [532, 179] on icon "X" at bounding box center [535, 184] width 10 height 10
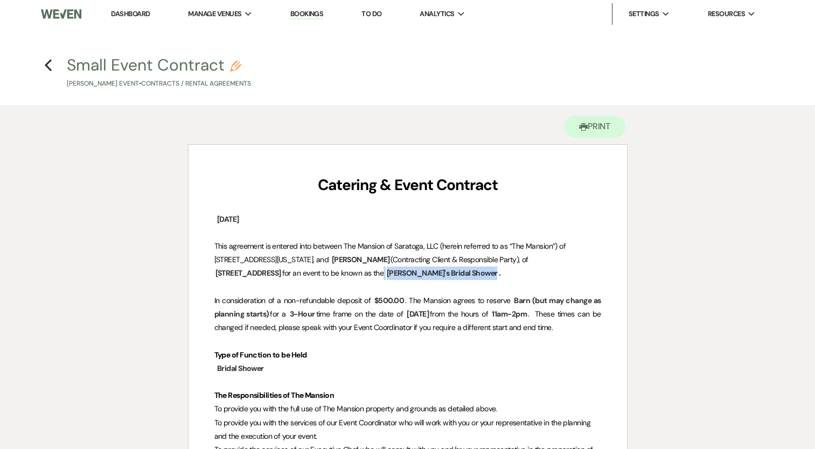
drag, startPoint x: 559, startPoint y: 253, endPoint x: 580, endPoint y: 266, distance: 25.4
click at [580, 258] on p "This agreement is entered into between The Mansion of Saratoga, LLC (herein ref…" at bounding box center [407, 260] width 387 height 41
click at [580, 271] on p "This agreement is entered into between The Mansion of Saratoga, LLC (herein ref…" at bounding box center [407, 260] width 387 height 41
click at [45, 66] on icon "Previous" at bounding box center [48, 65] width 8 height 13
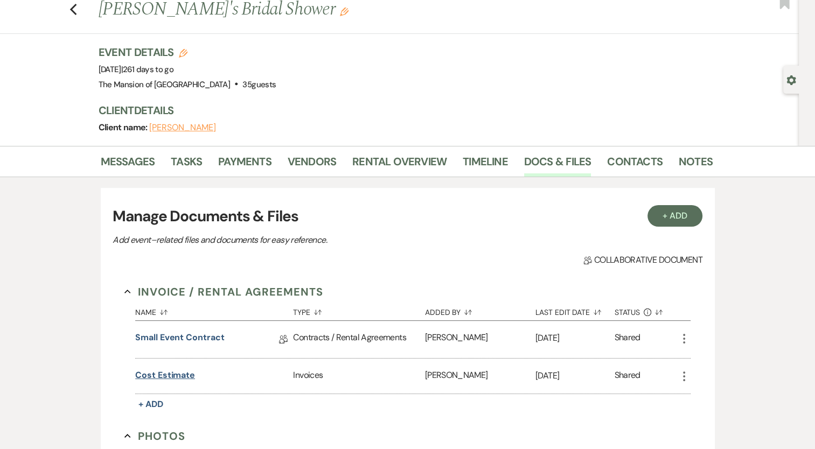
click at [150, 374] on button "Cost Estimate" at bounding box center [165, 375] width 60 height 13
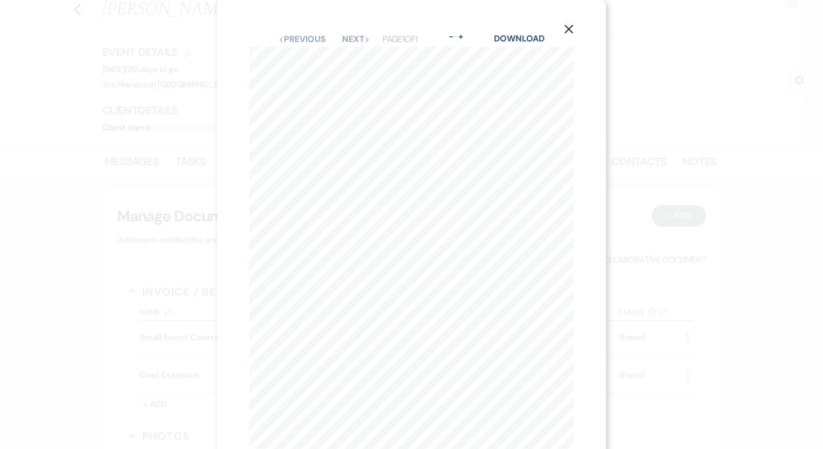
click at [570, 31] on use "button" at bounding box center [568, 29] width 9 height 9
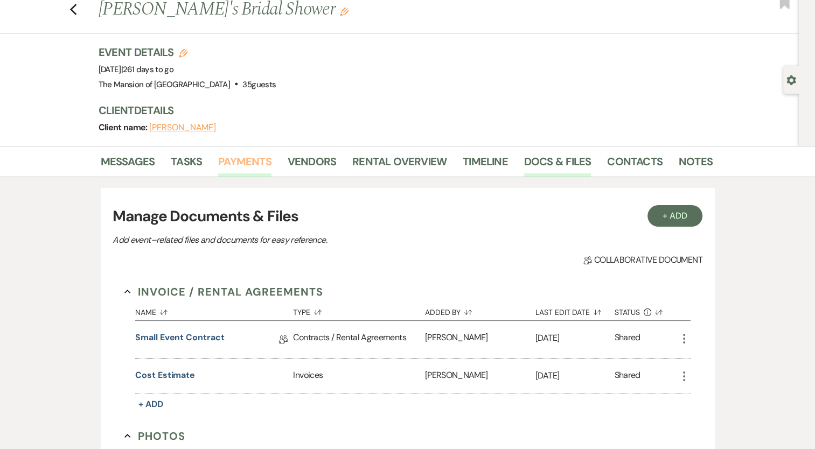
click at [242, 154] on link "Payments" at bounding box center [244, 165] width 53 height 24
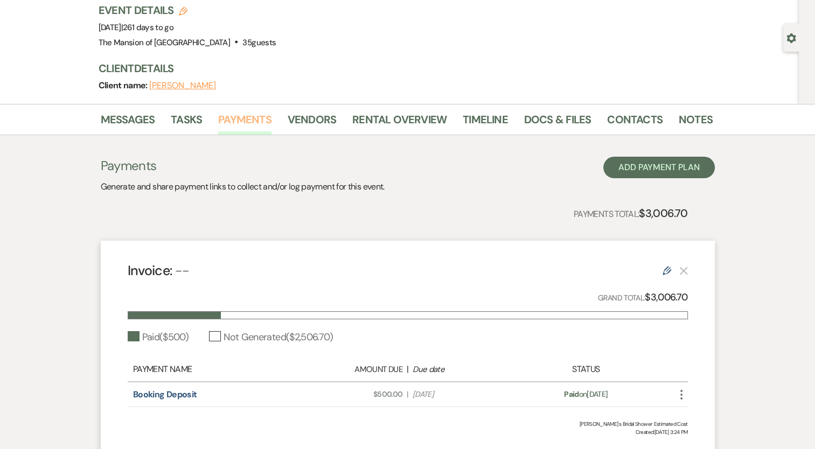
scroll to position [160, 0]
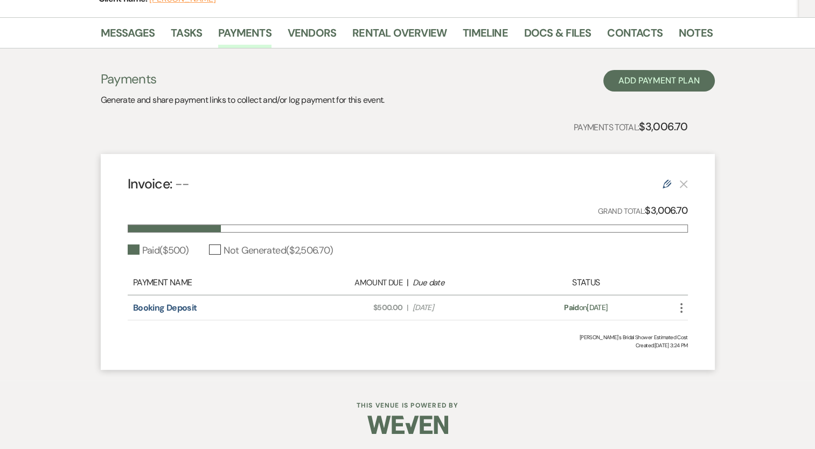
click at [664, 184] on icon "Edit" at bounding box center [666, 184] width 9 height 9
select select "1"
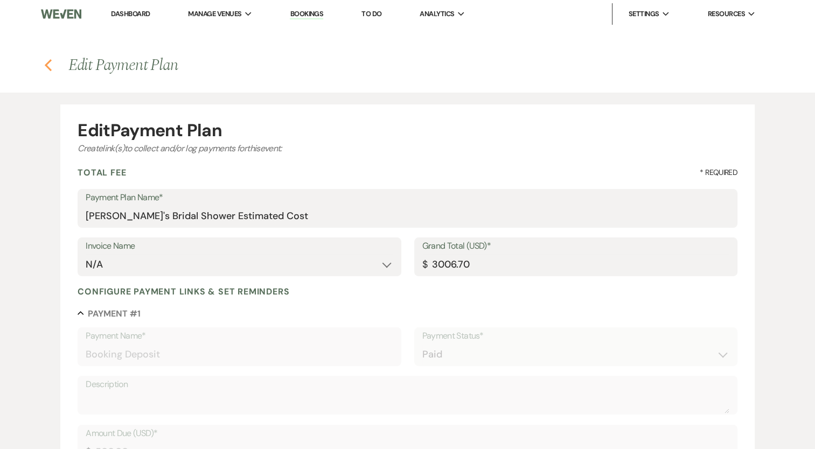
click at [45, 62] on icon "Previous" at bounding box center [48, 65] width 8 height 13
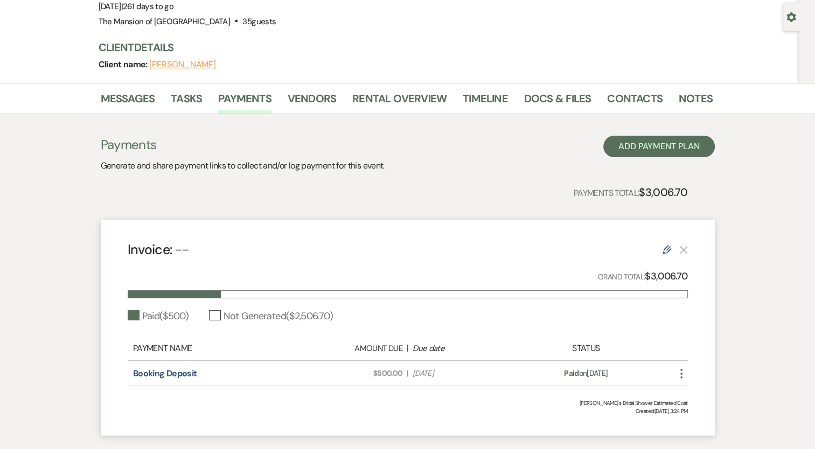
scroll to position [52, 0]
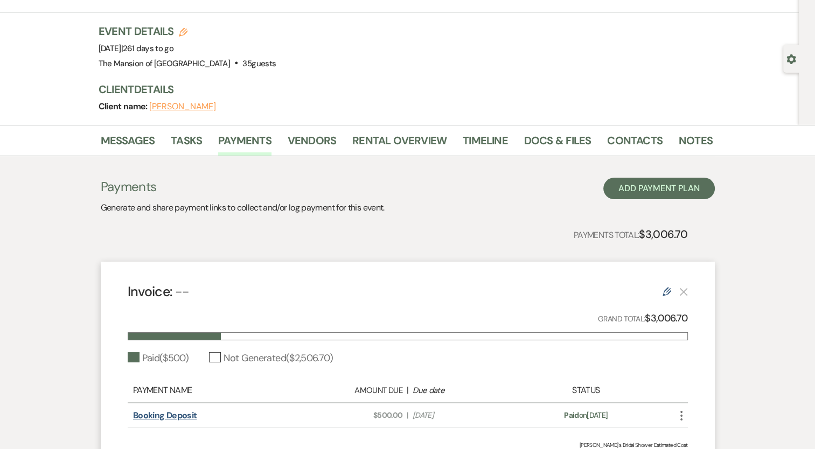
click at [170, 412] on link "Booking Deposit" at bounding box center [165, 415] width 64 height 11
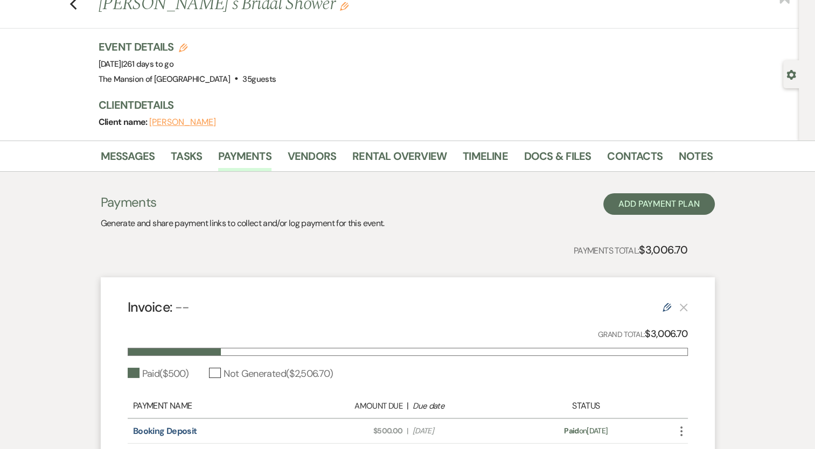
scroll to position [54, 0]
